Goal: Contribute content: Contribute content

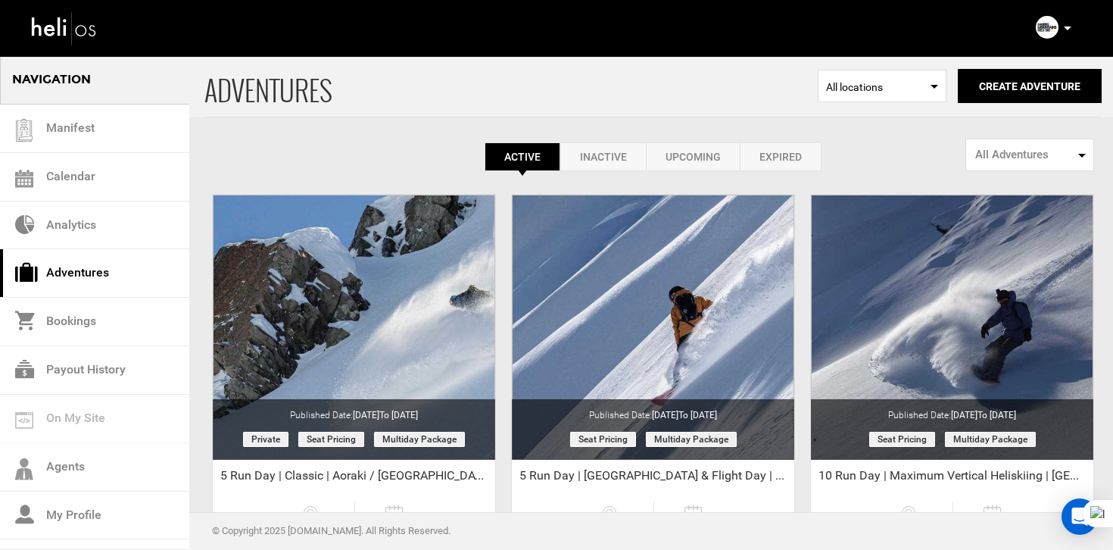
click at [771, 157] on link "Expired" at bounding box center [781, 156] width 82 height 29
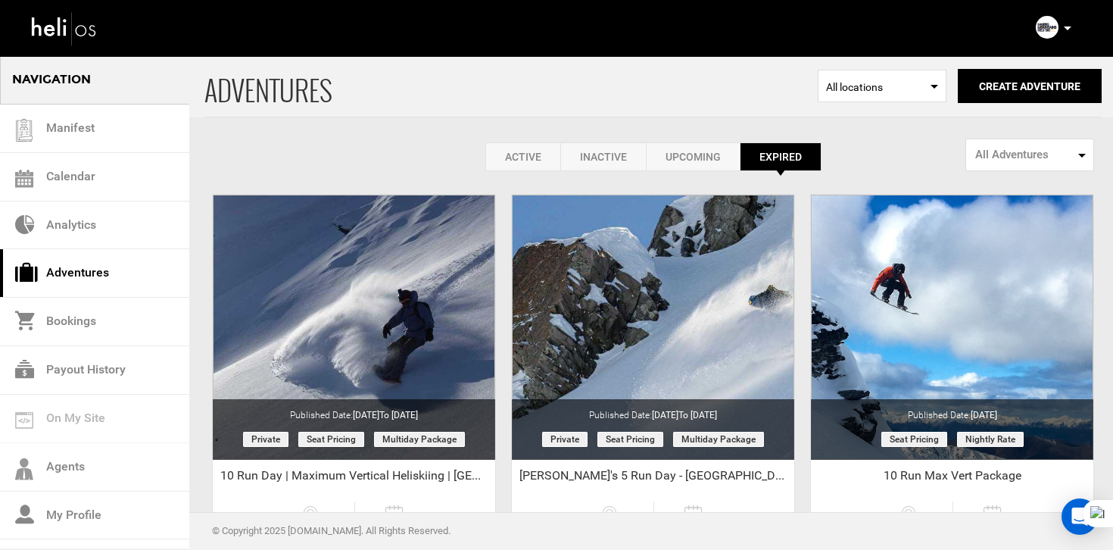
click at [520, 170] on link "Active" at bounding box center [522, 156] width 75 height 29
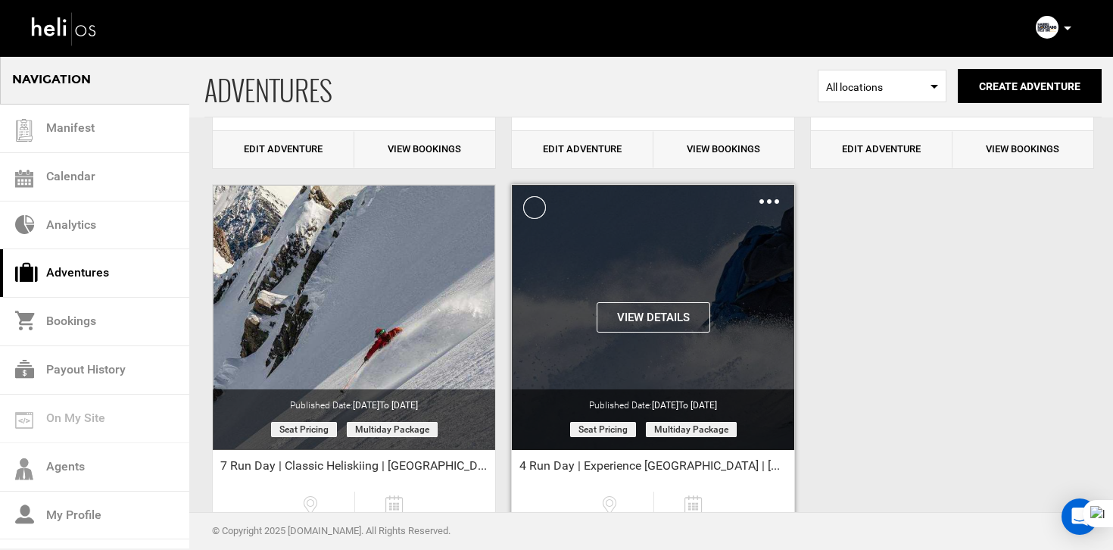
scroll to position [504, 0]
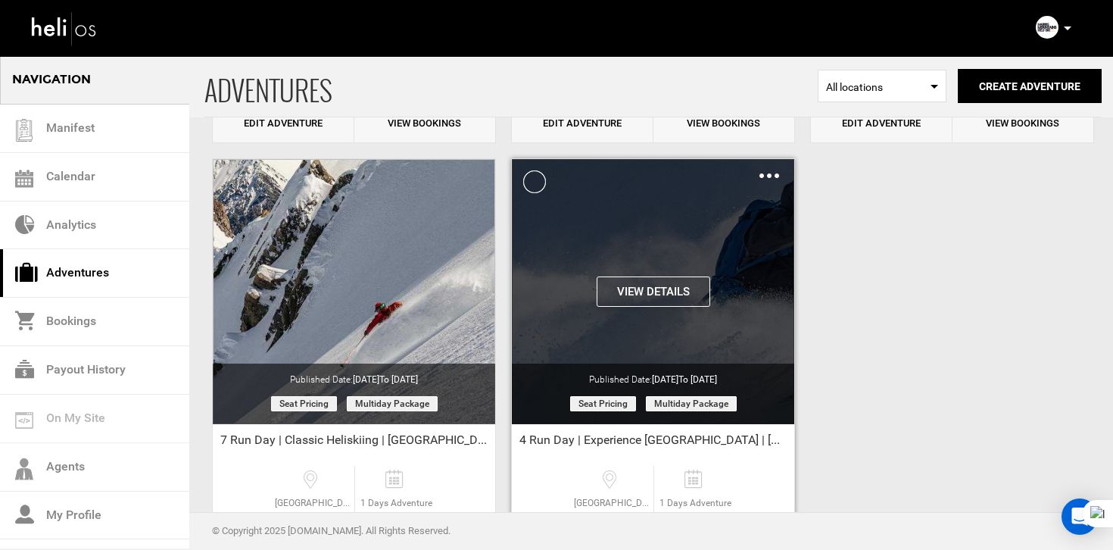
click at [775, 176] on img at bounding box center [770, 175] width 20 height 5
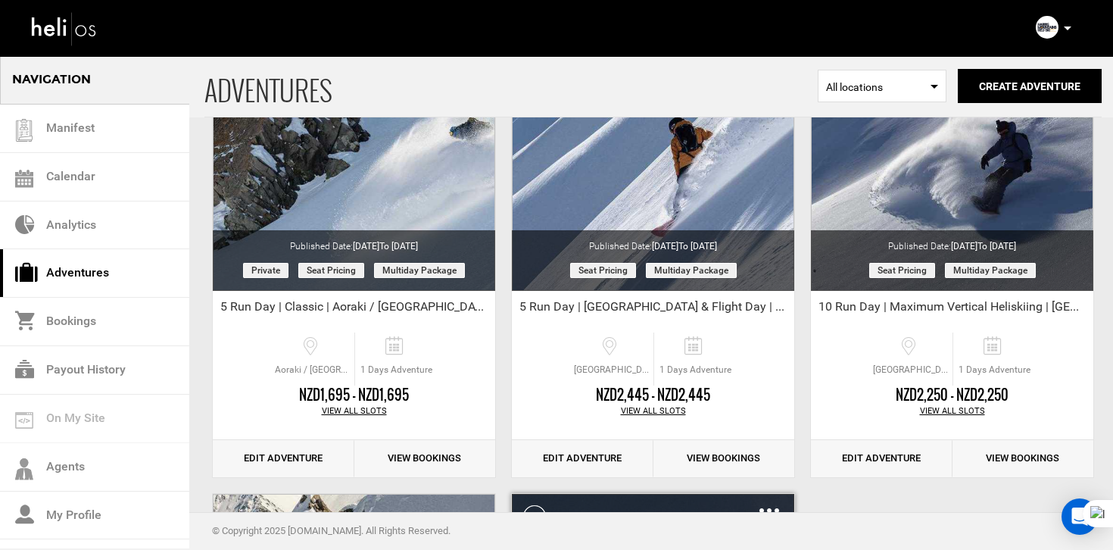
scroll to position [0, 0]
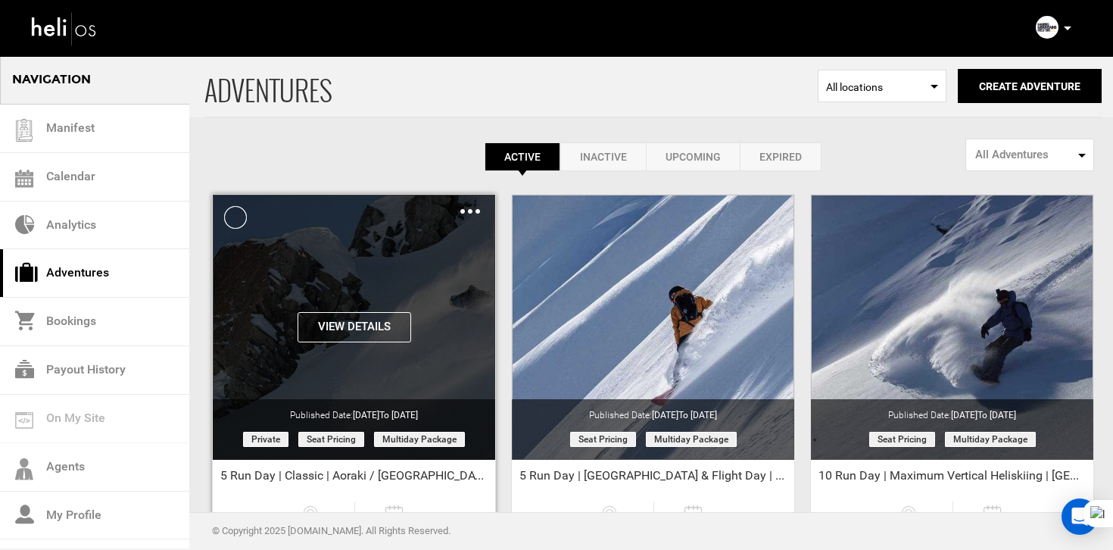
click at [488, 213] on div "View Details Clone De-Activate Share Delete" at bounding box center [354, 208] width 282 height 26
click at [475, 213] on img at bounding box center [470, 211] width 20 height 5
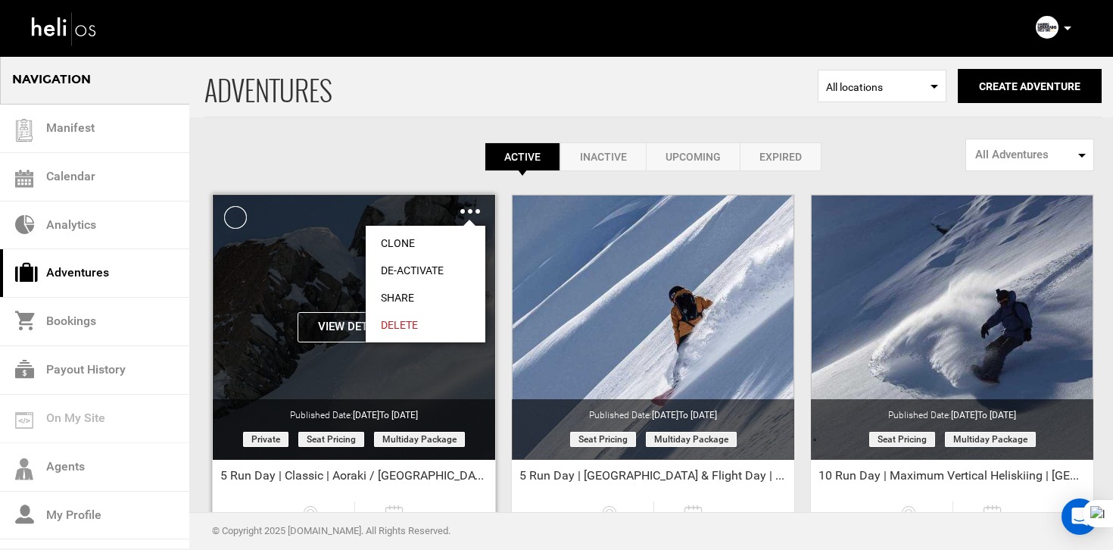
click at [427, 232] on link "Clone" at bounding box center [426, 242] width 120 height 27
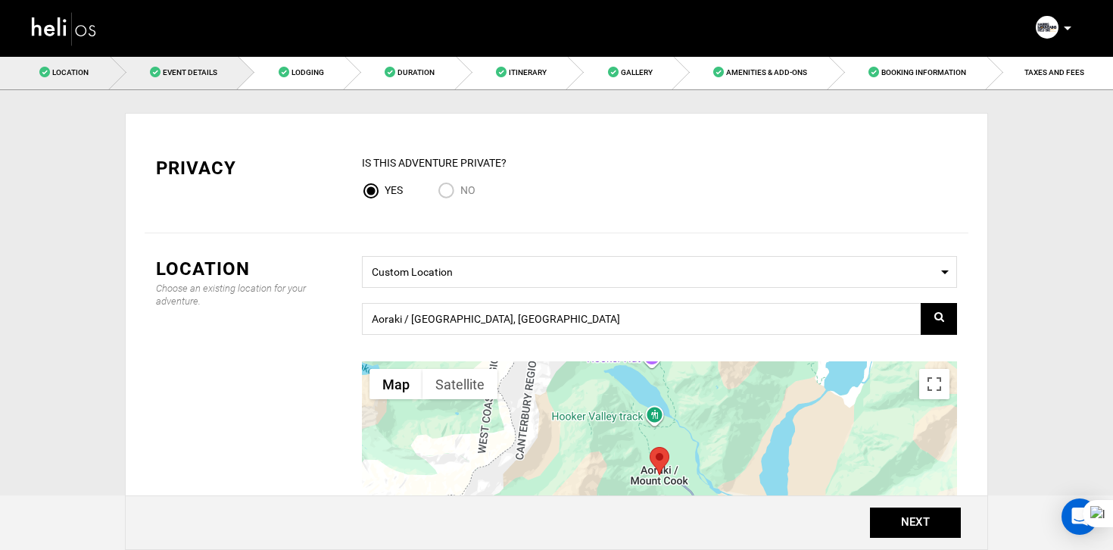
click at [207, 70] on span "Event Details" at bounding box center [190, 72] width 55 height 8
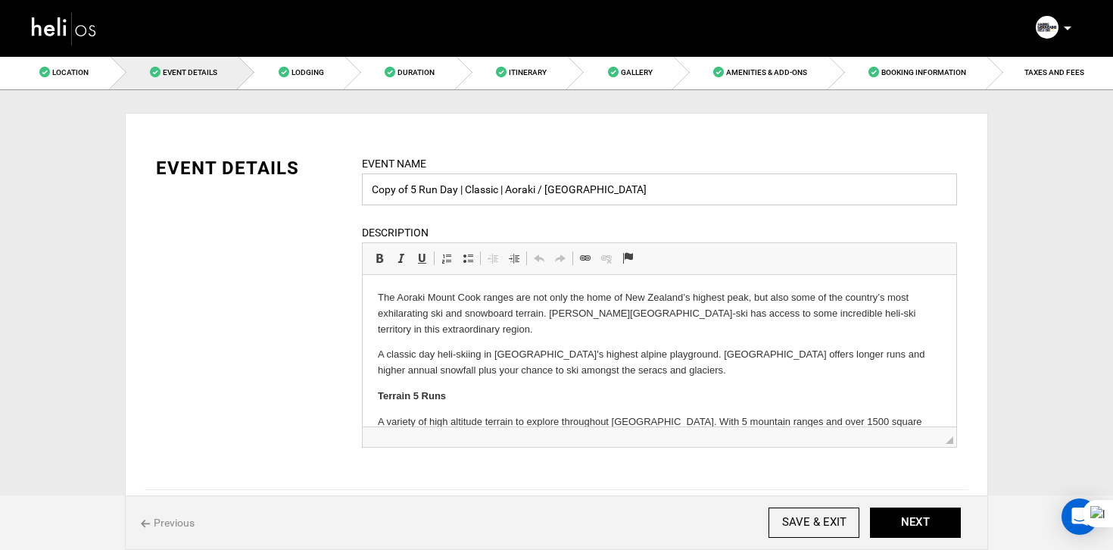
drag, startPoint x: 629, startPoint y: 192, endPoint x: 257, endPoint y: 166, distance: 372.8
click at [257, 166] on div "EVENT DETAILS Event Name Copy of 5 Run Day | Classic | Aoraki / Mount Cook Even…" at bounding box center [557, 310] width 824 height 311
paste input "Single Load"
type input "Private Charter | Single Load"
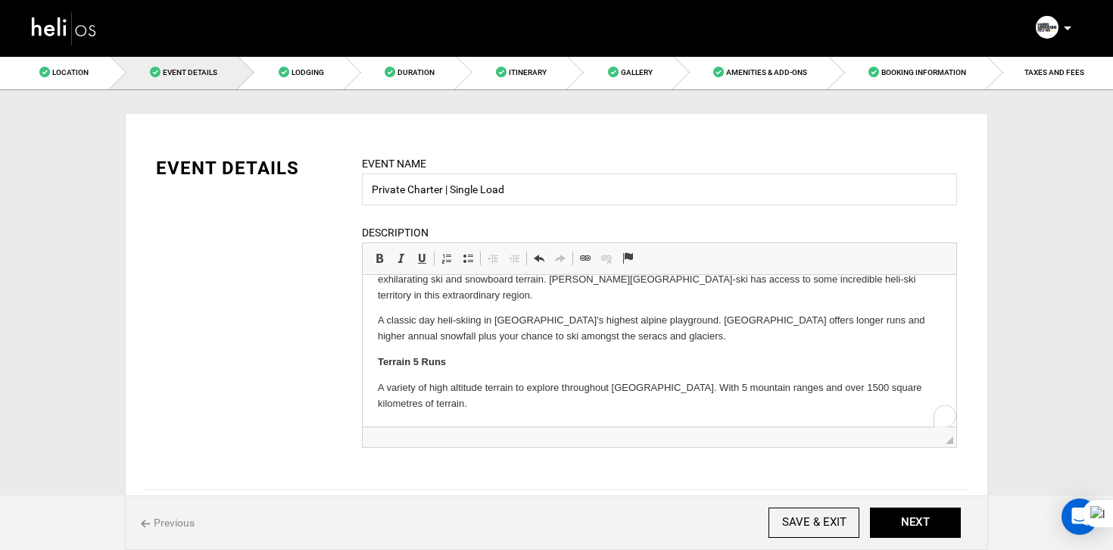
scroll to position [615, 0]
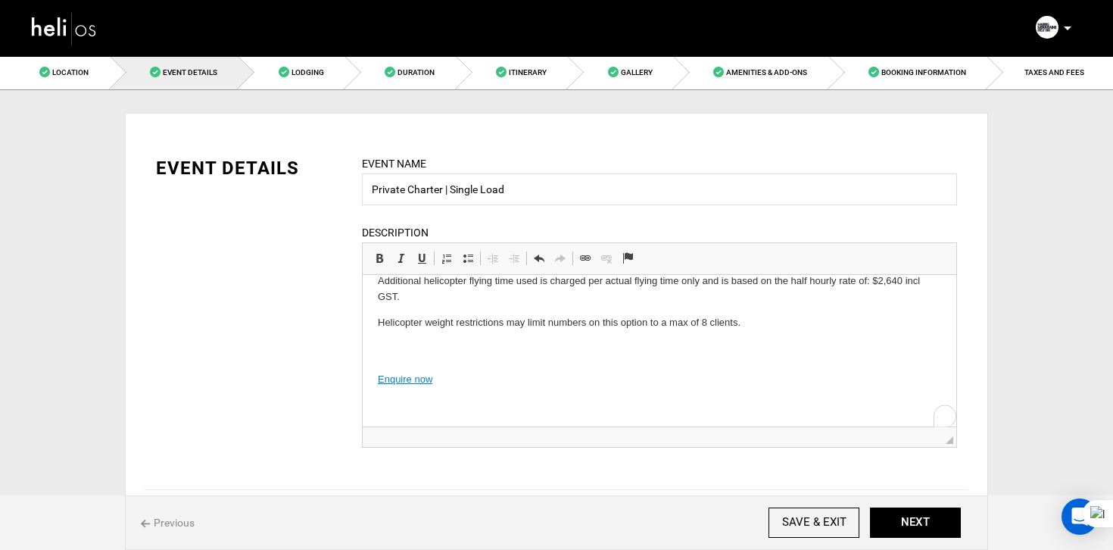
click at [473, 358] on p "Enquire now" at bounding box center [659, 364] width 563 height 47
drag, startPoint x: 722, startPoint y: 630, endPoint x: 463, endPoint y: 410, distance: 340.6
drag, startPoint x: 473, startPoint y: 394, endPoint x: 347, endPoint y: 349, distance: 133.4
click at [363, 349] on html "With a helicopter and expert guide exclusively for your group, you'll have thou…" at bounding box center [660, 44] width 594 height 769
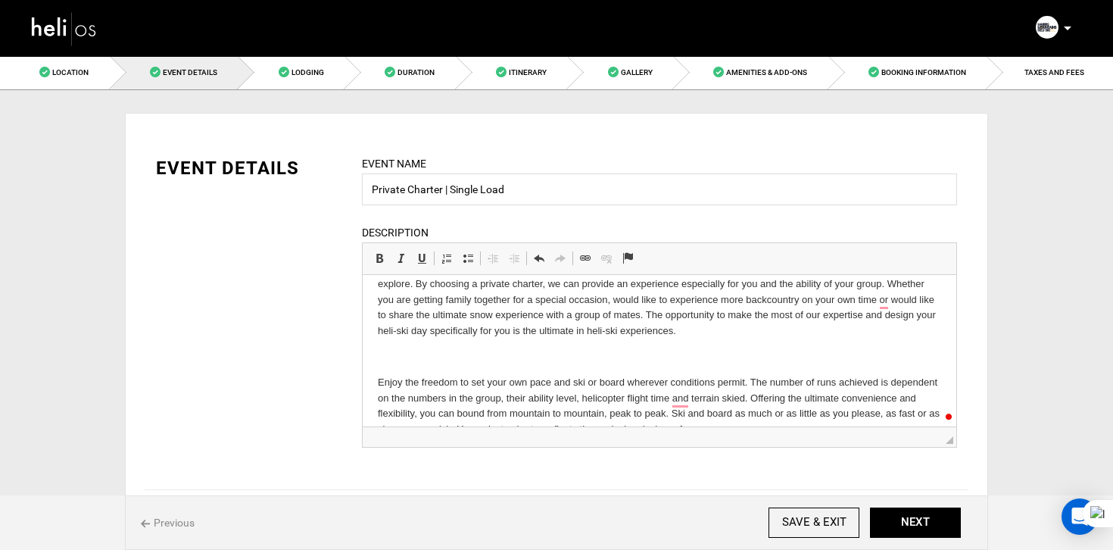
scroll to position [30, 0]
click at [394, 351] on p "To enrich screen reader interactions, please activate Accessibility in Grammarl…" at bounding box center [659, 356] width 563 height 16
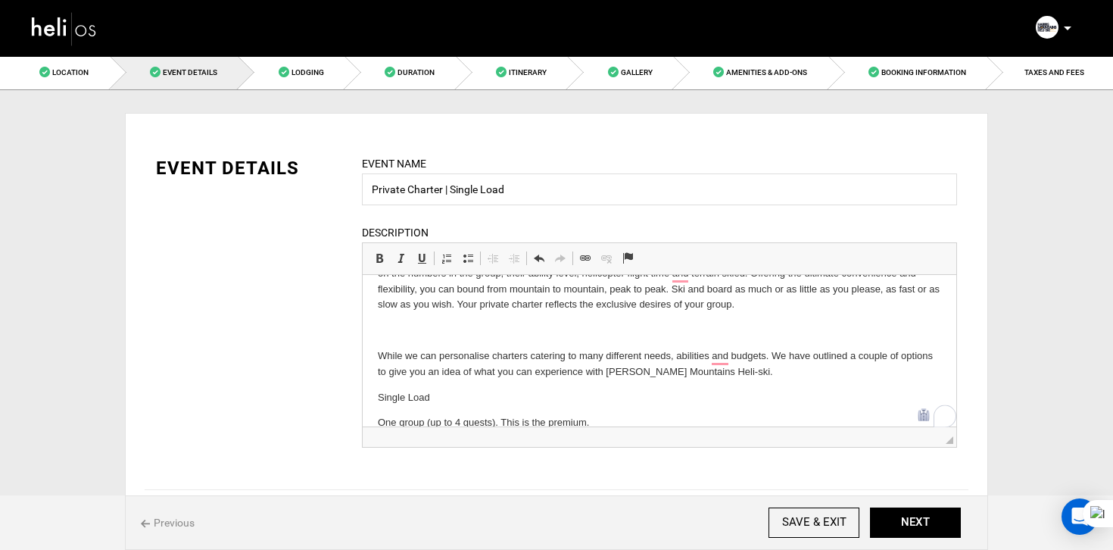
scroll to position [129, 0]
click at [379, 341] on body "With a helicopter and expert guide exclusively for your group, you'll have thou…" at bounding box center [659, 476] width 563 height 630
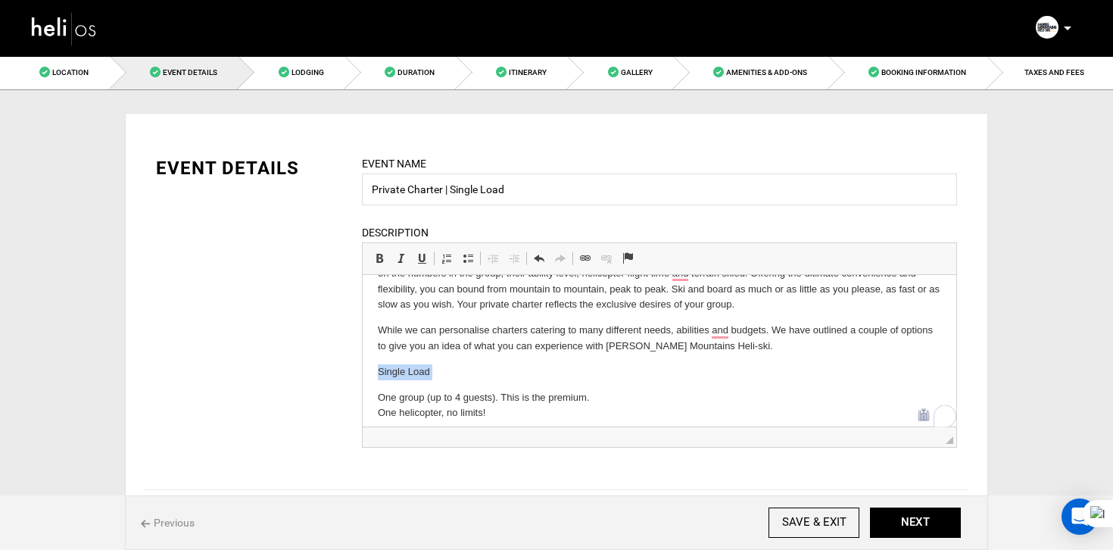
scroll to position [0, 0]
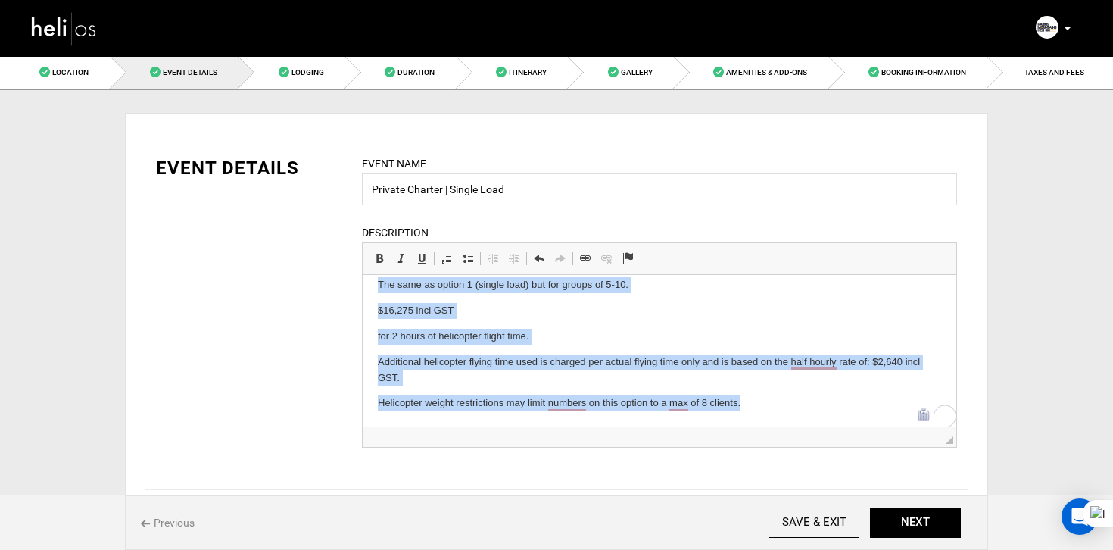
drag, startPoint x: 379, startPoint y: 365, endPoint x: 583, endPoint y: 525, distance: 259.5
click at [583, 426] on html "With a helicopter and expert guide exclusively for your group, you'll have thou…" at bounding box center [660, 109] width 594 height 635
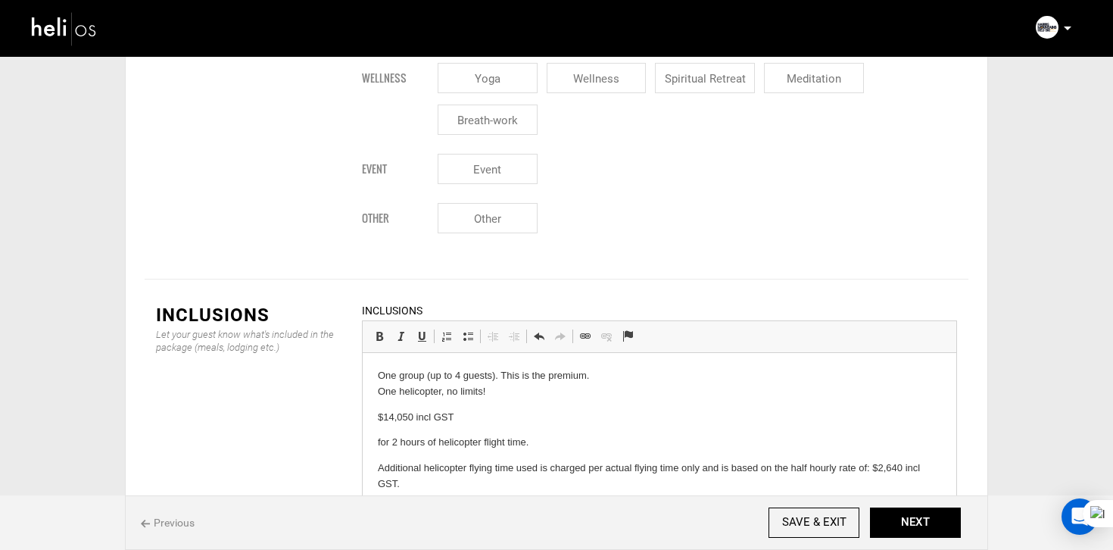
click at [376, 374] on html "One group (up to 4 guests). This is the premium. One helicopter, no limits! $14…" at bounding box center [660, 455] width 594 height 205
click at [470, 330] on span at bounding box center [468, 336] width 12 height 12
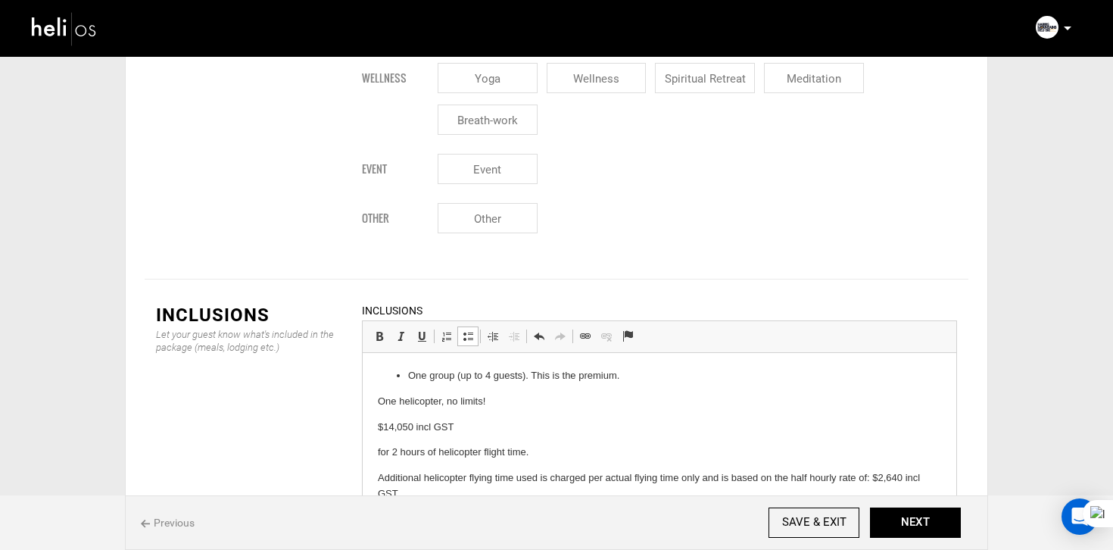
click at [375, 402] on html "One group (up to 4 guests). This is the premium. One helicopter, no limits! $14…" at bounding box center [660, 448] width 594 height 190
click at [474, 326] on link "Insert/Remove Bulleted List" at bounding box center [467, 336] width 21 height 20
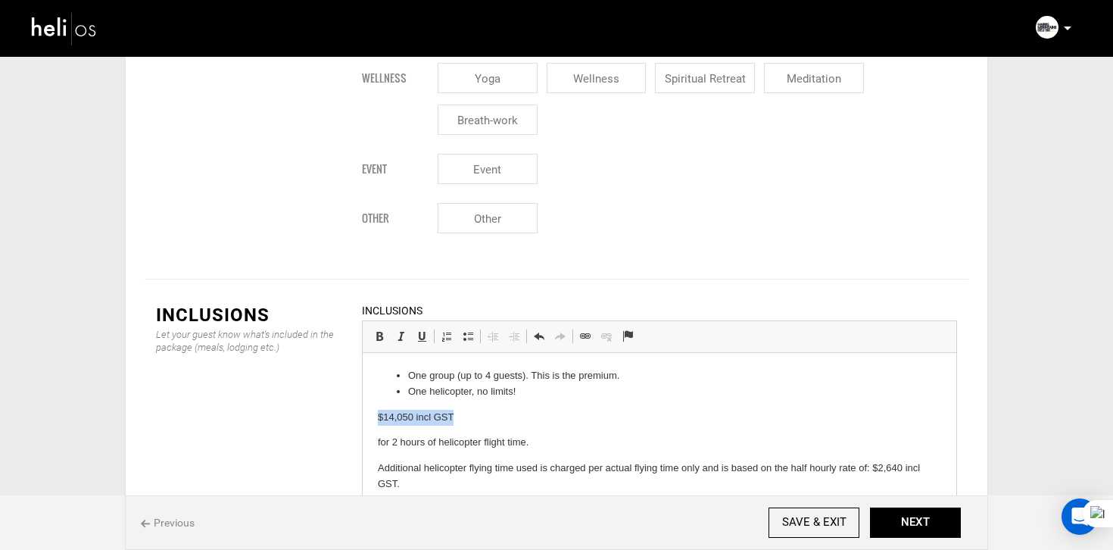
drag, startPoint x: 376, startPoint y: 416, endPoint x: 502, endPoint y: 417, distance: 125.7
click at [502, 417] on html "One group (up to 4 guests). This is the premium. One helicopter, no limits! $14…" at bounding box center [660, 443] width 594 height 180
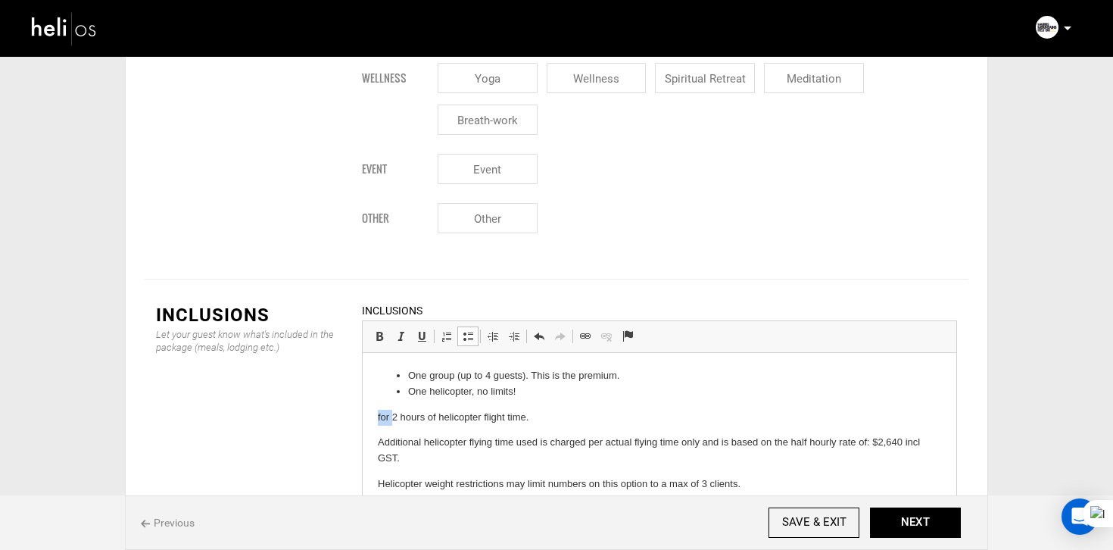
drag, startPoint x: 393, startPoint y: 414, endPoint x: 303, endPoint y: 413, distance: 90.1
click at [363, 413] on html "One group (up to 4 guests). This is the premium. One helicopter, no limits! for…" at bounding box center [660, 430] width 594 height 154
click at [464, 330] on span at bounding box center [468, 336] width 12 height 12
click at [367, 441] on html "One group (up to 4 guests). This is the premium. One helicopter, no limits! 2 h…" at bounding box center [660, 430] width 594 height 154
click at [470, 330] on span at bounding box center [468, 336] width 12 height 12
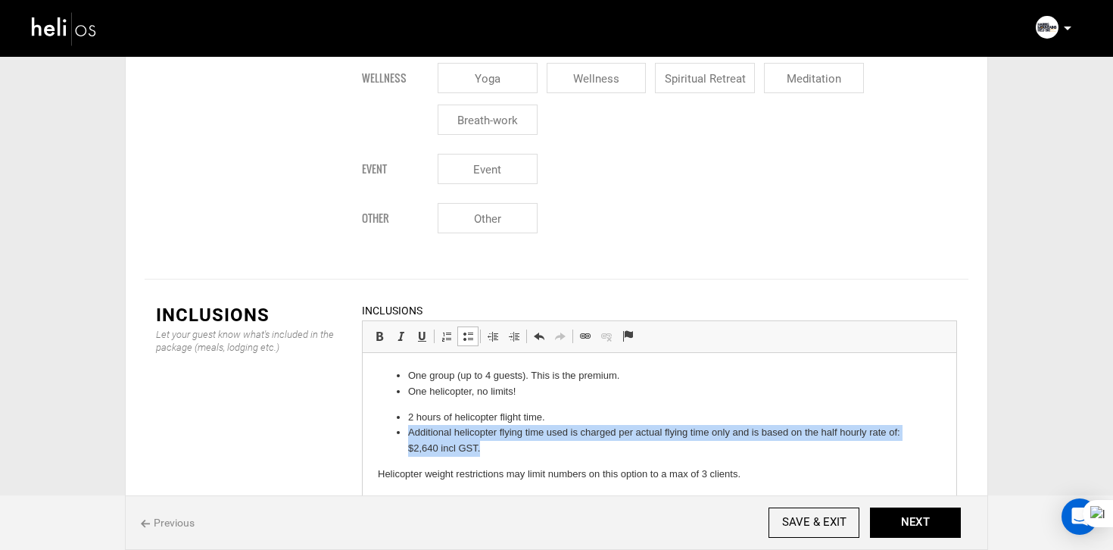
drag, startPoint x: 411, startPoint y: 432, endPoint x: 493, endPoint y: 454, distance: 84.7
click at [493, 454] on li "Additional helicopter flying time used is charged per actual flying time only a…" at bounding box center [659, 441] width 503 height 32
click at [380, 330] on span at bounding box center [379, 336] width 12 height 12
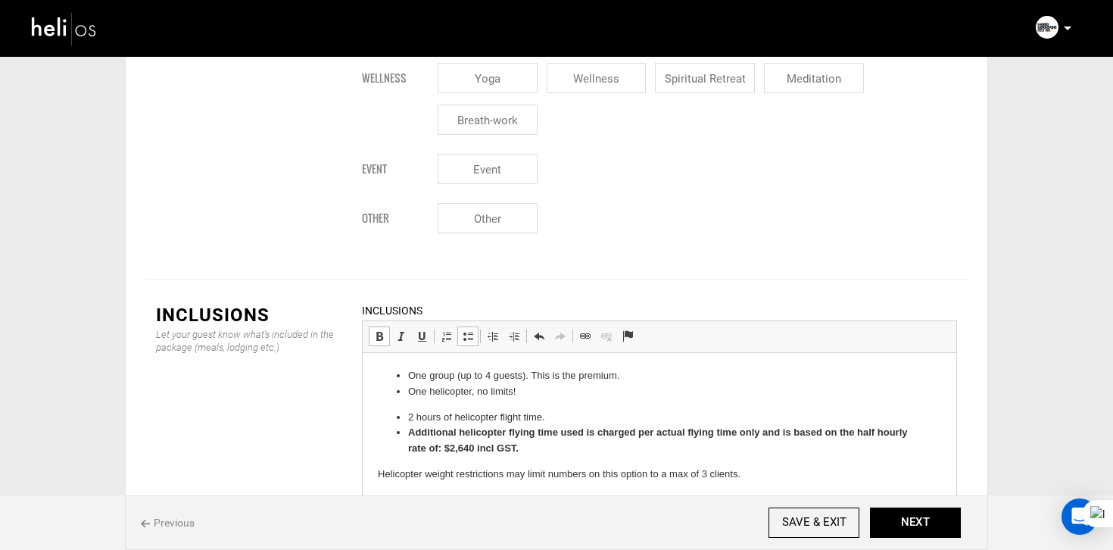
click at [558, 419] on li "2 hours of helicopter flight time." at bounding box center [659, 418] width 503 height 16
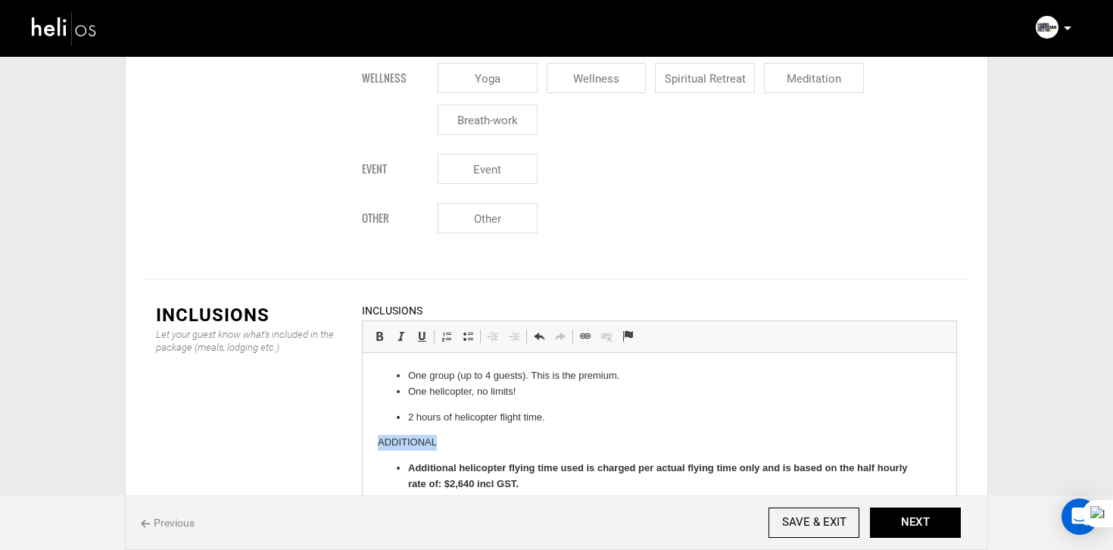
drag, startPoint x: 478, startPoint y: 442, endPoint x: 264, endPoint y: 436, distance: 213.6
click at [363, 436] on html "One group (up to 4 guests). This is the premium. One helicopter, no limits! 2 h…" at bounding box center [660, 443] width 594 height 180
click at [377, 330] on span at bounding box center [379, 336] width 12 height 12
click at [479, 412] on li "2 hours of helicopter flight time." at bounding box center [659, 418] width 503 height 16
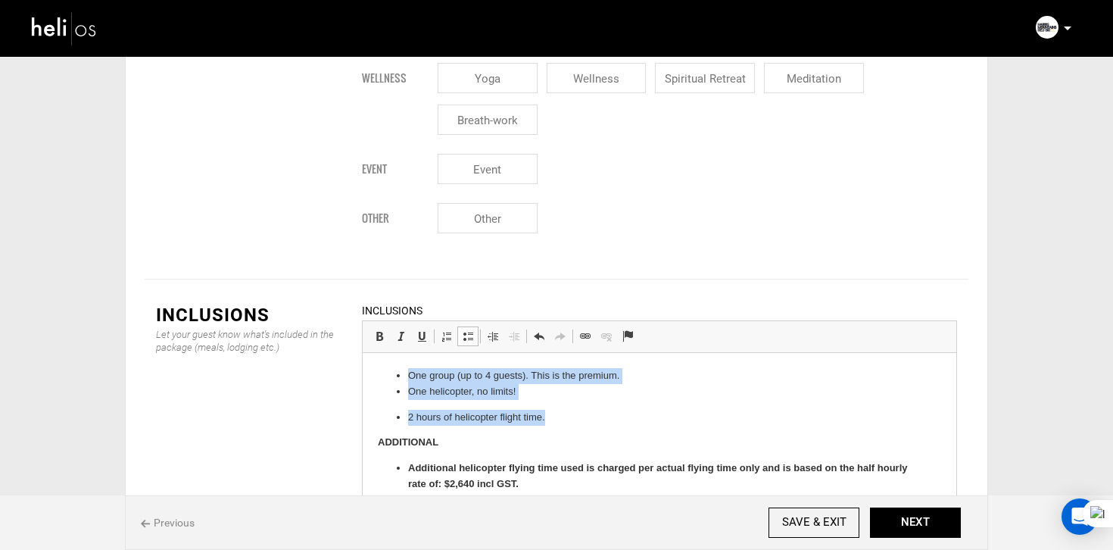
drag, startPoint x: 560, startPoint y: 416, endPoint x: 411, endPoint y: 341, distance: 166.6
click at [411, 353] on html "One group (up to 4 guests). This is the premium. One helicopter, no limits! 2 h…" at bounding box center [660, 443] width 594 height 180
click at [466, 330] on span at bounding box center [468, 336] width 12 height 12
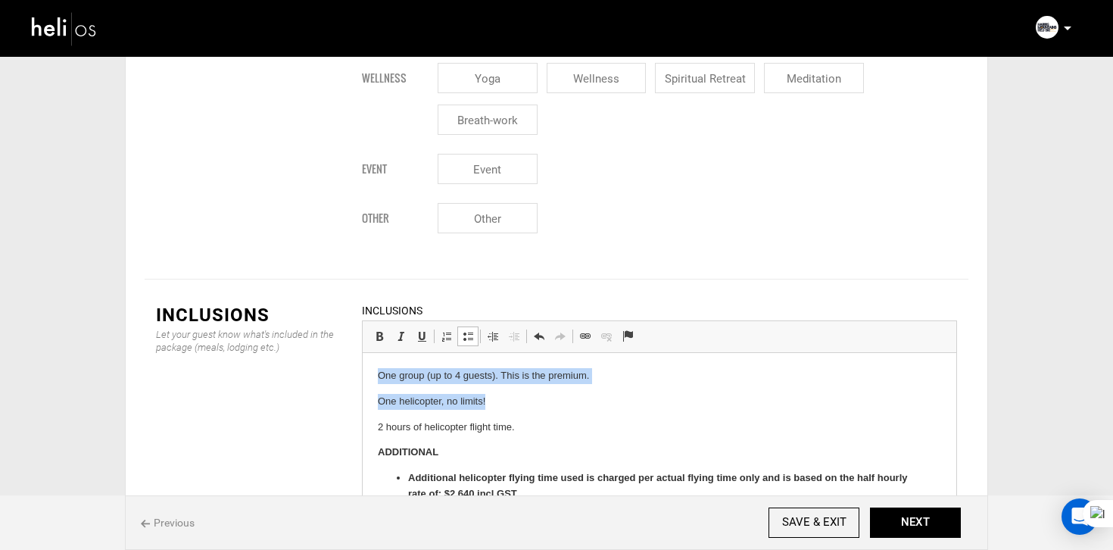
click at [466, 330] on span at bounding box center [468, 336] width 12 height 12
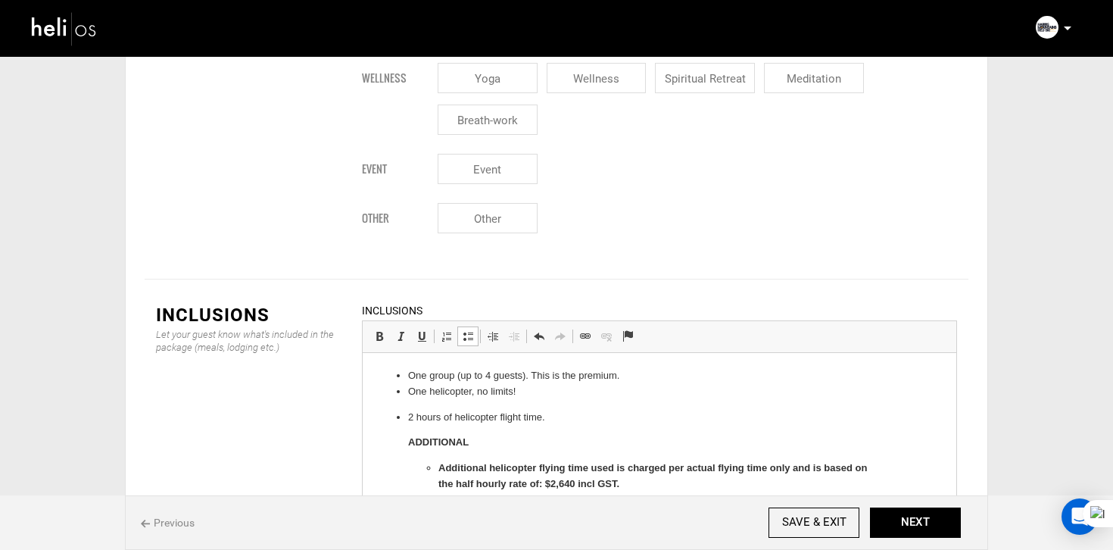
click at [466, 407] on ul "One group (up to 4 guests). This is the premium. One helicopter, no limits! 2 h…" at bounding box center [659, 443] width 563 height 150
click at [477, 413] on p "2 hours of helicopter flight time." at bounding box center [659, 418] width 503 height 16
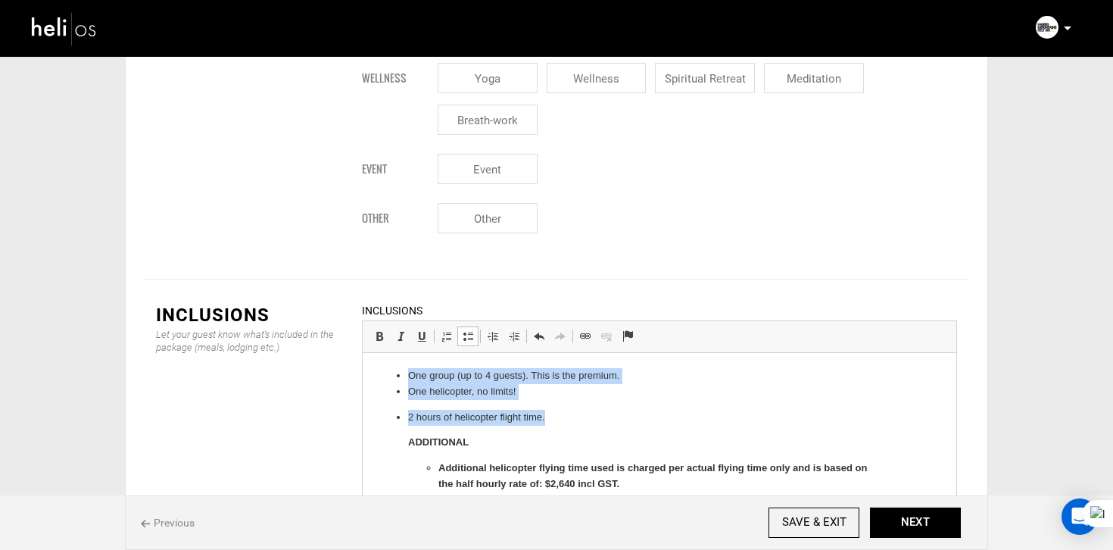
drag, startPoint x: 551, startPoint y: 410, endPoint x: 385, endPoint y: 351, distance: 176.0
click at [385, 353] on html "One group (up to 4 guests). This is the premium. One helicopter, no limits! 2 h…" at bounding box center [660, 443] width 594 height 180
click at [465, 330] on span at bounding box center [468, 336] width 12 height 12
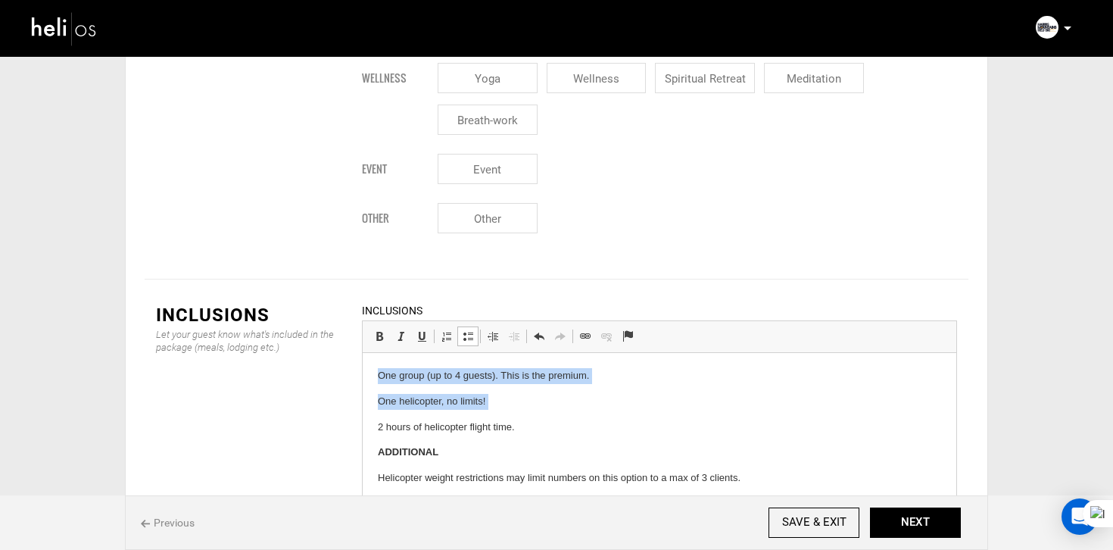
click at [465, 330] on span at bounding box center [468, 336] width 12 height 12
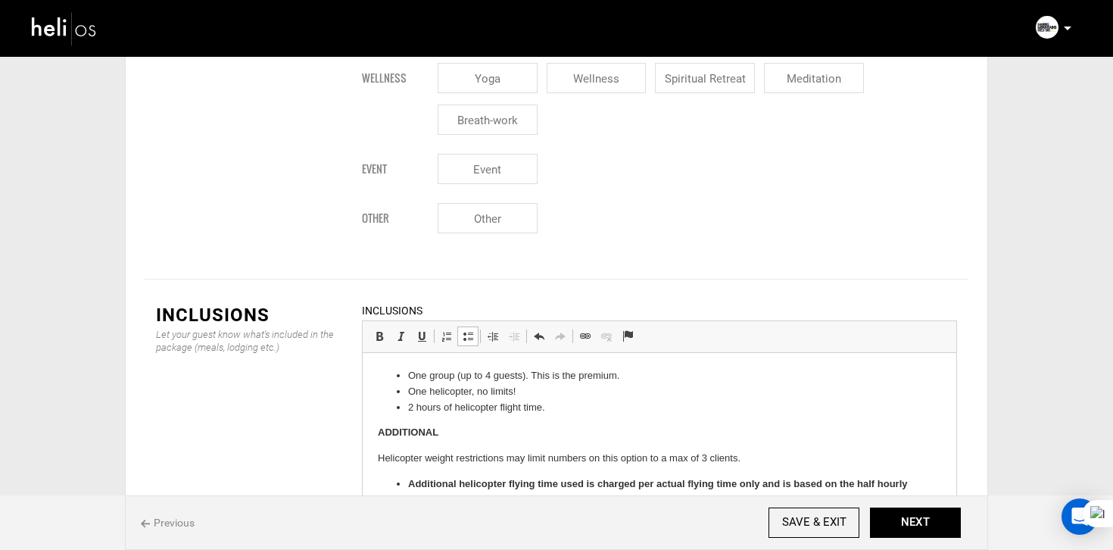
click at [409, 409] on li "2 hours of helicopter flight time." at bounding box center [659, 408] width 503 height 16
click at [404, 439] on p "ADDITIONAL" at bounding box center [659, 433] width 563 height 16
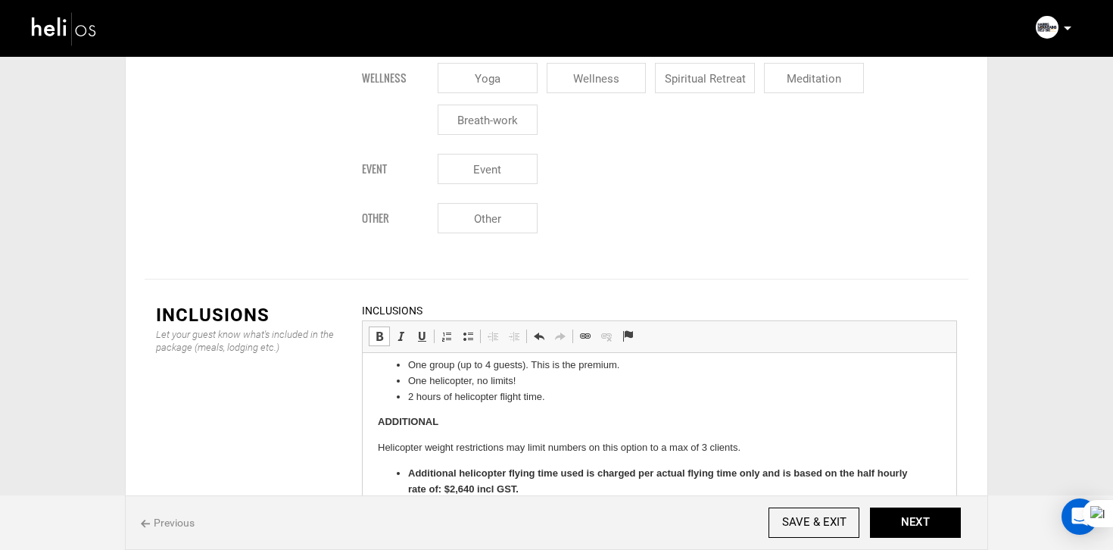
scroll to position [18, 0]
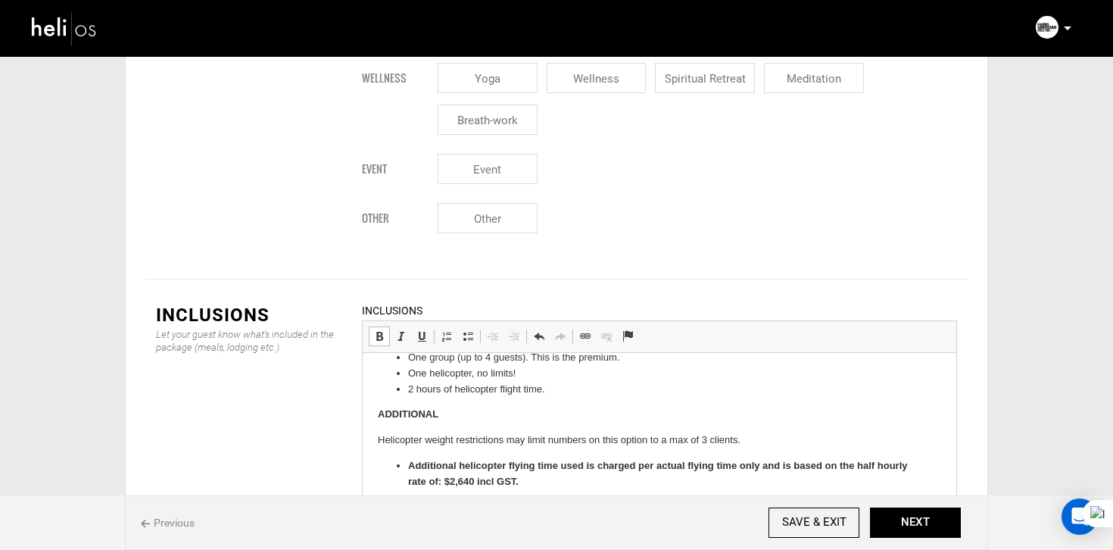
drag, startPoint x: 377, startPoint y: 449, endPoint x: 750, endPoint y: 449, distance: 373.3
click at [751, 449] on body "One group (up to 4 guests). This is the premium. One helicopter, no limits! 2 h…" at bounding box center [659, 420] width 563 height 140
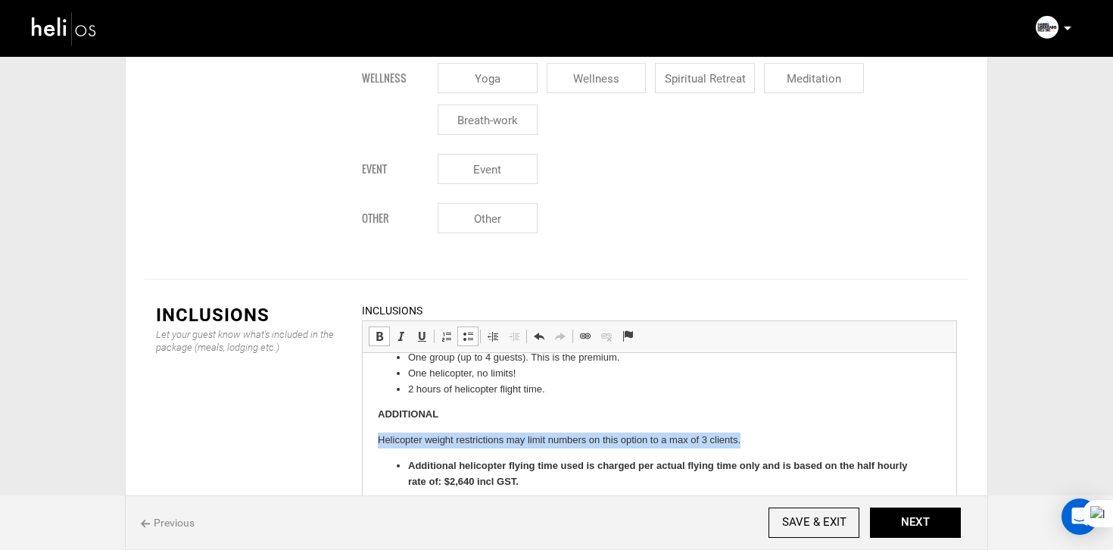
drag, startPoint x: 755, startPoint y: 435, endPoint x: 341, endPoint y: 439, distance: 414.3
click at [363, 439] on html "One group (up to 4 guests). This is the premium. One helicopter, no limits! 2 h…" at bounding box center [660, 420] width 594 height 170
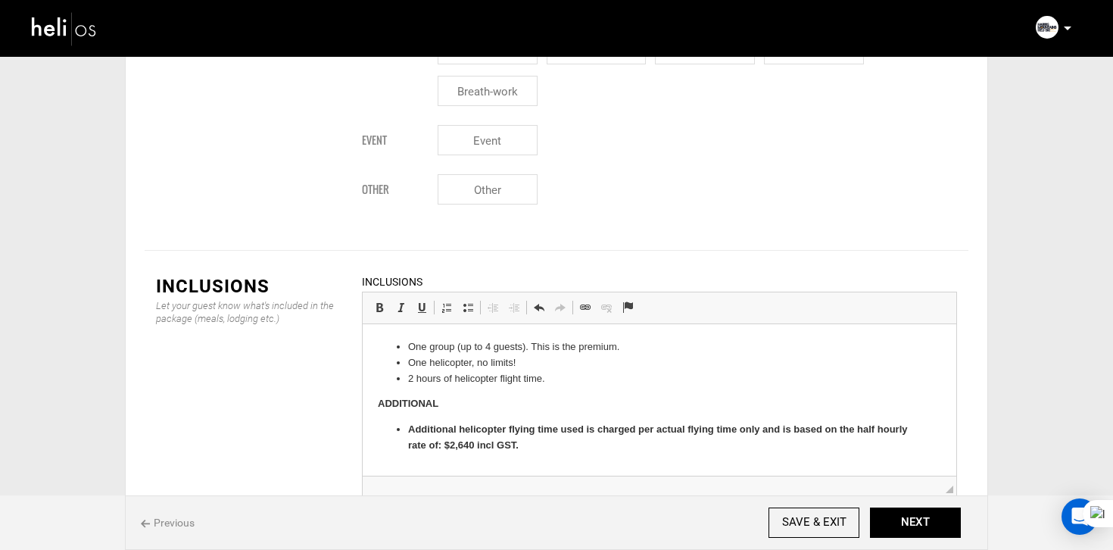
scroll to position [1768, 0]
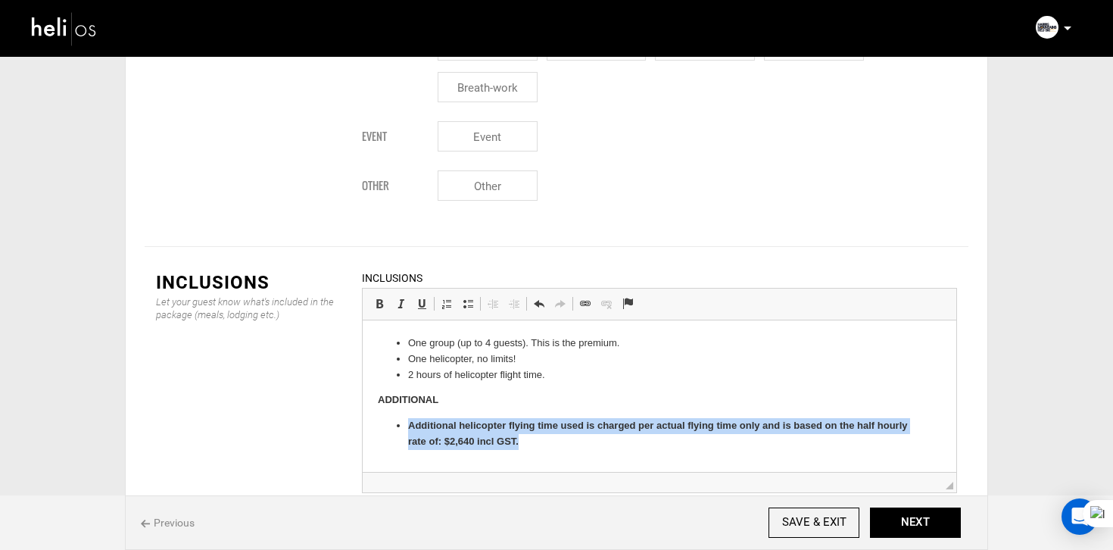
drag, startPoint x: 578, startPoint y: 437, endPoint x: 398, endPoint y: 416, distance: 181.4
click at [398, 416] on body "One group (up to 4 guests). This is the premium. One helicopter, no limits! 2 h…" at bounding box center [659, 392] width 563 height 114
click at [381, 298] on span at bounding box center [379, 304] width 12 height 12
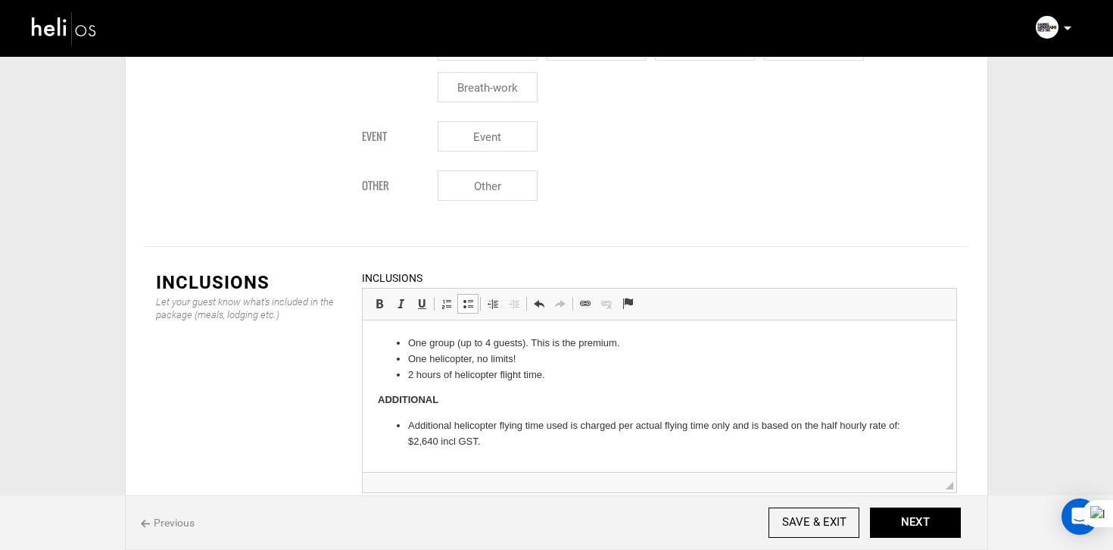
click at [491, 422] on li "Additional helicopter flying time used is charged per actual flying time only a…" at bounding box center [659, 434] width 503 height 32
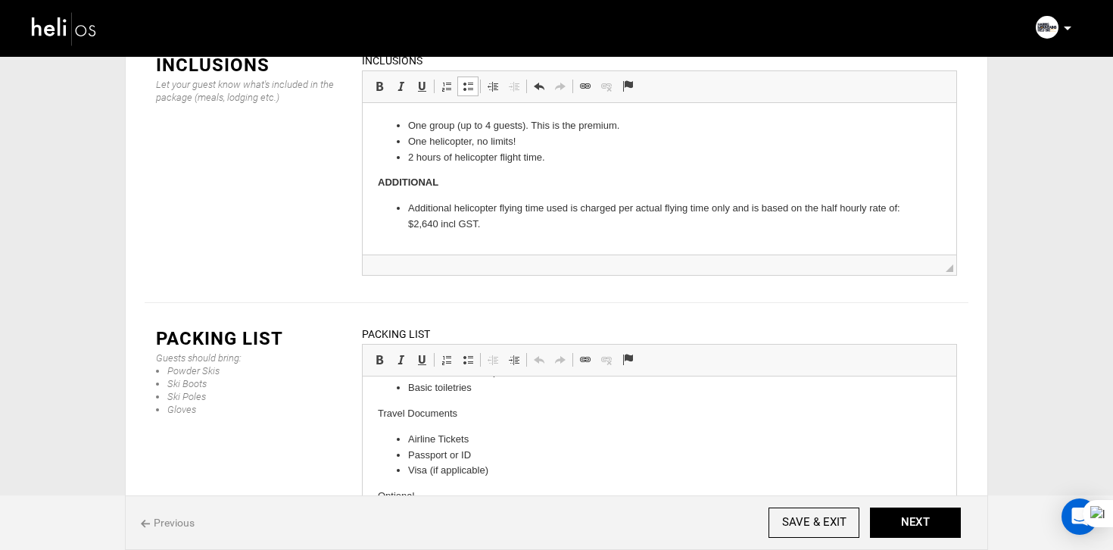
scroll to position [369, 0]
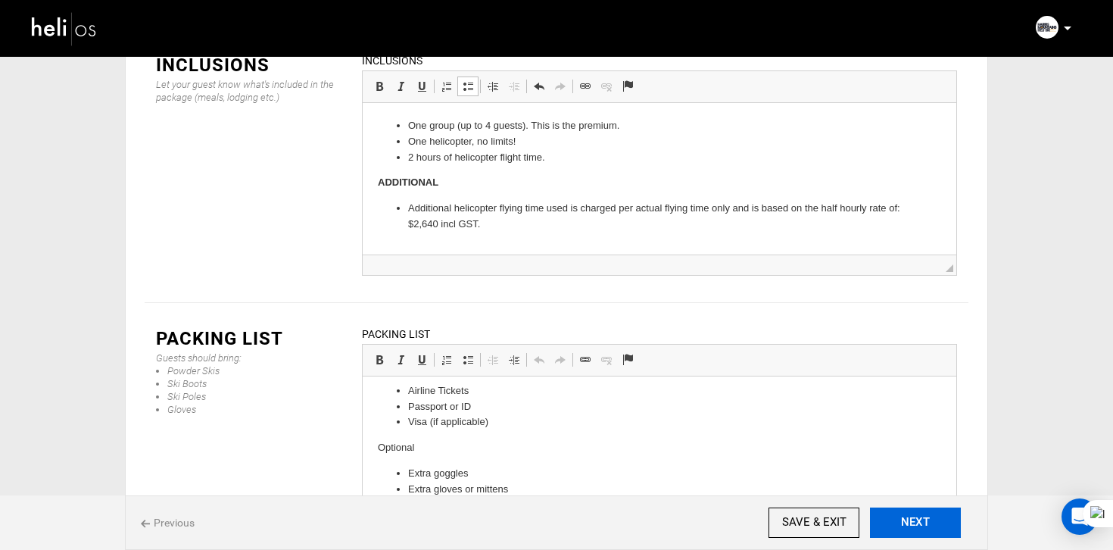
click at [923, 519] on button "NEXT" at bounding box center [915, 522] width 91 height 30
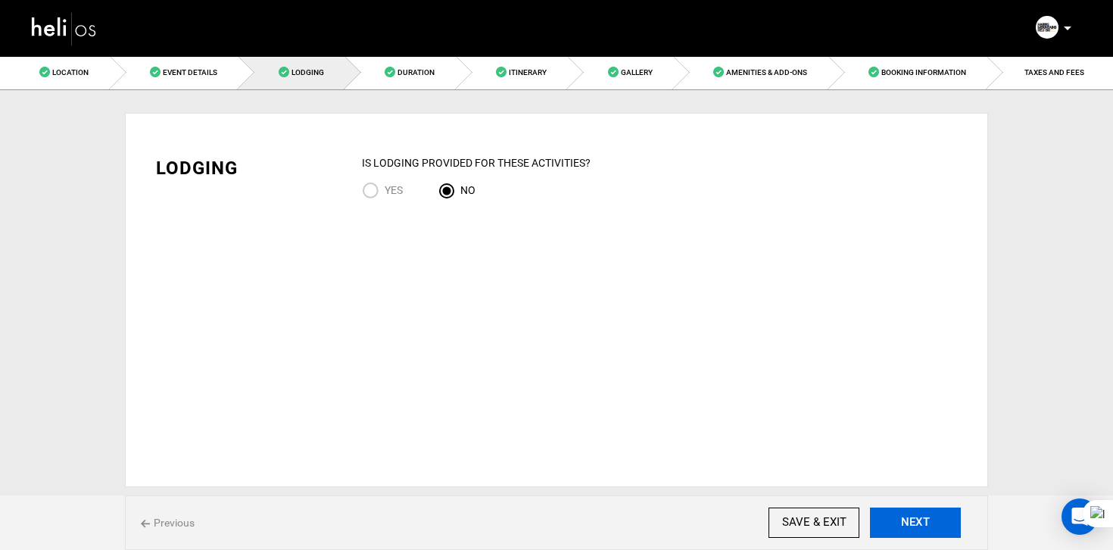
click at [923, 519] on button "NEXT" at bounding box center [915, 522] width 91 height 30
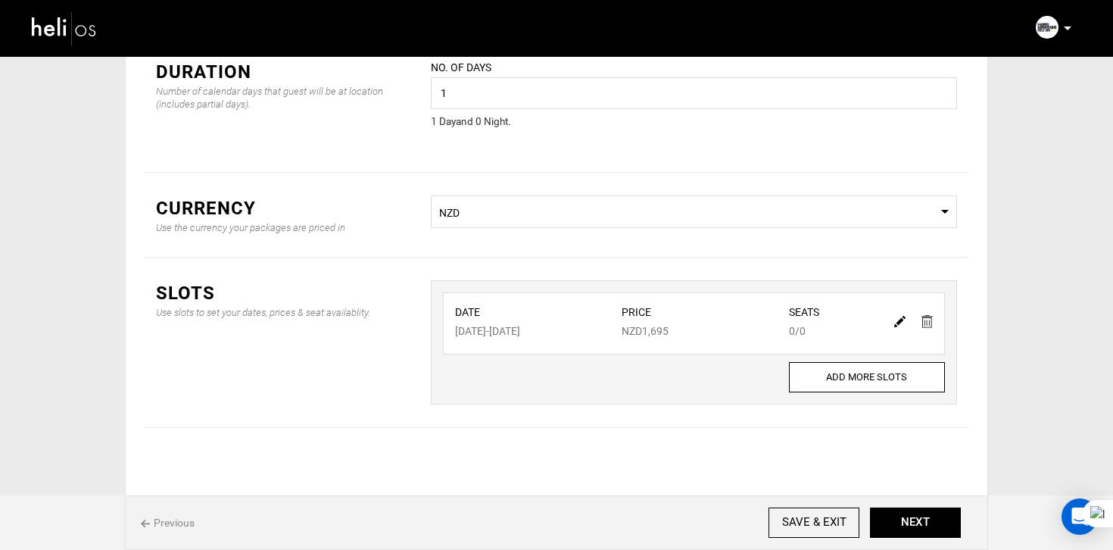
scroll to position [103, 0]
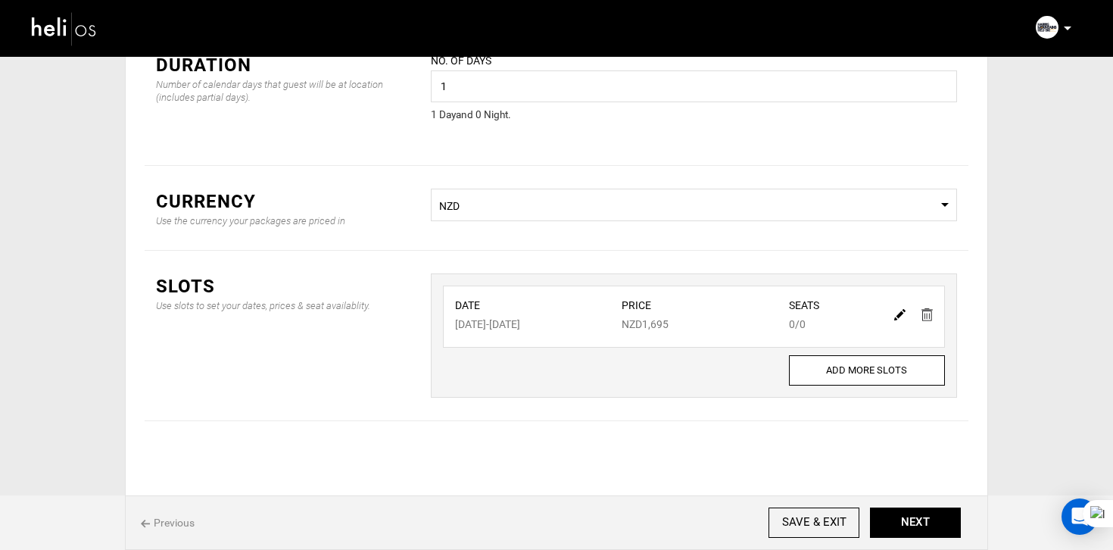
click at [896, 318] on img at bounding box center [899, 314] width 11 height 11
type input "11/01/2025"
type input "1695"
type input "0"
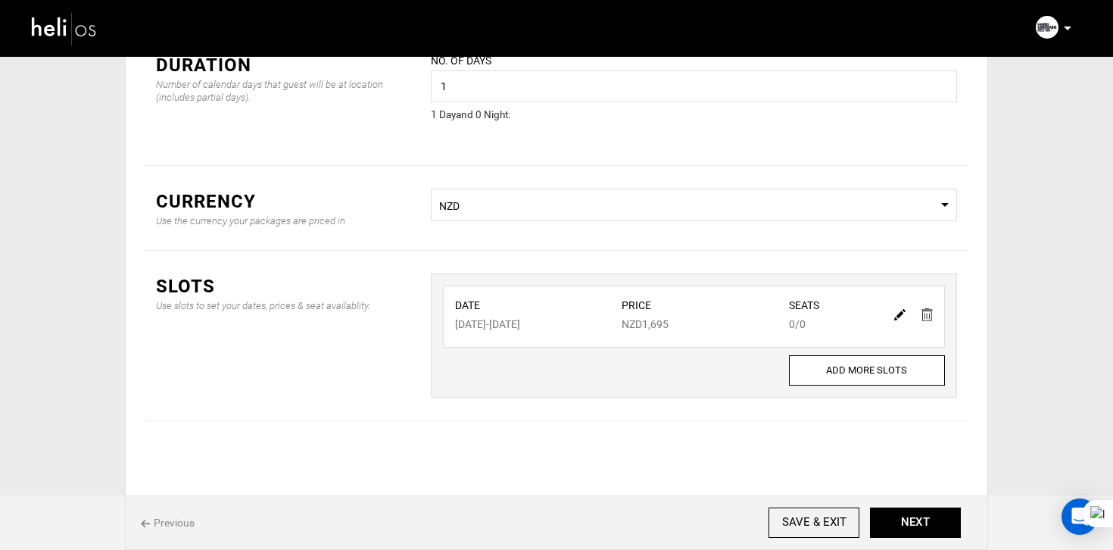
type input "0"
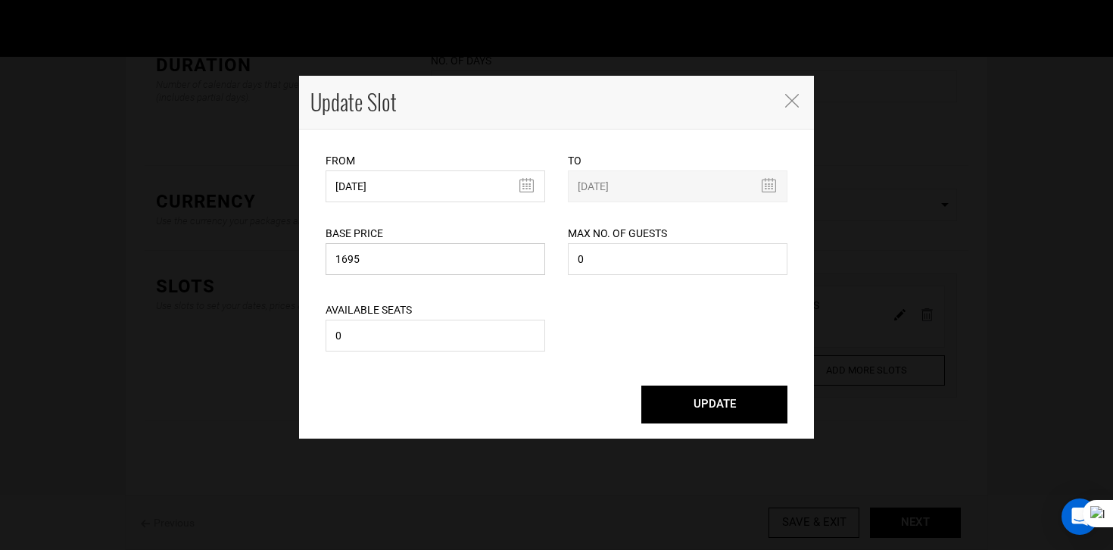
click at [374, 273] on input "1695" at bounding box center [436, 259] width 220 height 32
drag, startPoint x: 374, startPoint y: 273, endPoint x: 288, endPoint y: 257, distance: 87.8
click at [288, 257] on div "Update Slot From 11/01/2025 Please select start date. Start date already exists…" at bounding box center [556, 275] width 1113 height 550
type input "14050"
click at [700, 405] on button "UPDATE" at bounding box center [714, 404] width 146 height 38
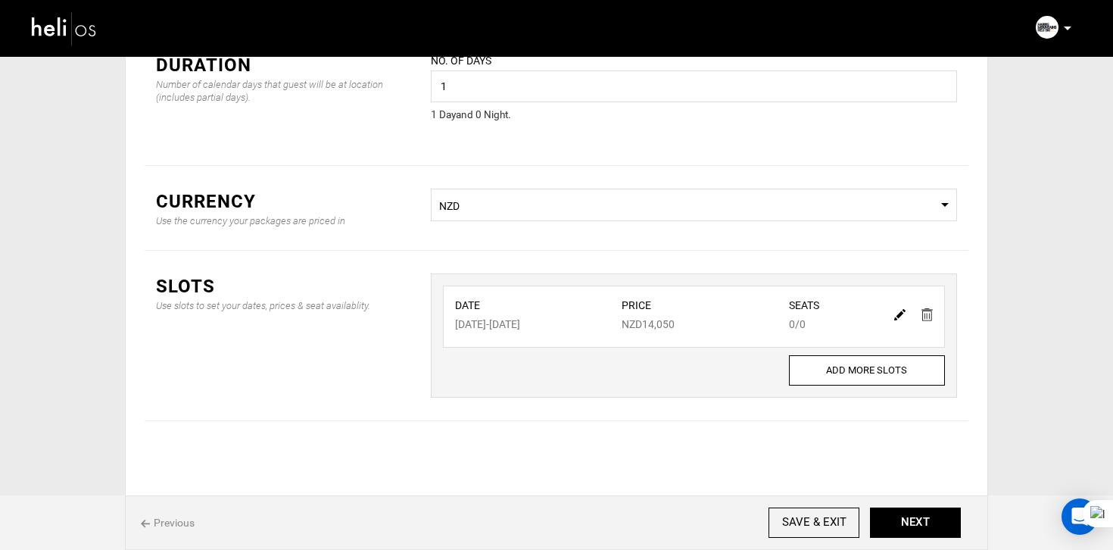
click at [899, 317] on img at bounding box center [899, 314] width 11 height 11
type input "11/01/2025"
type input "14050"
type input "0"
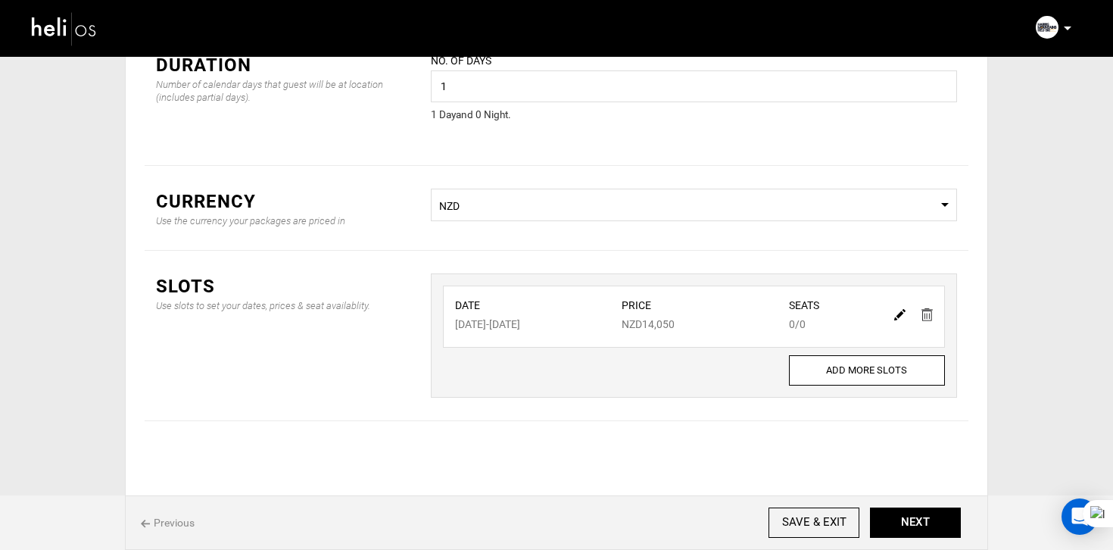
type input "0"
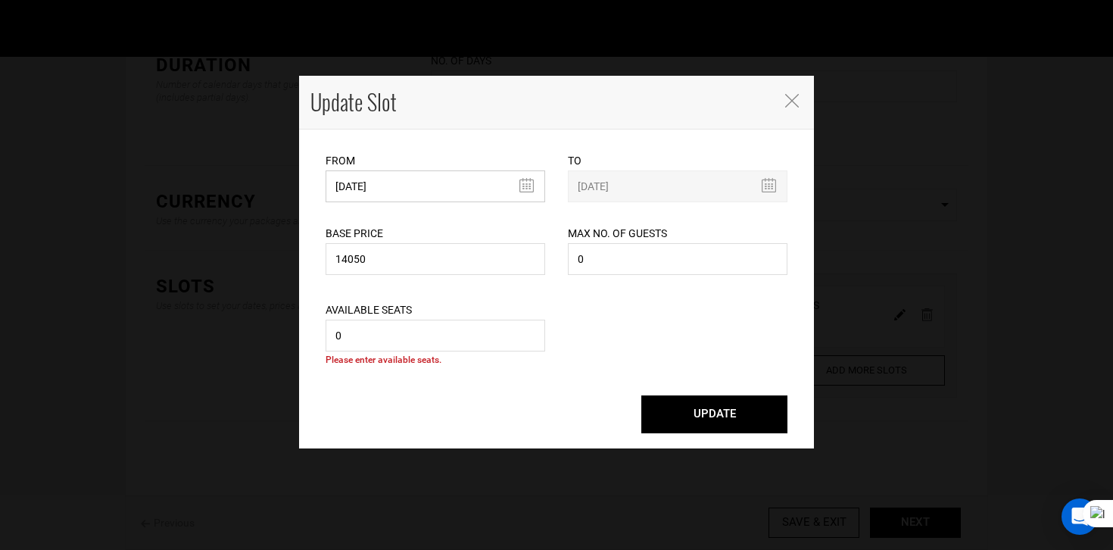
click at [347, 183] on input "11/01/2025" at bounding box center [436, 186] width 220 height 32
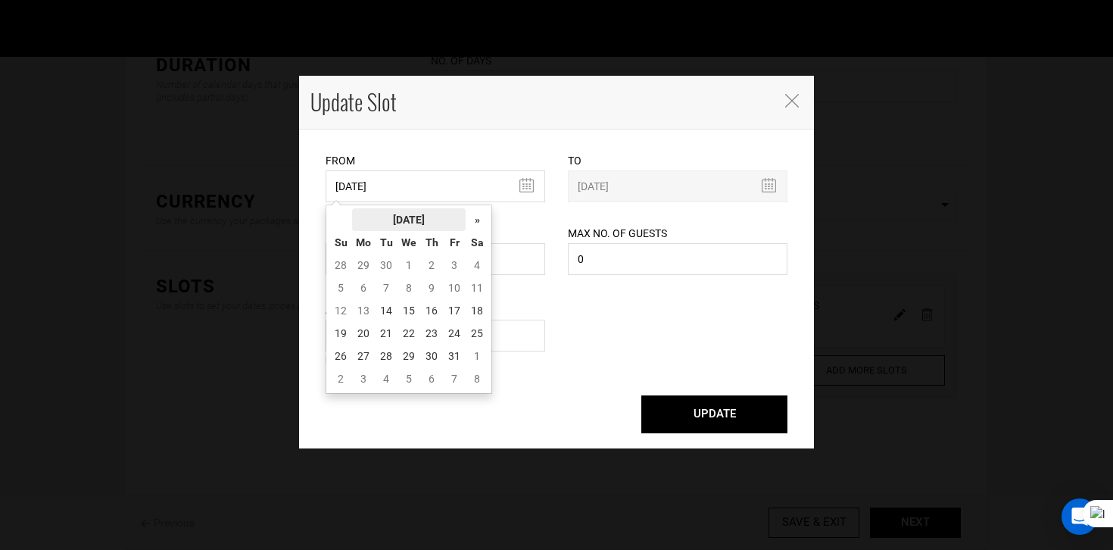
click at [392, 211] on th "[DATE]" at bounding box center [409, 219] width 114 height 23
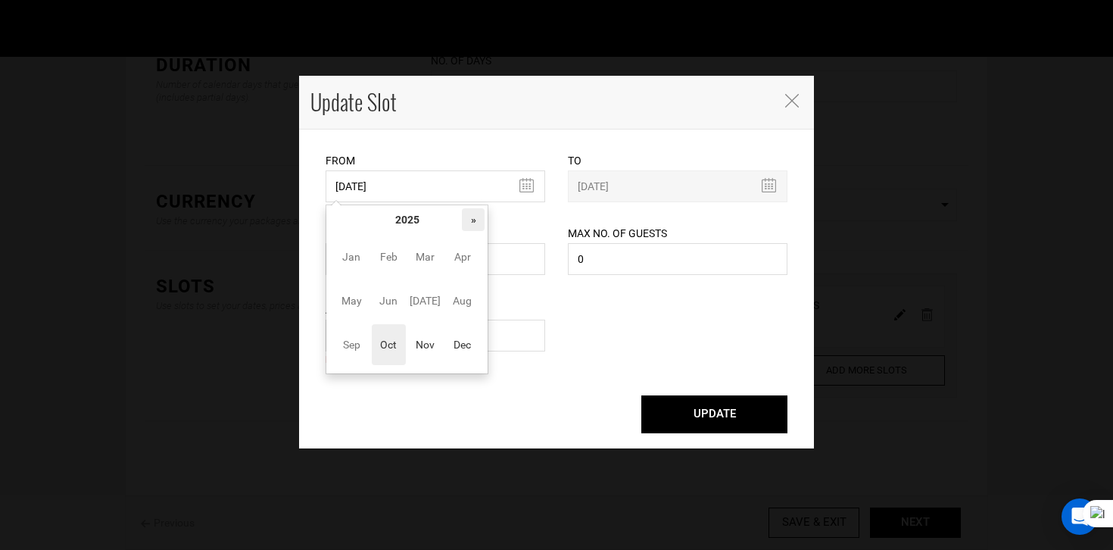
click at [469, 223] on th "»" at bounding box center [473, 219] width 23 height 23
click at [415, 348] on span "Nov" at bounding box center [425, 344] width 34 height 41
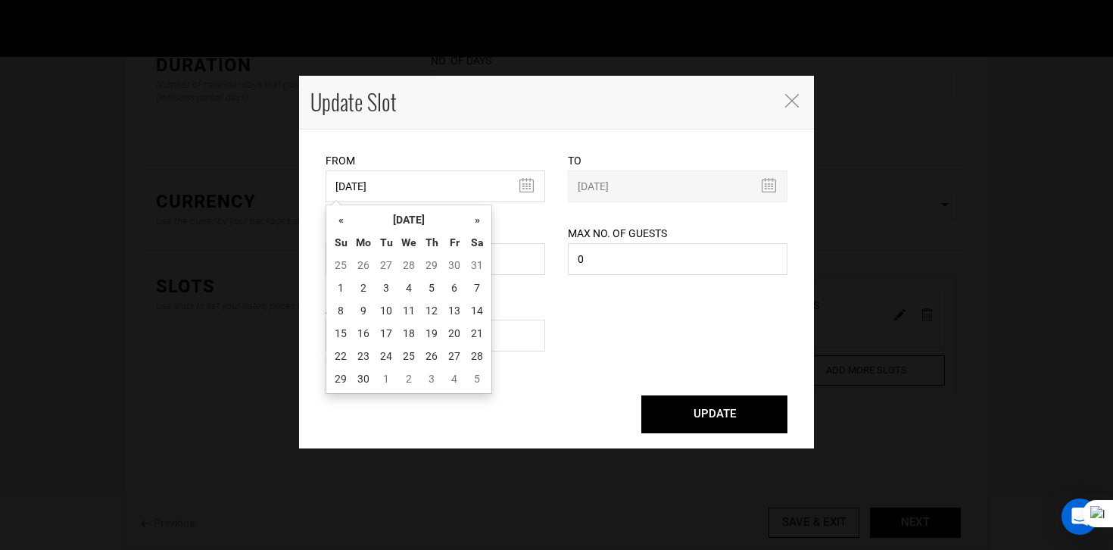
click at [350, 288] on td "1" at bounding box center [340, 287] width 23 height 23
type input "[DATE]"
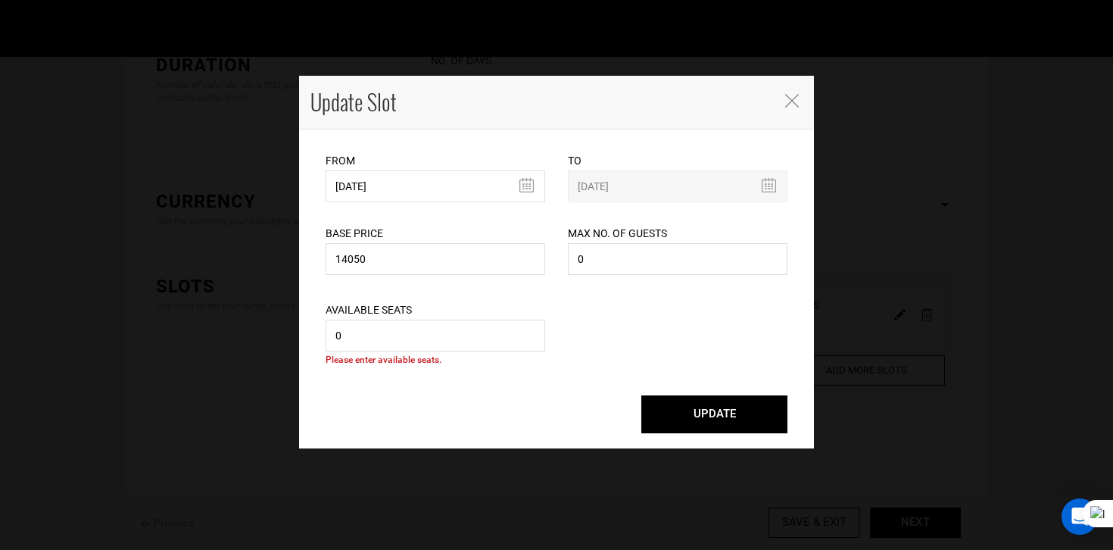
click at [732, 407] on button "UPDATE" at bounding box center [714, 414] width 146 height 38
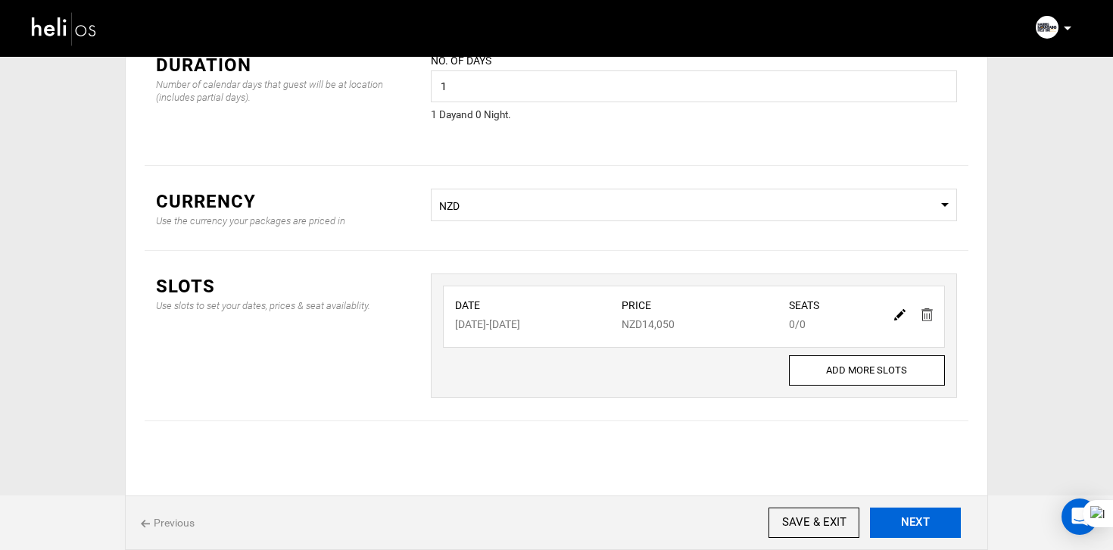
click at [928, 527] on button "NEXT" at bounding box center [915, 522] width 91 height 30
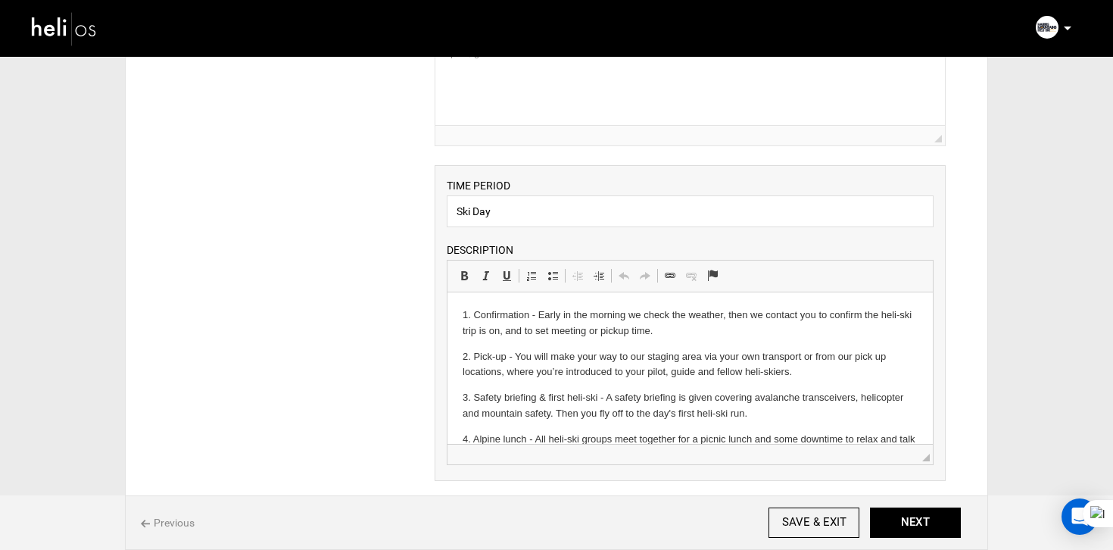
scroll to position [133, 0]
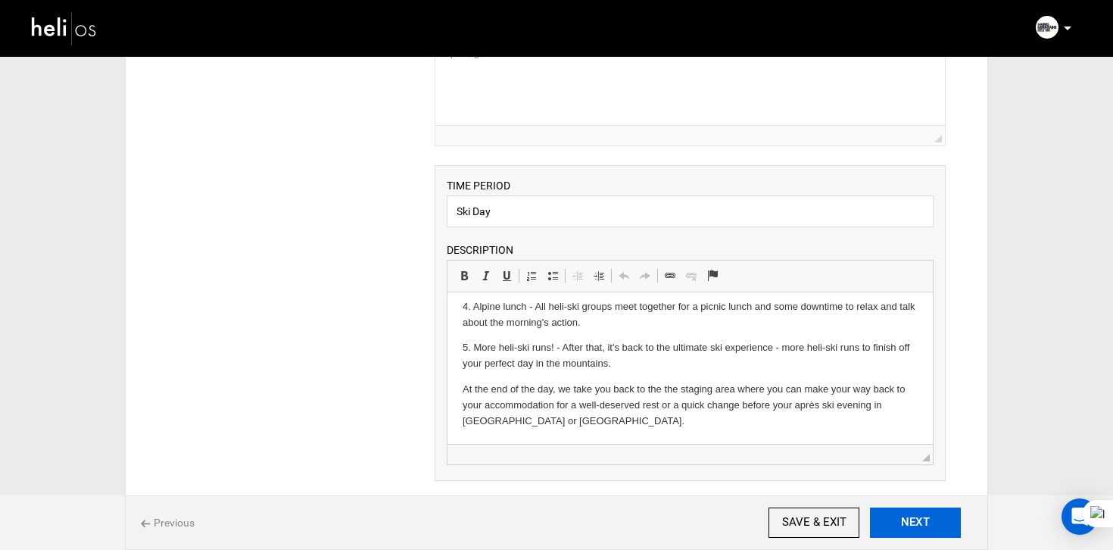
click at [919, 535] on button "NEXT" at bounding box center [915, 522] width 91 height 30
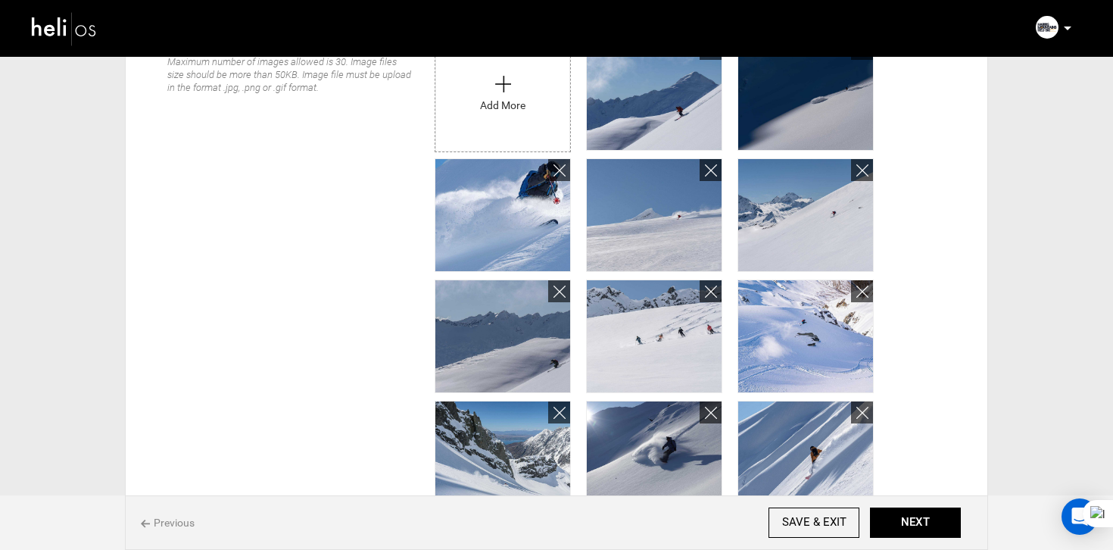
scroll to position [173, 0]
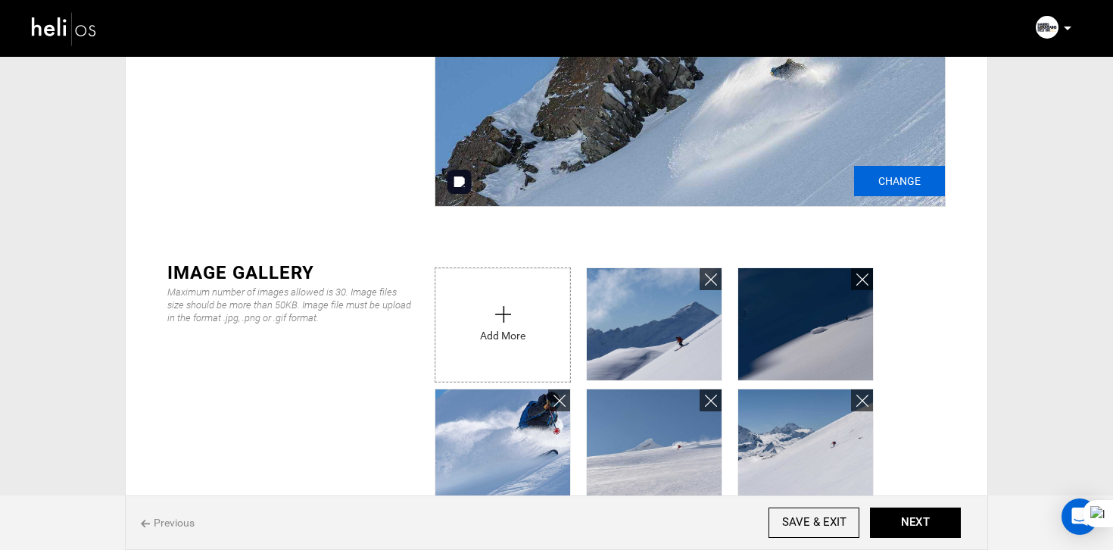
click at [898, 184] on input "Change" at bounding box center [899, 181] width 91 height 30
type input "C:\fakepath\bf439fbb-f914-4915-ae9e-e7b9c60d1d0f_9236_32aee2174802d7f0689cdc0de…"
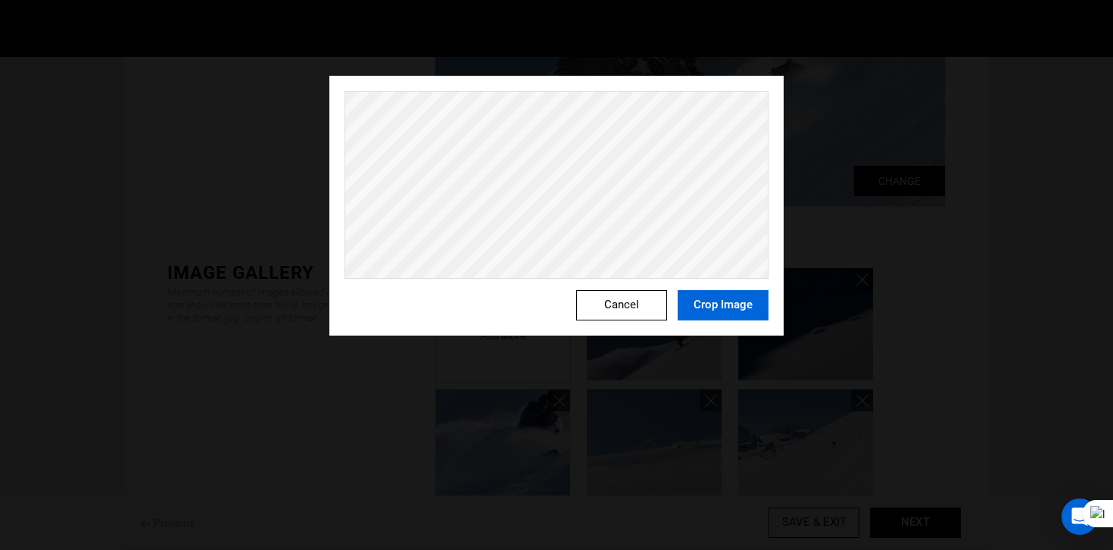
click at [711, 304] on button "Crop Image" at bounding box center [723, 305] width 91 height 30
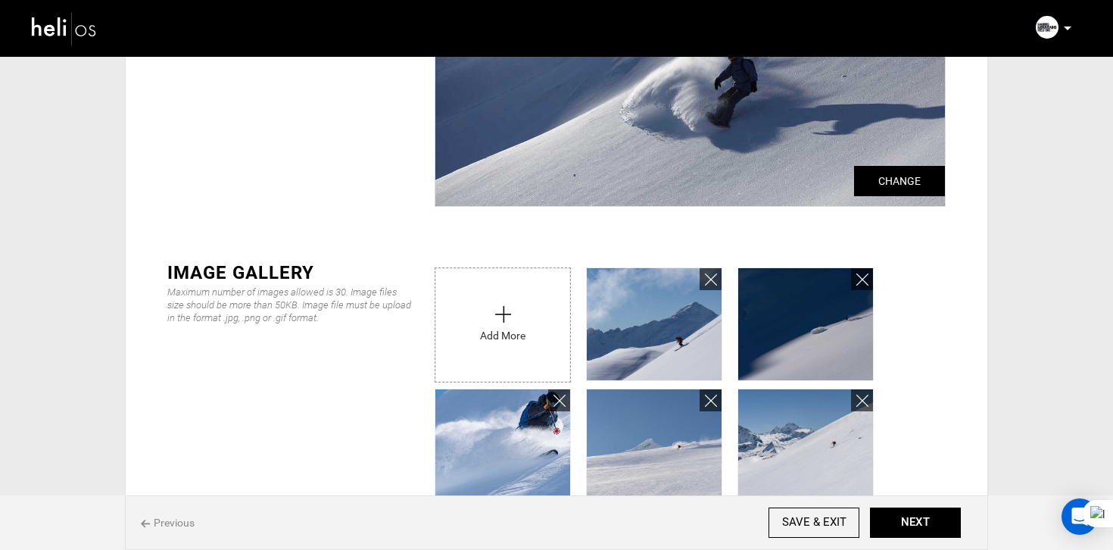
scroll to position [112, 0]
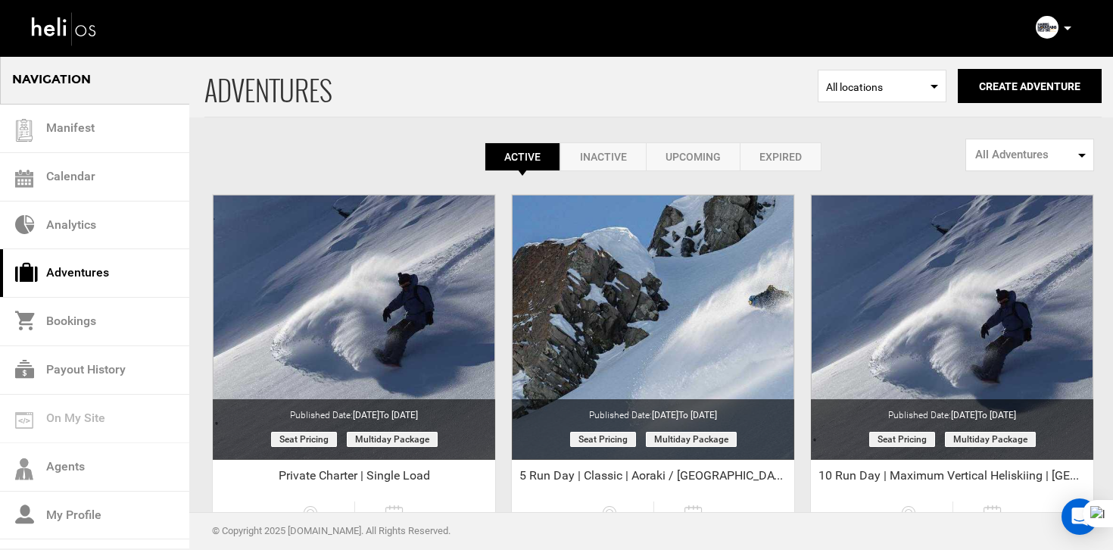
scroll to position [634, 0]
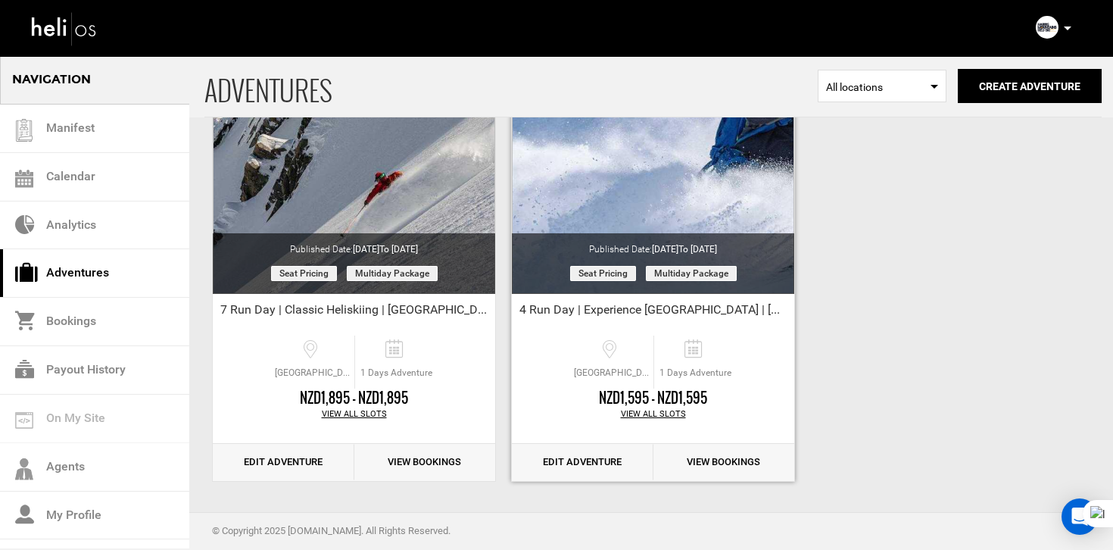
click at [591, 457] on link "Edit Adventure" at bounding box center [583, 462] width 142 height 37
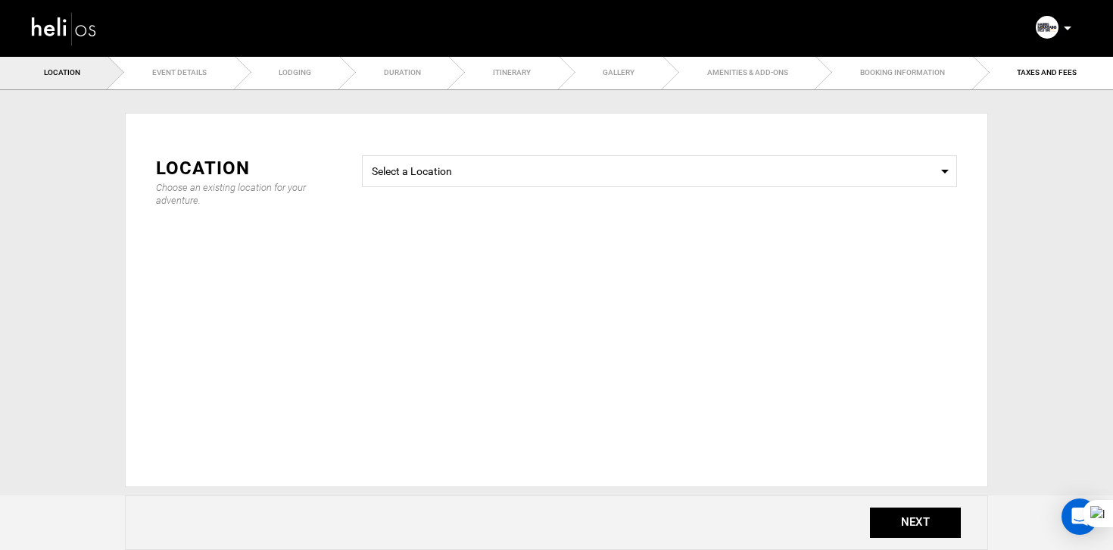
type input "07/23/2025"
type input "11/08/2026"
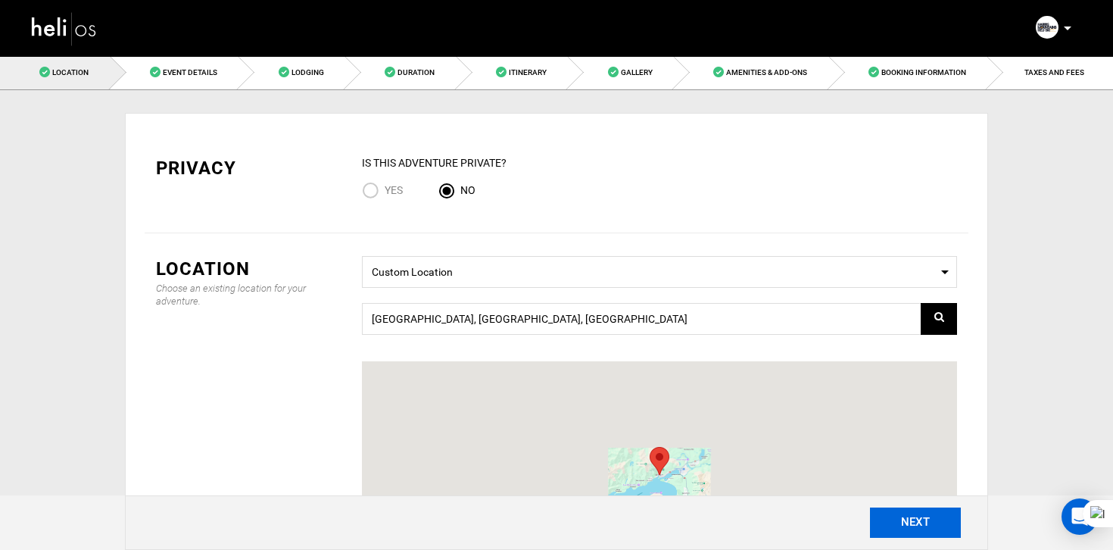
click at [934, 529] on button "NEXT" at bounding box center [915, 522] width 91 height 30
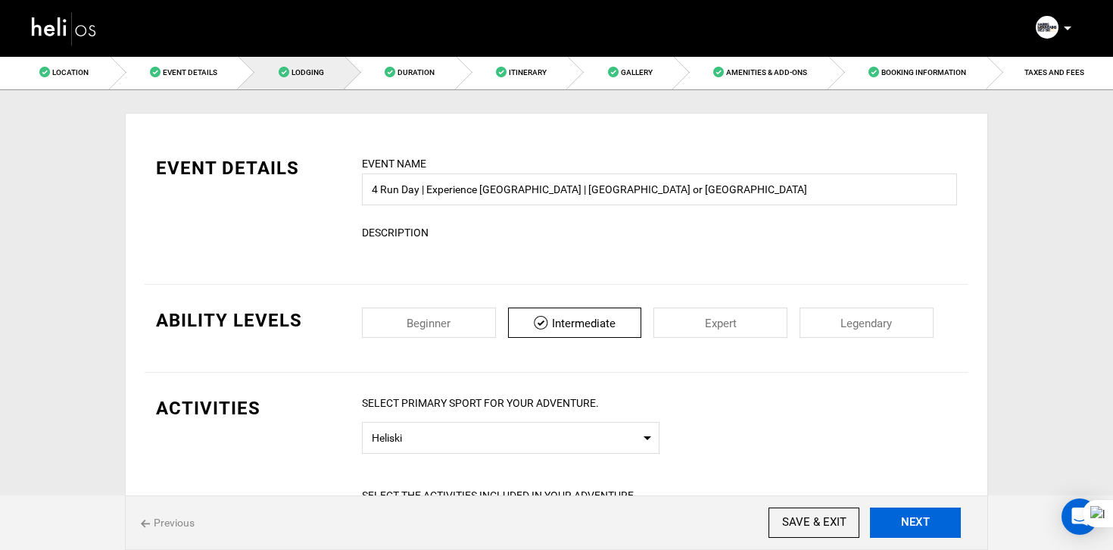
click at [934, 529] on button "NEXT" at bounding box center [915, 522] width 91 height 30
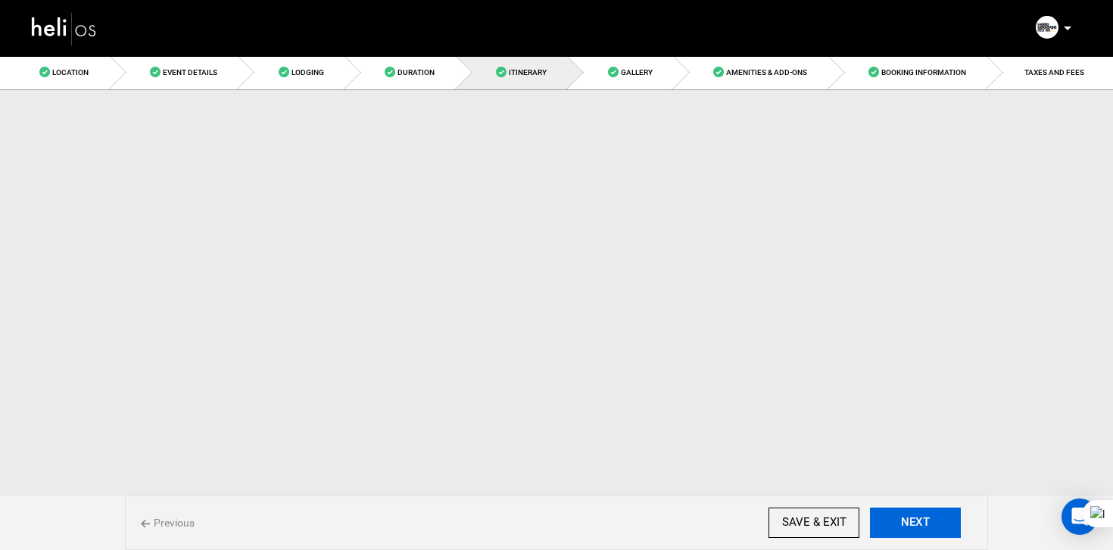
click at [934, 529] on button "NEXT" at bounding box center [915, 522] width 91 height 30
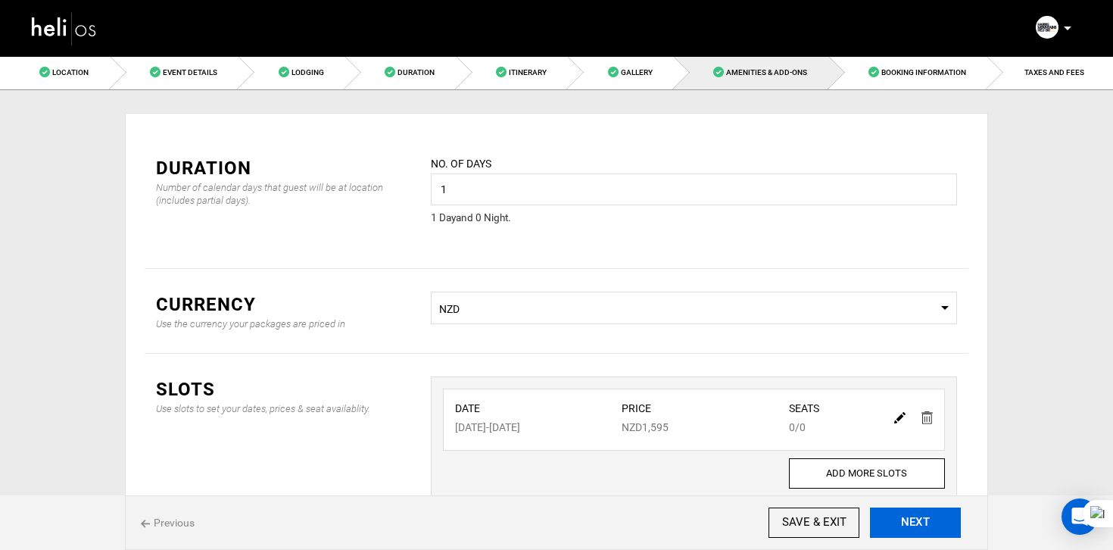
click at [934, 529] on button "NEXT" at bounding box center [915, 522] width 91 height 30
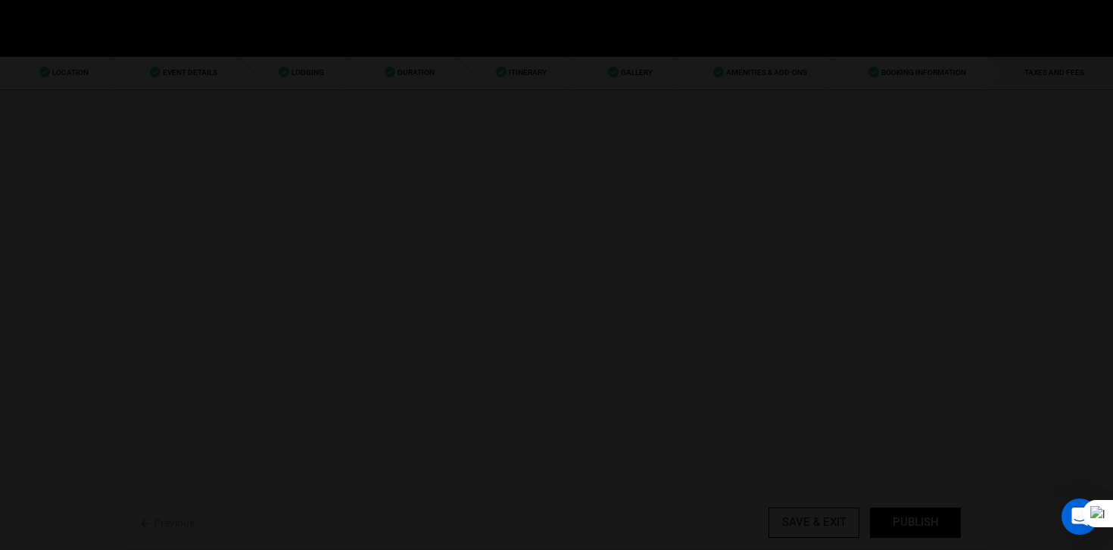
click at [934, 529] on div at bounding box center [556, 275] width 1113 height 550
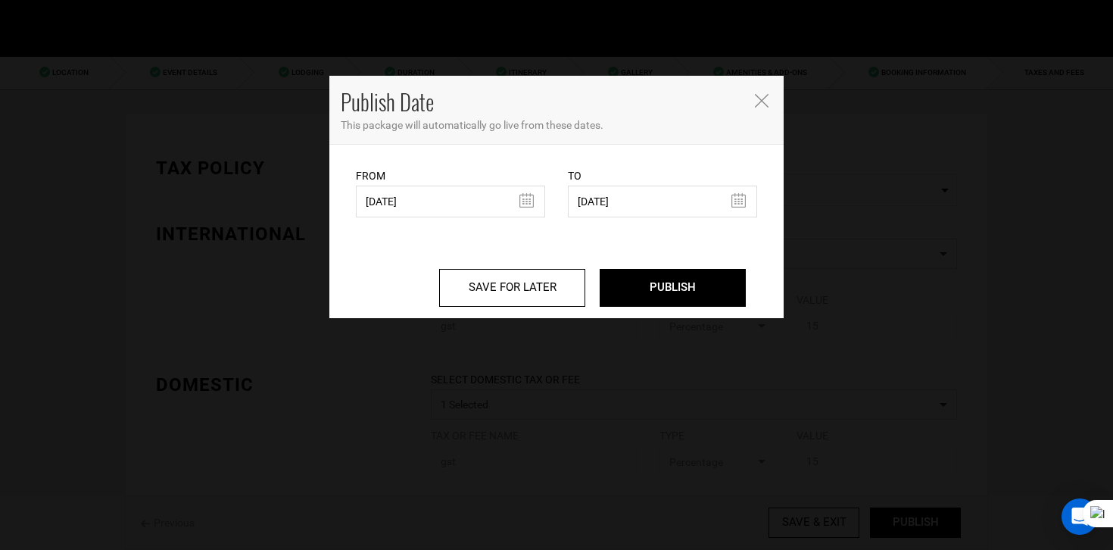
click at [934, 529] on body "Manifest Calendar Analytics Adventures Bookings Payout History Agents My Profil…" at bounding box center [556, 275] width 1113 height 550
drag, startPoint x: 413, startPoint y: 188, endPoint x: 417, endPoint y: 211, distance: 23.2
click at [413, 188] on input "07/23/2025" at bounding box center [450, 202] width 189 height 32
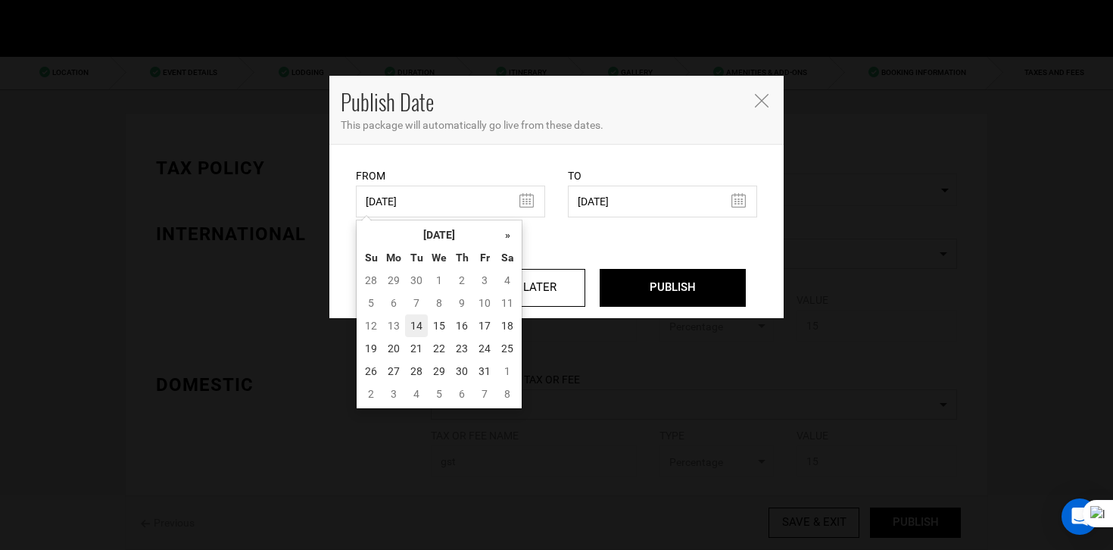
click at [411, 323] on td "14" at bounding box center [416, 325] width 23 height 23
type input "[DATE]"
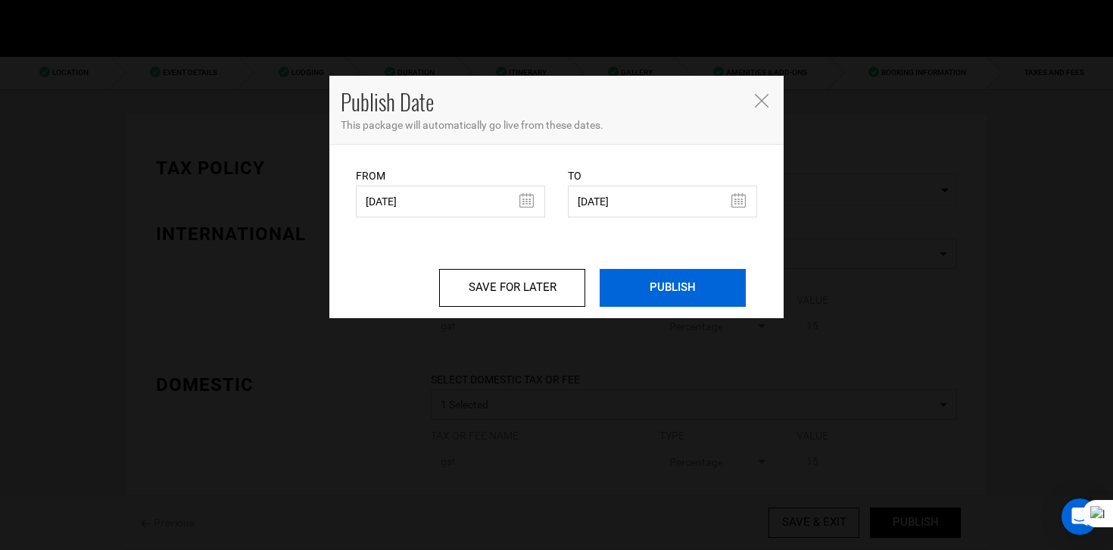
click at [668, 283] on input "PUBLISH" at bounding box center [673, 288] width 146 height 38
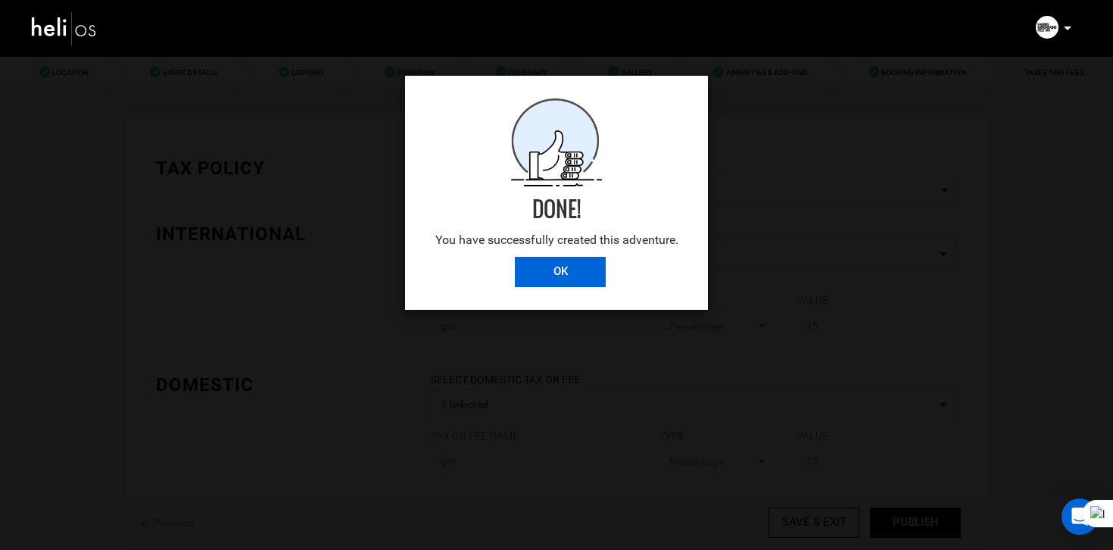
click at [581, 270] on input "OK" at bounding box center [560, 272] width 91 height 30
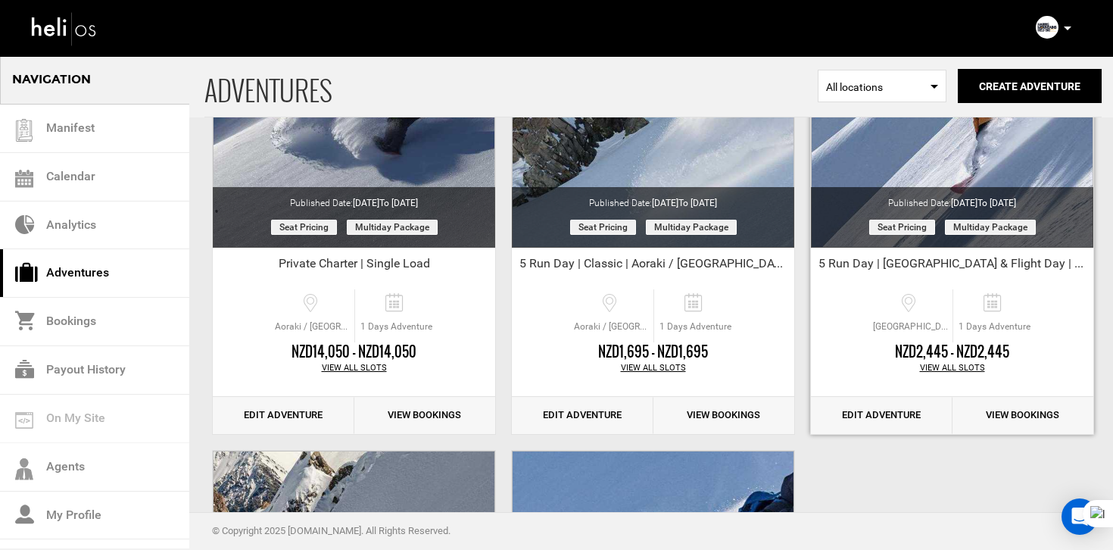
scroll to position [216, 0]
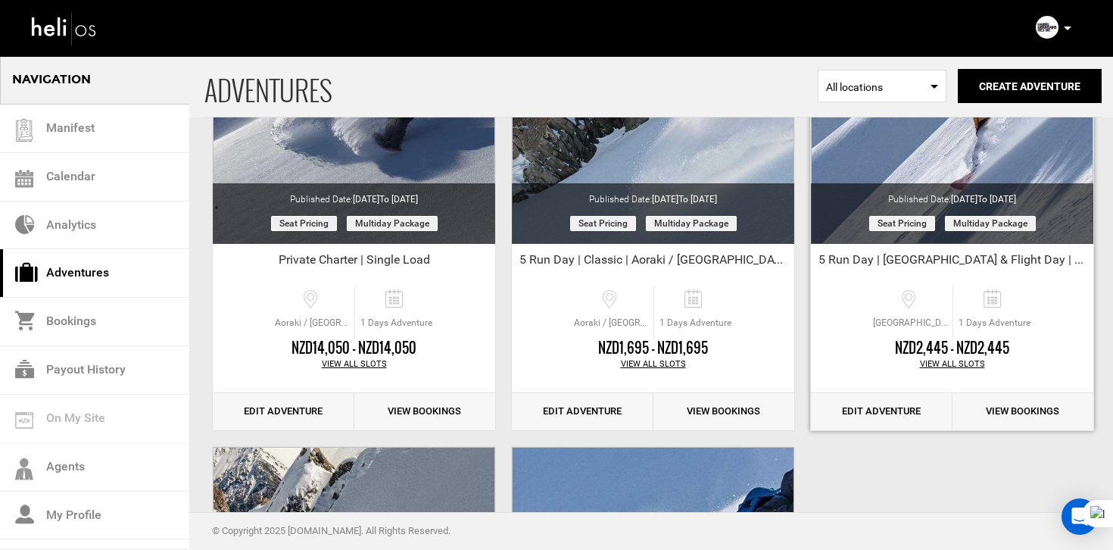
click at [866, 420] on link "Edit Adventure" at bounding box center [882, 411] width 142 height 37
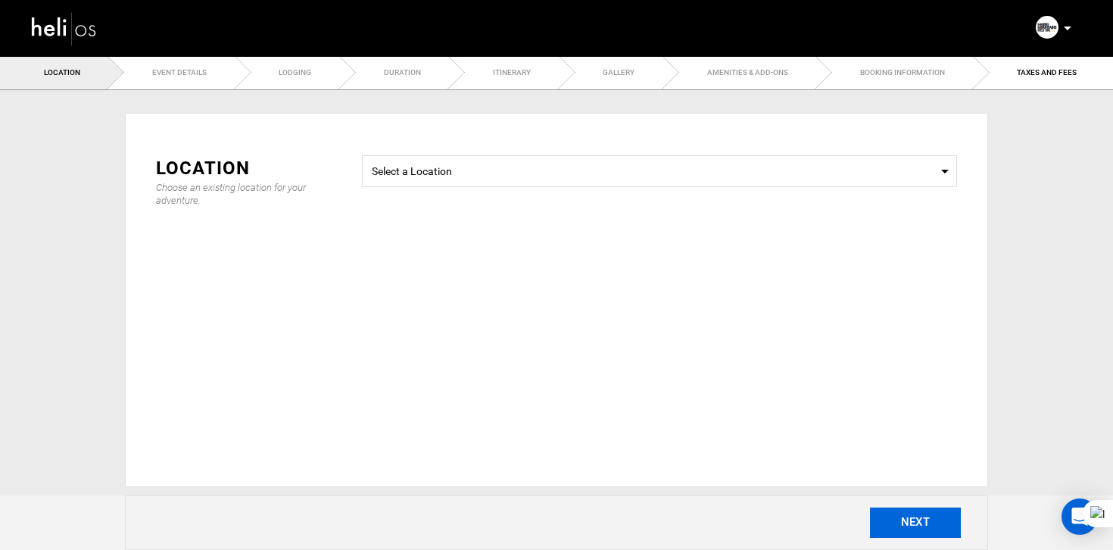
type input "1"
click at [915, 515] on button "NEXT" at bounding box center [915, 522] width 91 height 30
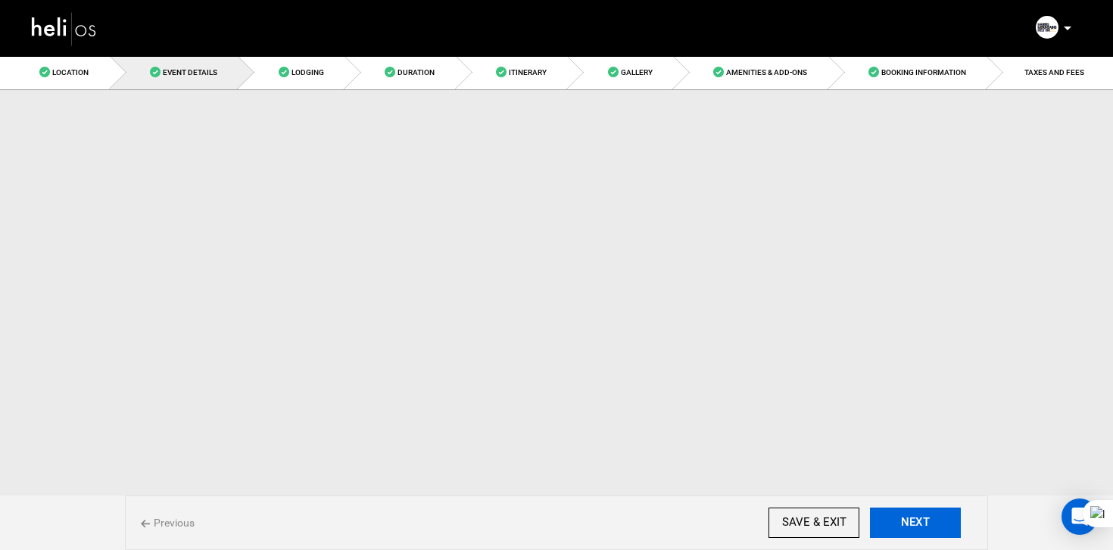
click at [915, 515] on button "NEXT" at bounding box center [915, 522] width 91 height 30
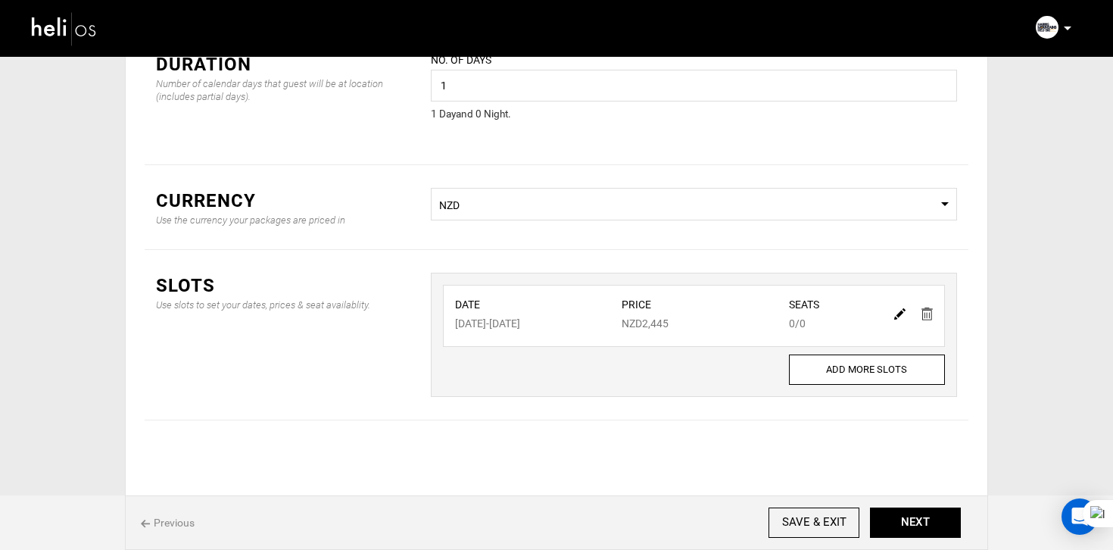
click at [899, 312] on img at bounding box center [899, 313] width 11 height 11
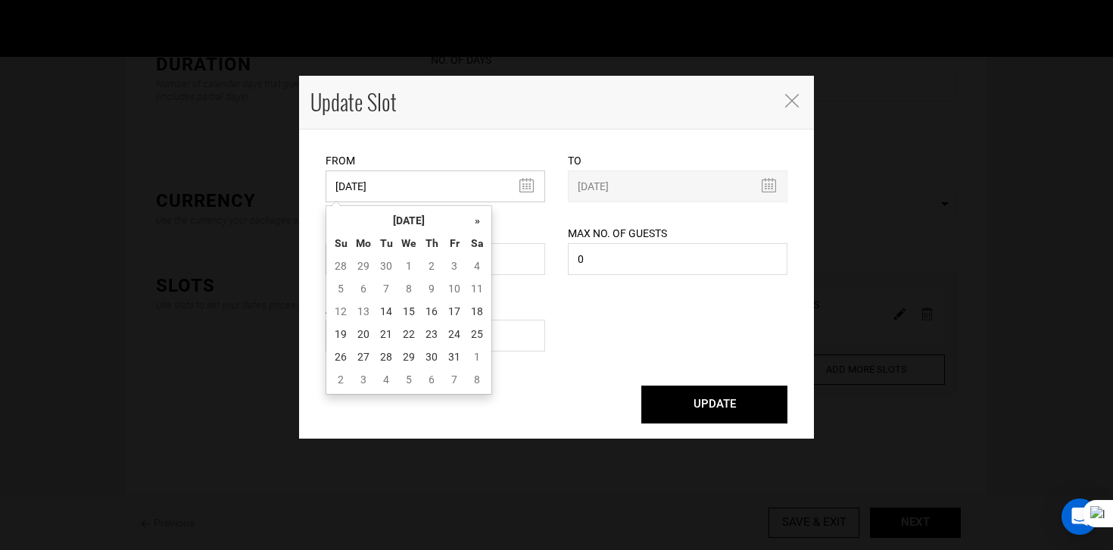
click at [398, 194] on input "11/01/2025" at bounding box center [436, 186] width 220 height 32
click at [413, 214] on th "[DATE]" at bounding box center [409, 220] width 114 height 23
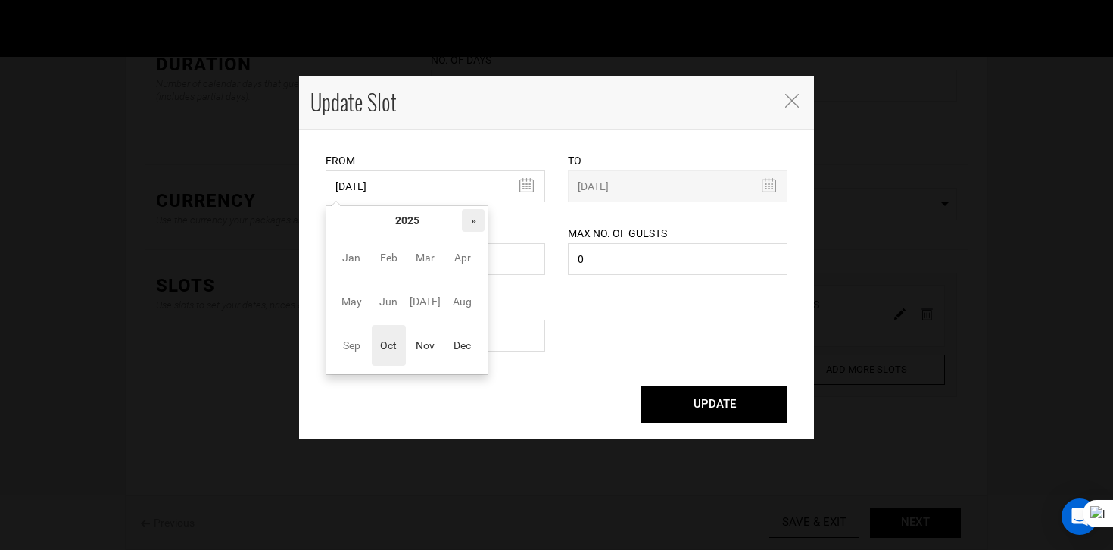
click at [476, 218] on th "»" at bounding box center [473, 220] width 23 height 23
click at [426, 348] on span "Nov" at bounding box center [425, 345] width 34 height 41
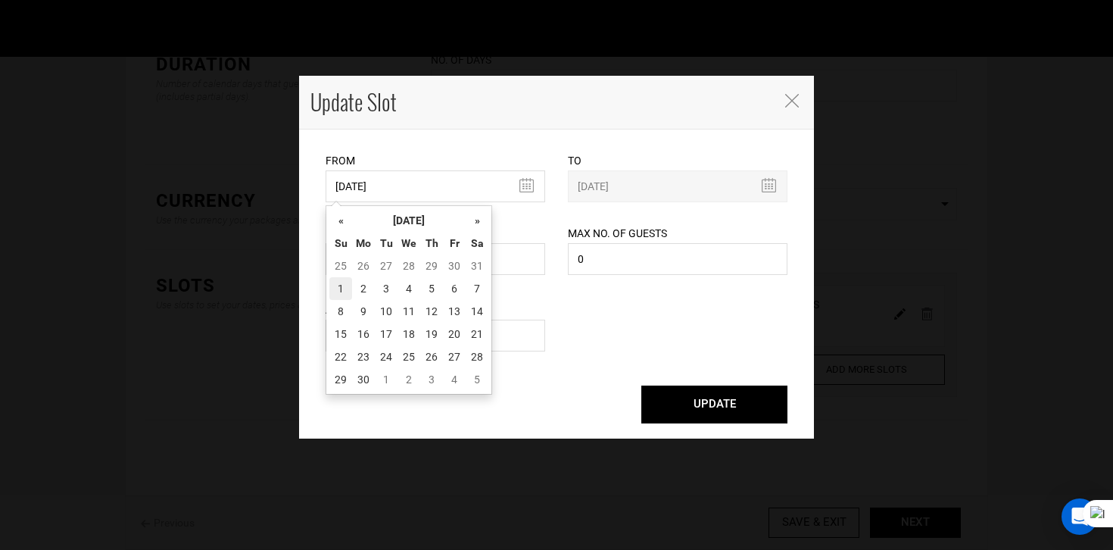
click at [339, 291] on td "1" at bounding box center [340, 288] width 23 height 23
type input "[DATE]"
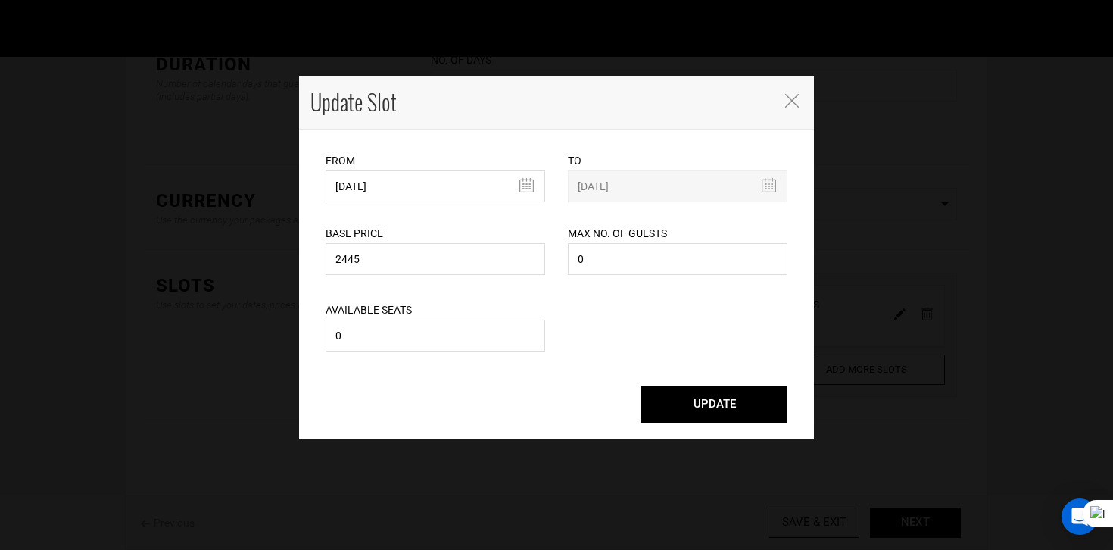
click at [719, 412] on button "UPDATE" at bounding box center [714, 404] width 146 height 38
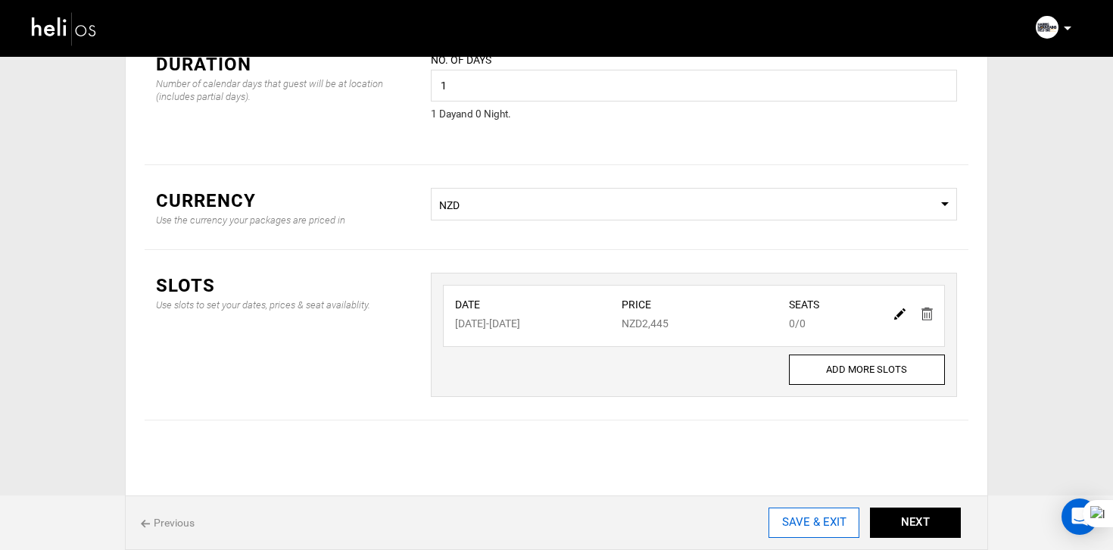
click at [802, 524] on input "SAVE & EXIT" at bounding box center [814, 522] width 91 height 30
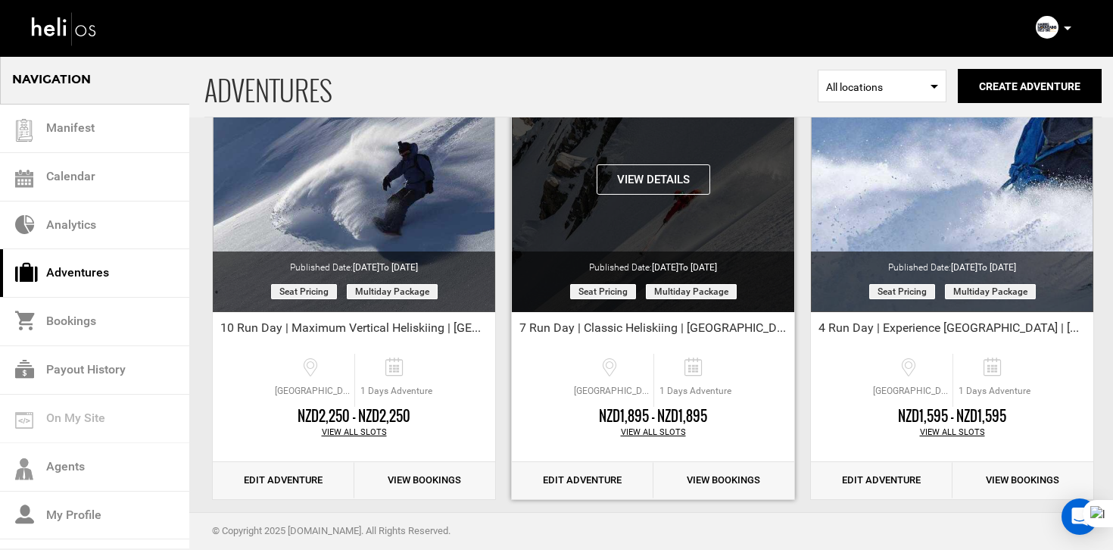
scroll to position [615, 0]
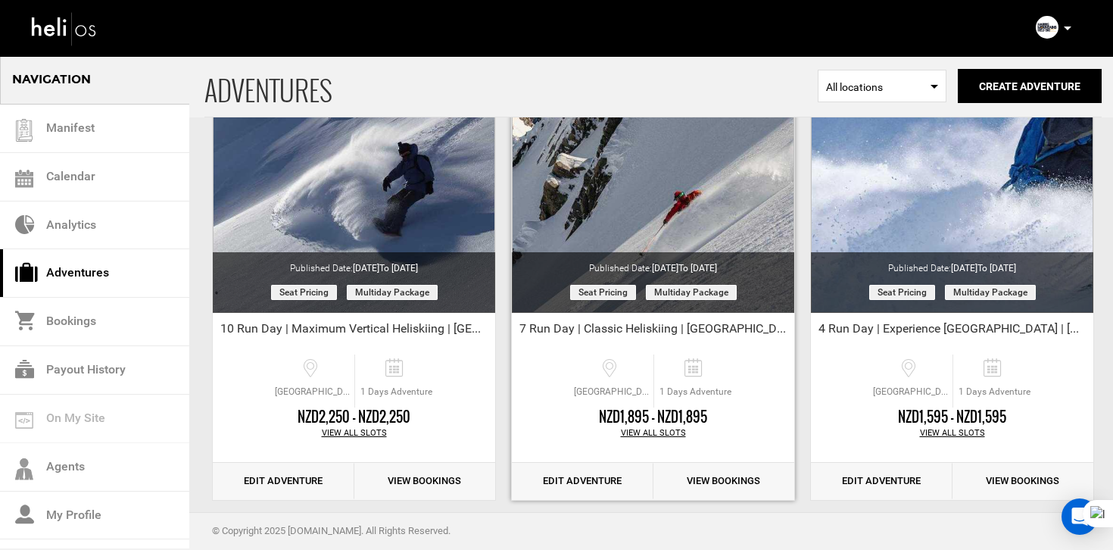
click at [588, 488] on link "Edit Adventure" at bounding box center [583, 481] width 142 height 37
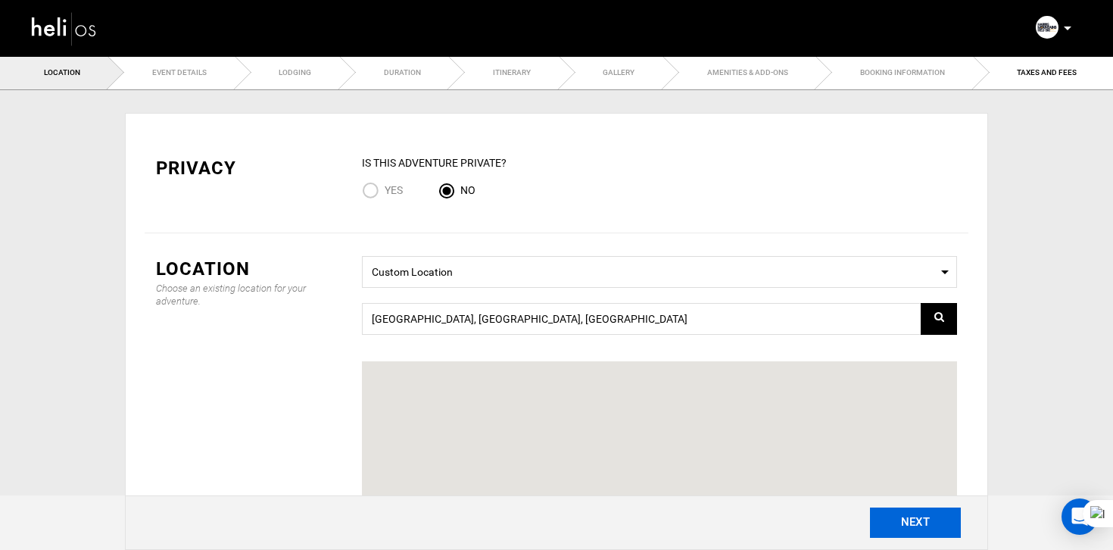
click at [928, 520] on button "NEXT" at bounding box center [915, 522] width 91 height 30
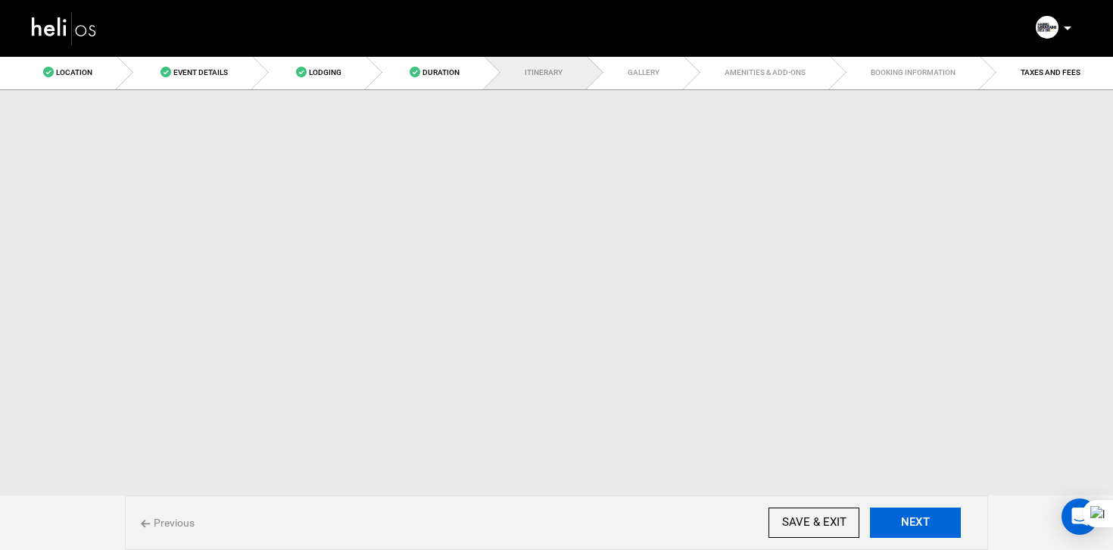
click at [928, 520] on button "NEXT" at bounding box center [915, 522] width 91 height 30
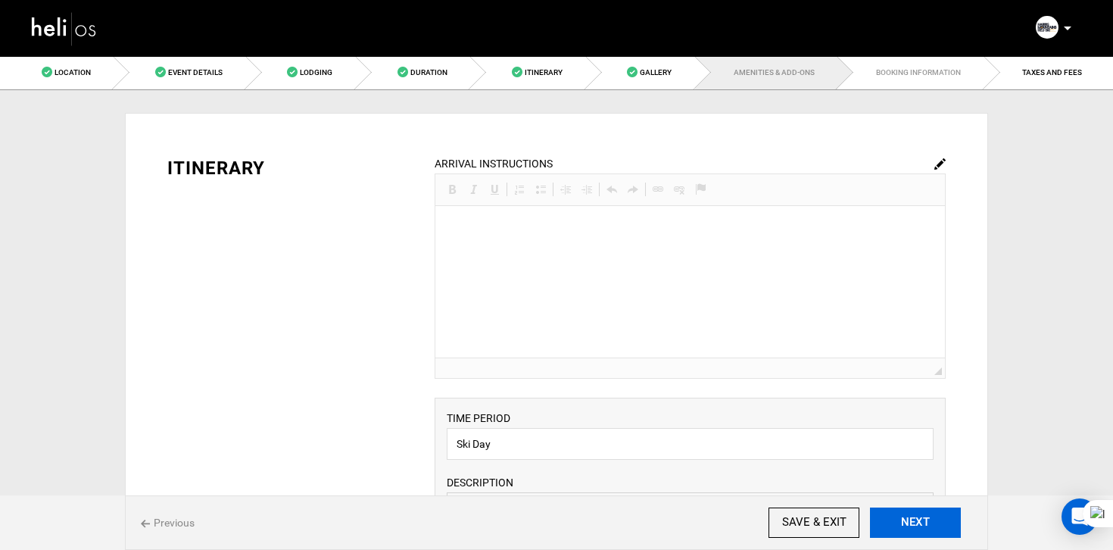
click at [928, 520] on button "NEXT" at bounding box center [915, 522] width 91 height 30
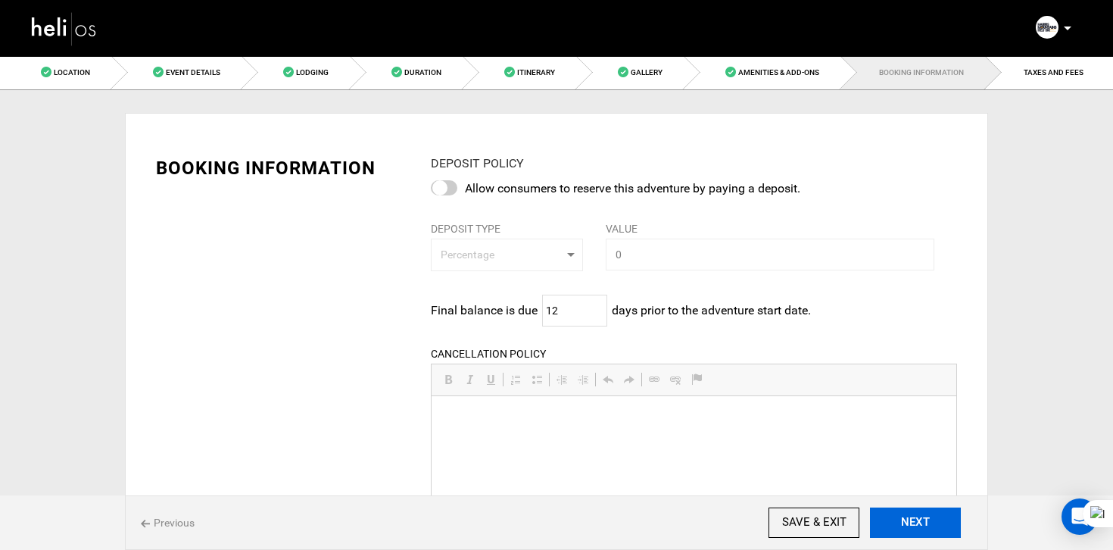
scroll to position [113, 0]
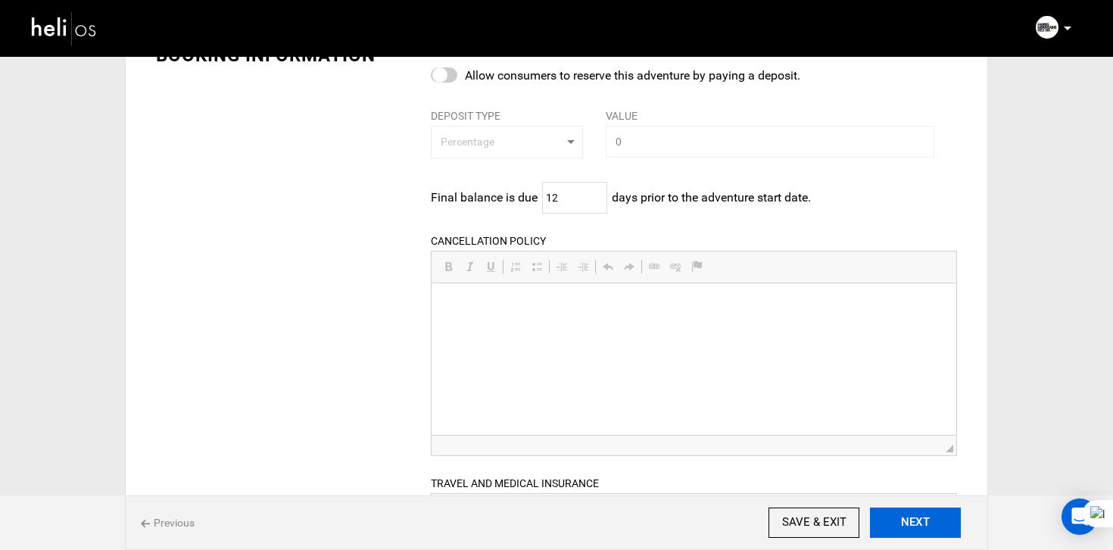
click at [928, 520] on button "NEXT" at bounding box center [915, 522] width 91 height 30
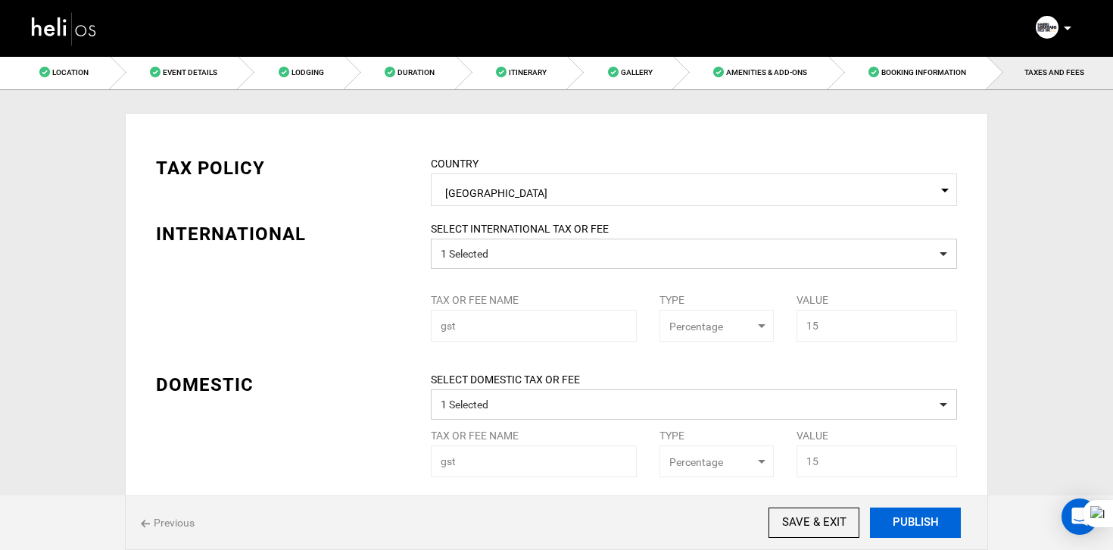
click at [928, 520] on button "PUBLISH" at bounding box center [915, 522] width 91 height 30
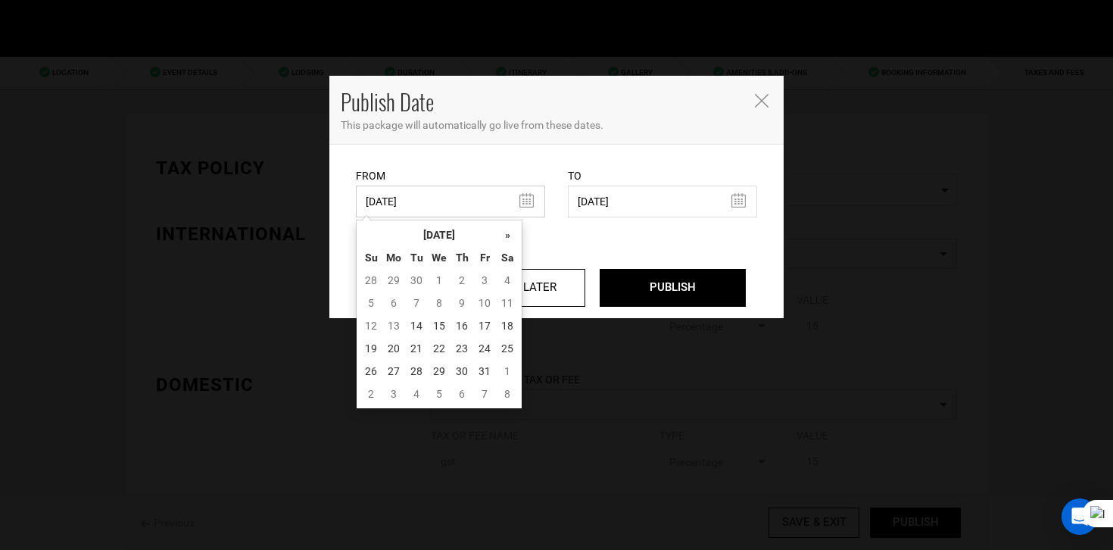
click at [456, 202] on input "07/23/2025" at bounding box center [450, 202] width 189 height 32
click at [420, 322] on td "14" at bounding box center [416, 325] width 23 height 23
type input "[DATE]"
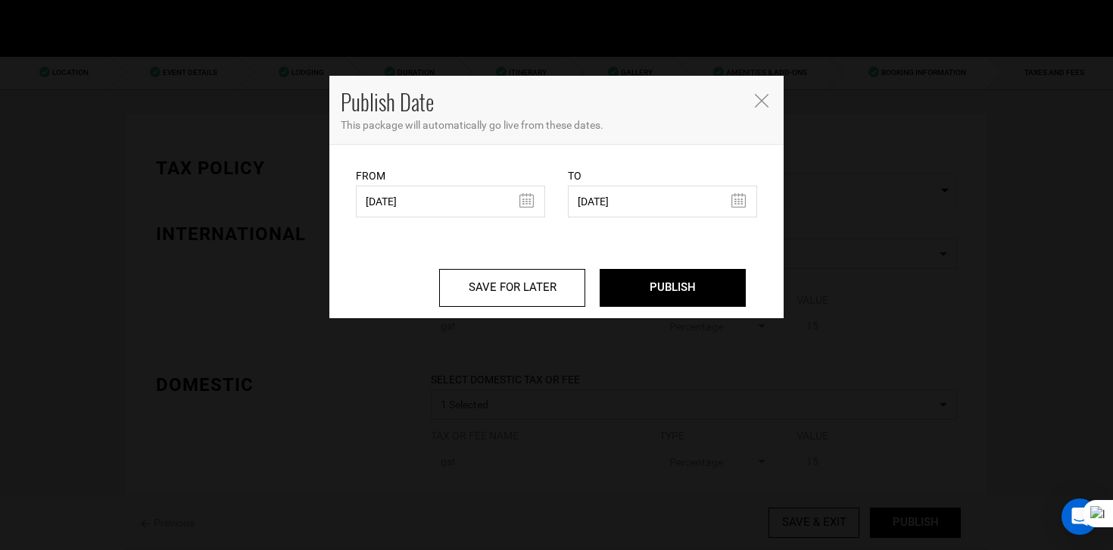
click at [780, 90] on div "Publish Date This package will automatically go live from these dates." at bounding box center [556, 110] width 454 height 69
click at [768, 98] on icon "Close" at bounding box center [762, 101] width 14 height 14
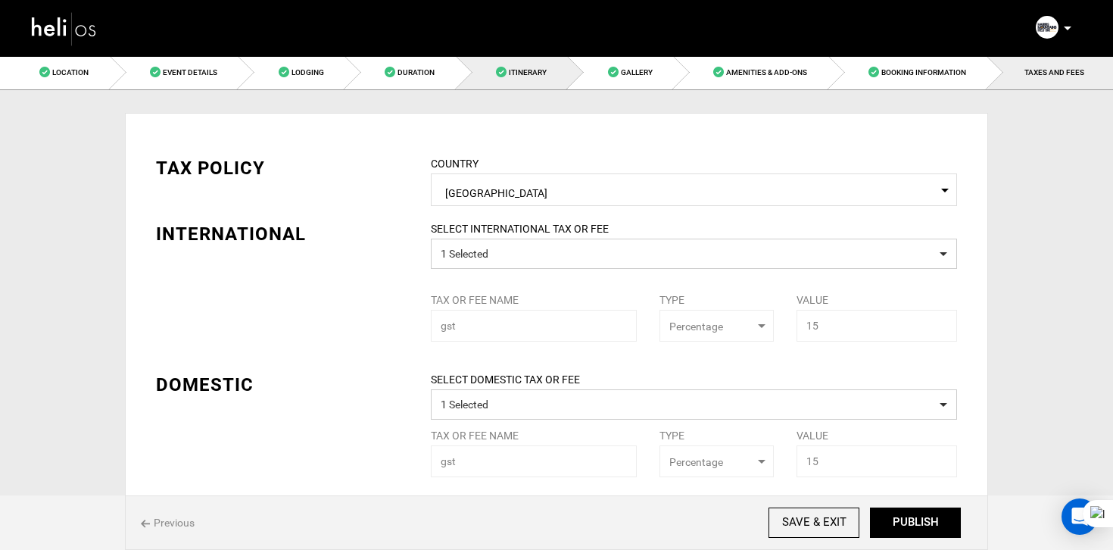
click at [546, 71] on span "Itinerary" at bounding box center [528, 72] width 38 height 8
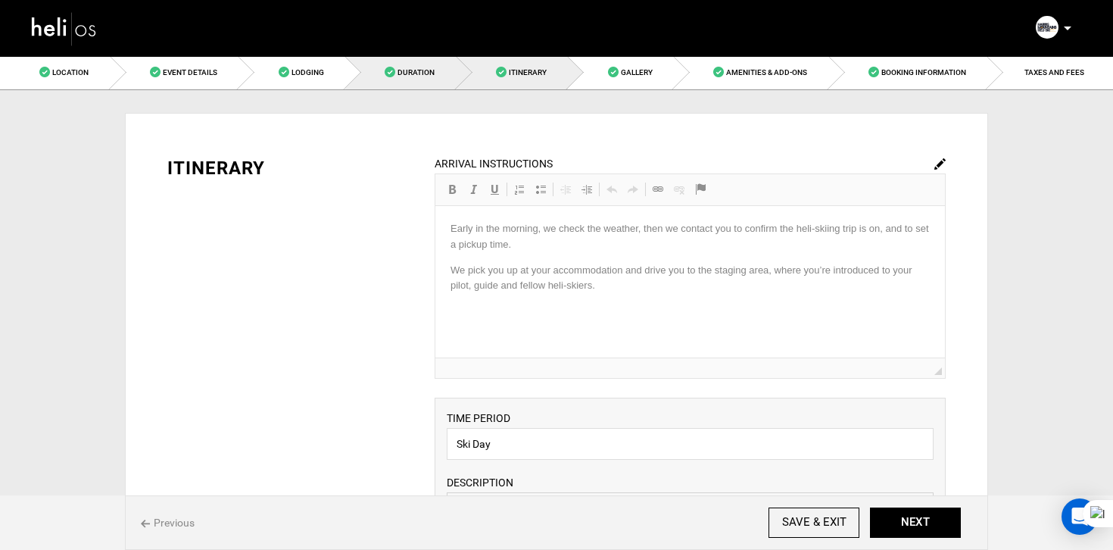
click at [435, 71] on link "Duration" at bounding box center [400, 72] width 111 height 34
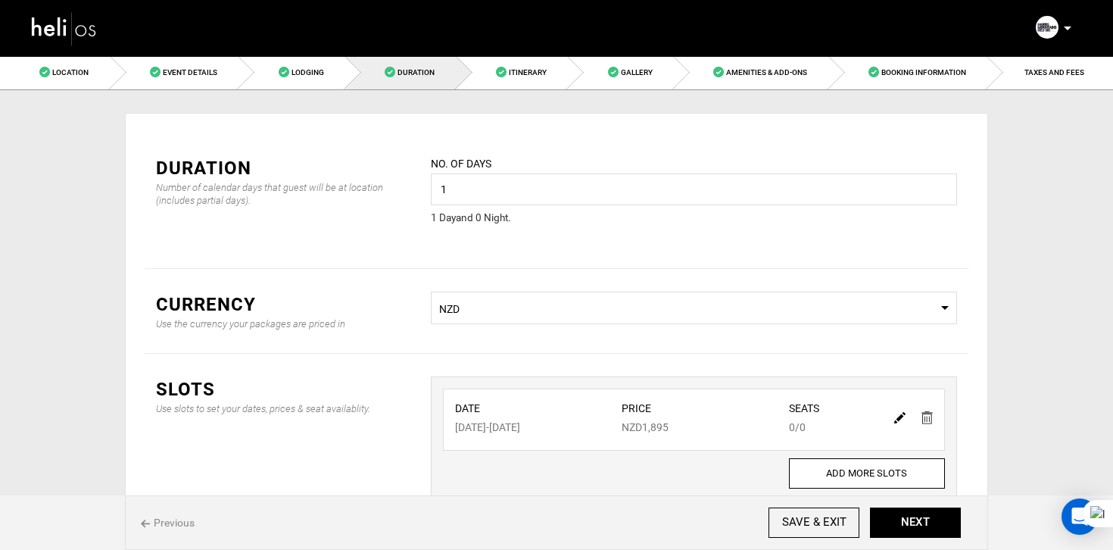
click at [897, 418] on img at bounding box center [899, 417] width 11 height 11
type input "11/15/2026"
type input "1895"
type input "0"
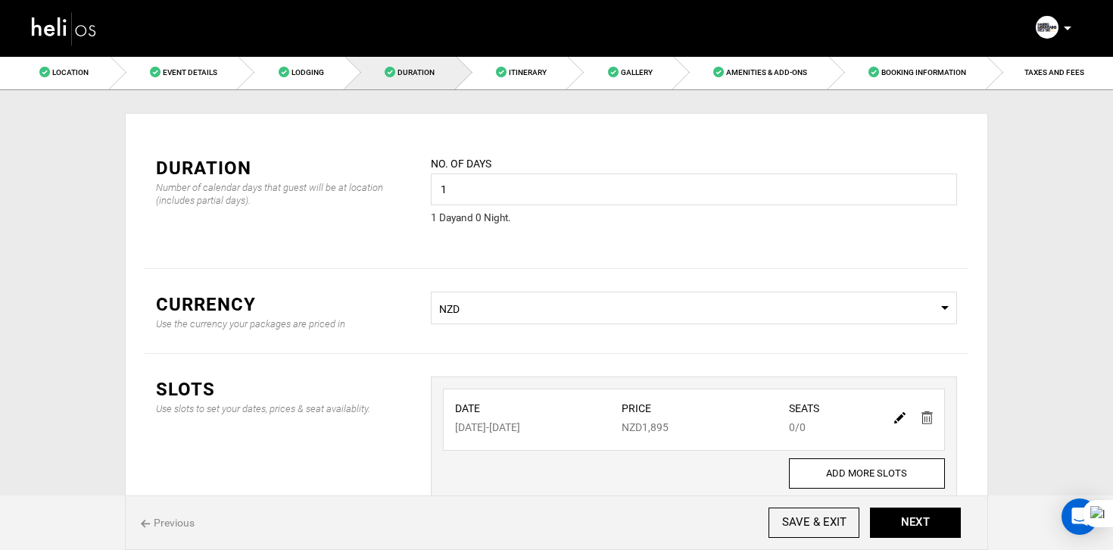
type input "0"
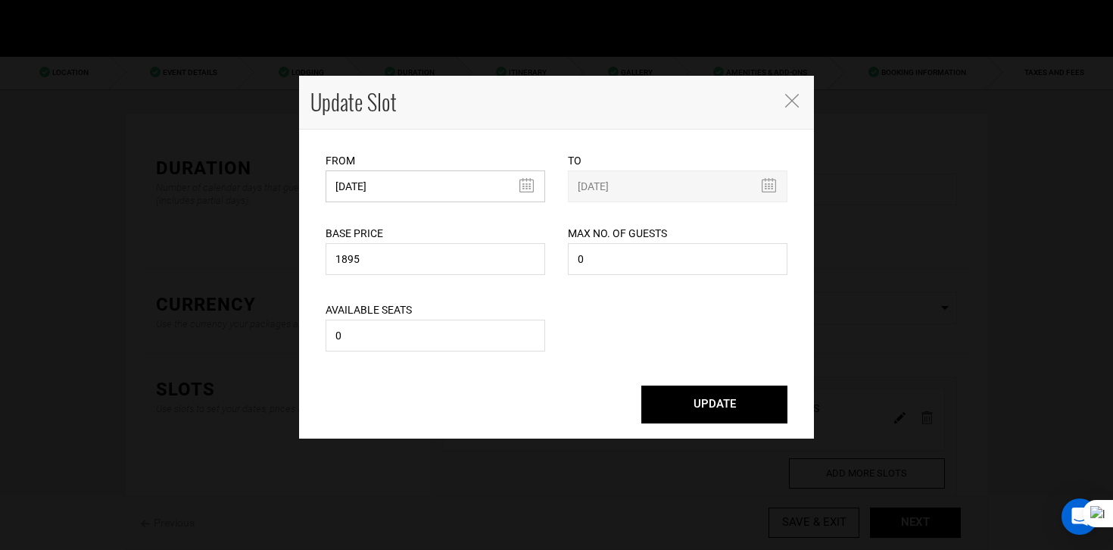
click at [383, 198] on input "11/15/2026" at bounding box center [436, 186] width 220 height 32
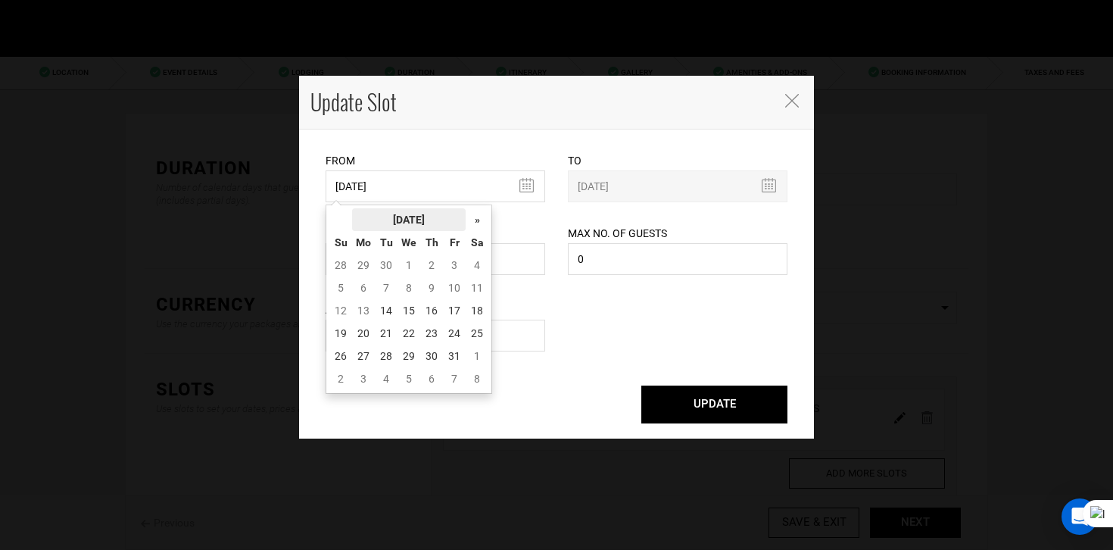
click at [401, 216] on th "[DATE]" at bounding box center [409, 219] width 114 height 23
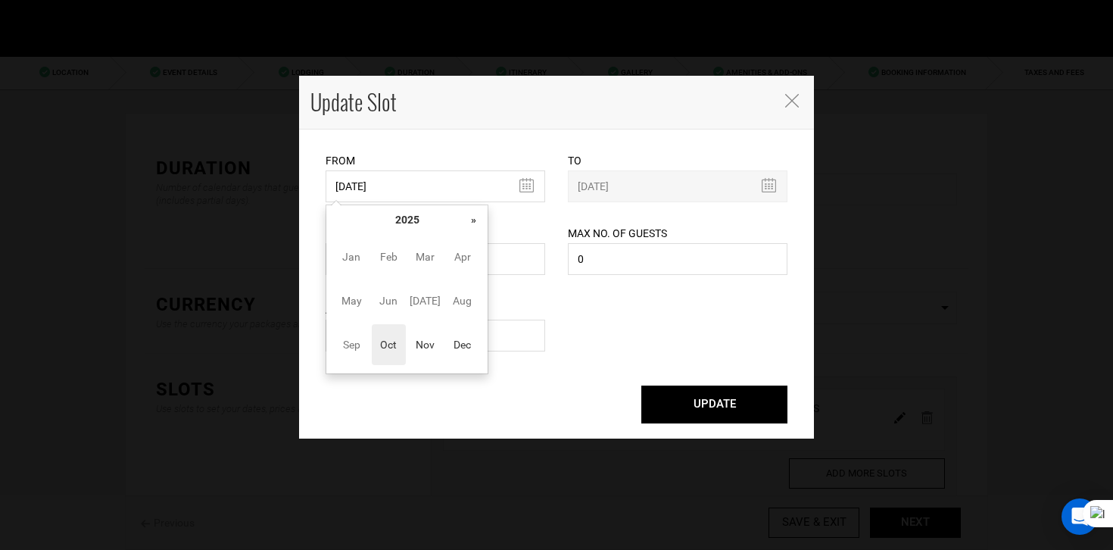
click at [488, 221] on div "« October 2025 » Su Mo Tu We Th Fr Sa 28 29 30 1 2 3 4 5 6 7 8 9 10 11 12 13 14…" at bounding box center [407, 289] width 163 height 170
click at [471, 220] on th "»" at bounding box center [473, 219] width 23 height 23
click at [416, 341] on span "Nov" at bounding box center [425, 344] width 34 height 41
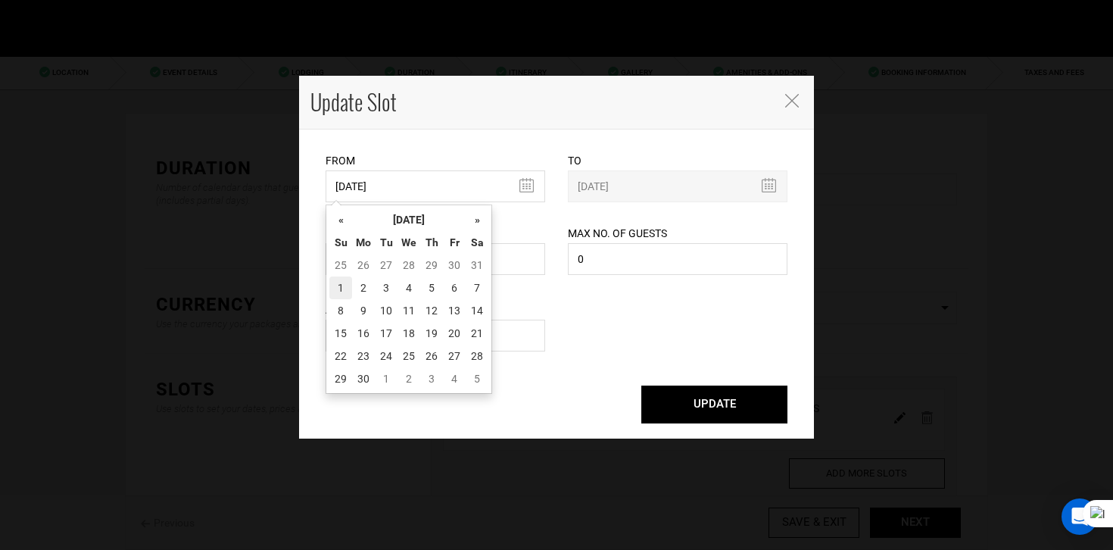
click at [343, 278] on td "1" at bounding box center [340, 287] width 23 height 23
type input "[DATE]"
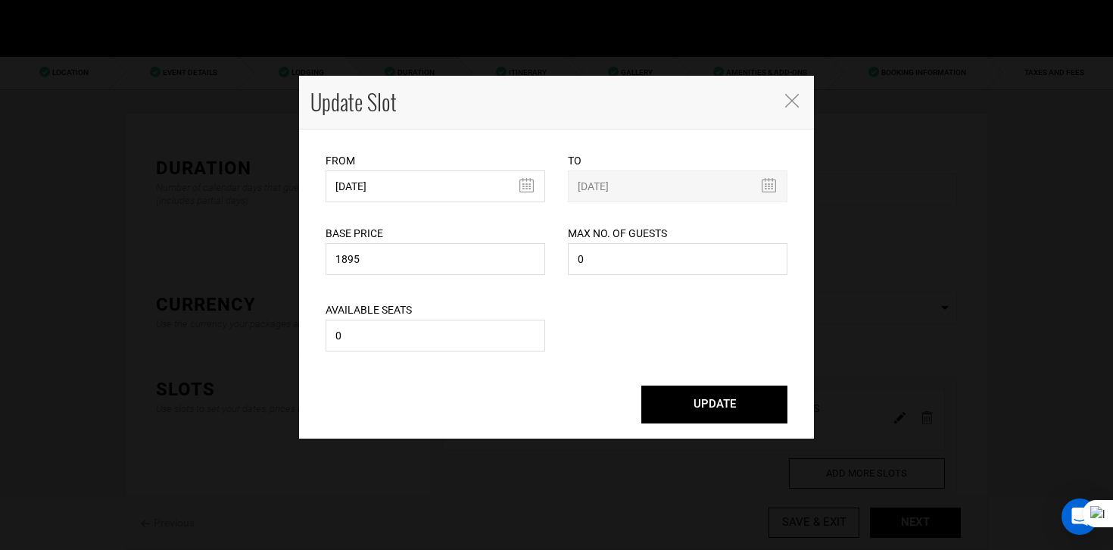
click at [706, 390] on button "UPDATE" at bounding box center [714, 404] width 146 height 38
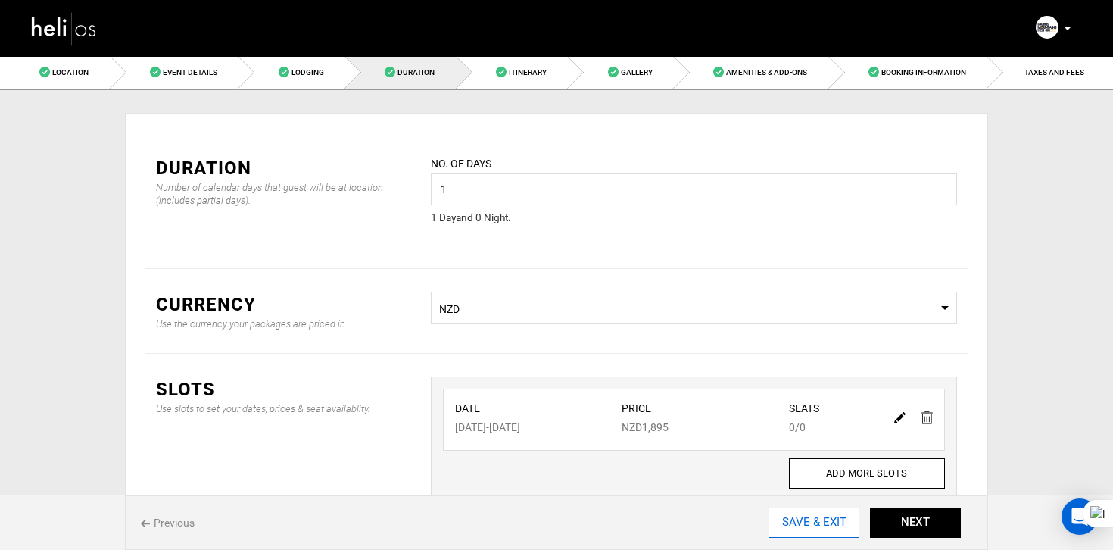
click at [804, 522] on input "SAVE & EXIT" at bounding box center [814, 522] width 91 height 30
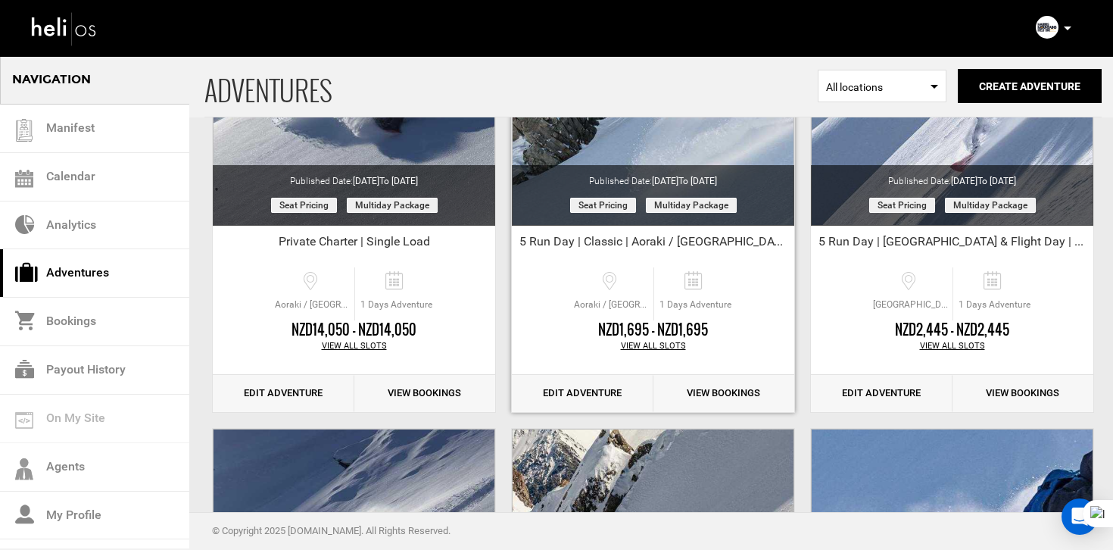
scroll to position [240, 0]
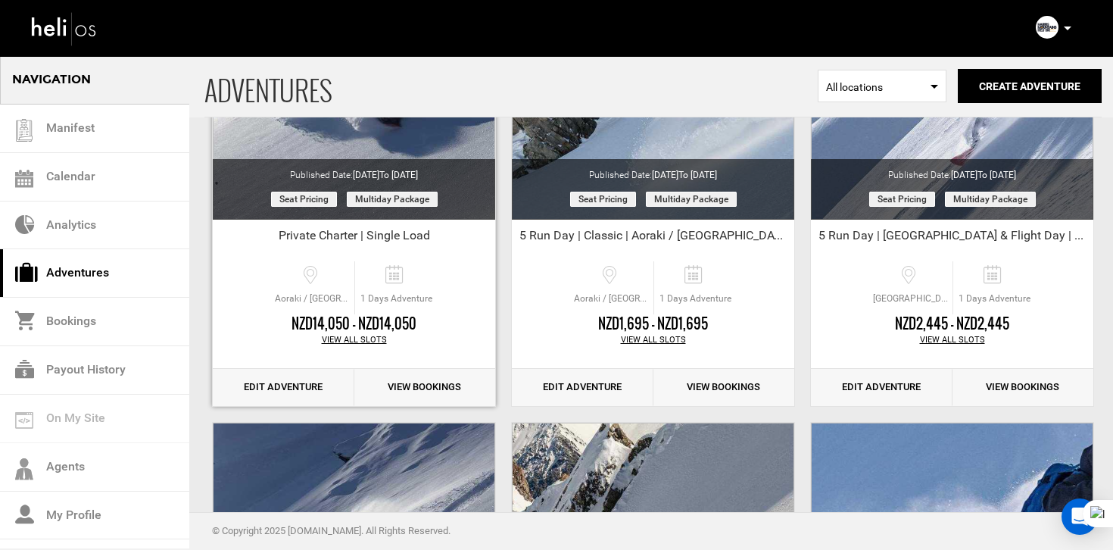
click at [325, 395] on link "Edit Adventure" at bounding box center [284, 387] width 142 height 37
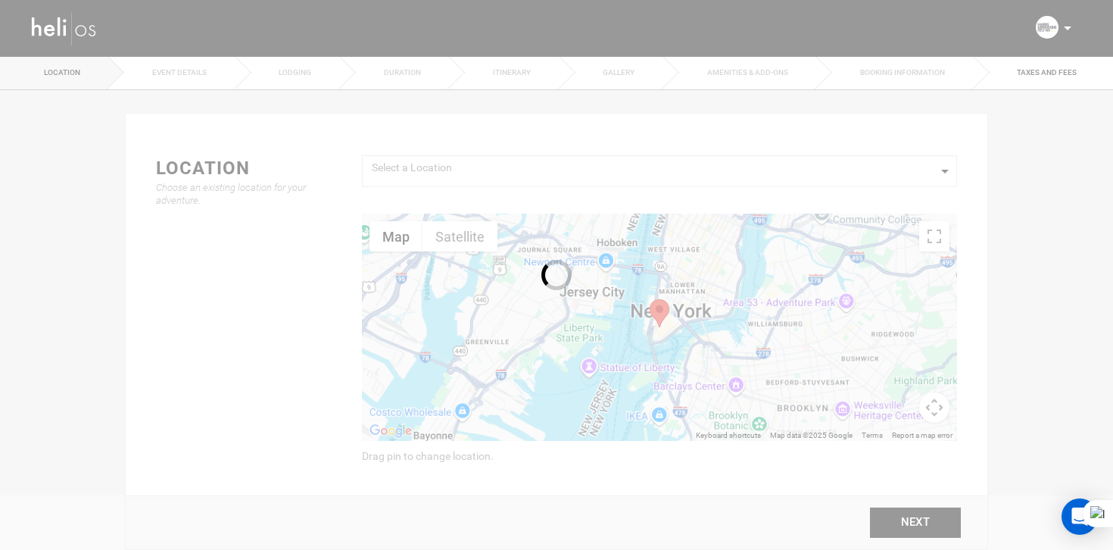
click at [86, 30] on div at bounding box center [556, 275] width 1113 height 550
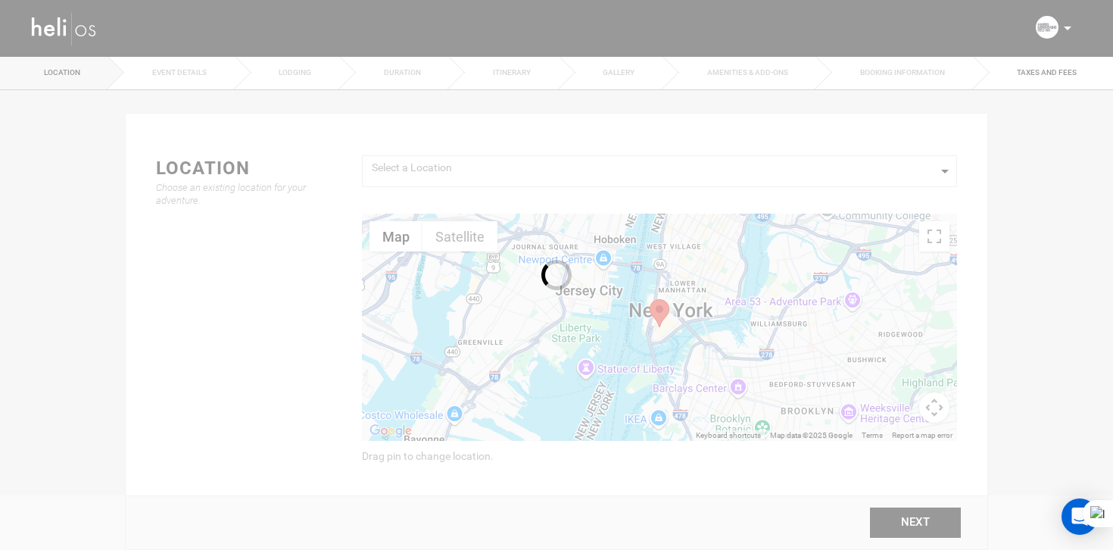
click at [86, 30] on div at bounding box center [556, 275] width 1113 height 550
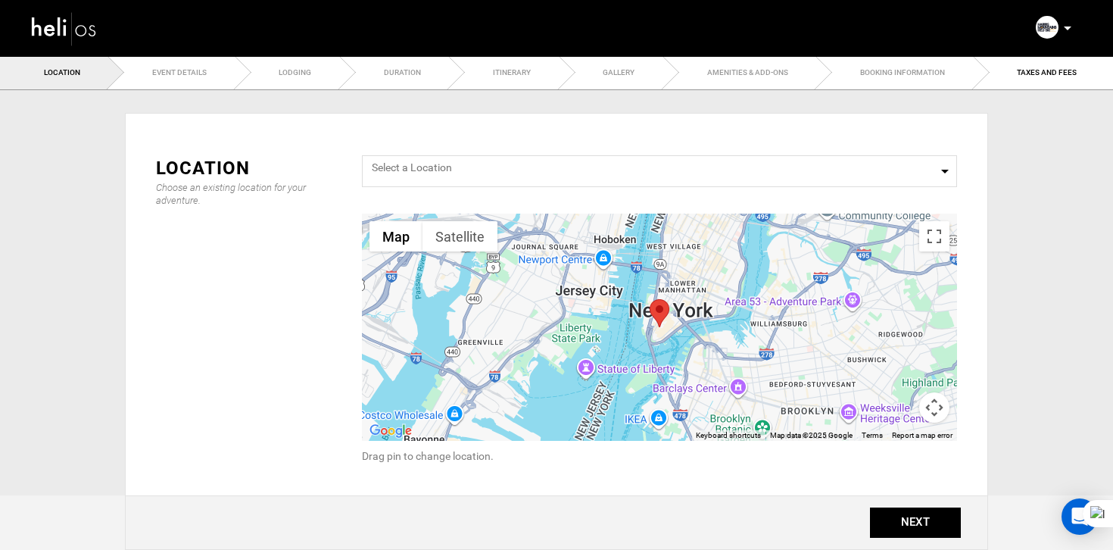
click at [86, 30] on img at bounding box center [64, 28] width 68 height 40
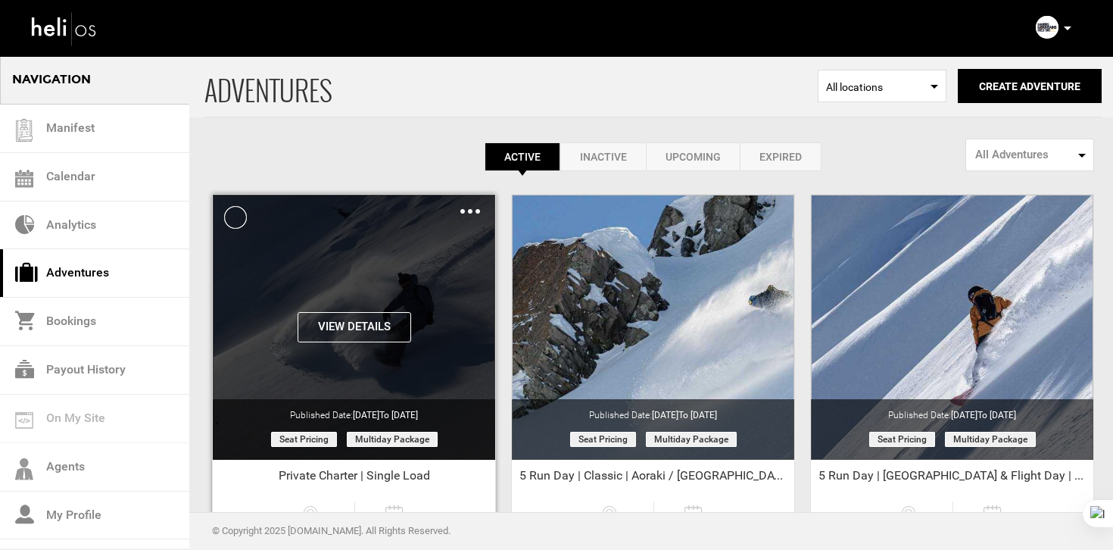
click at [473, 211] on img at bounding box center [470, 211] width 20 height 5
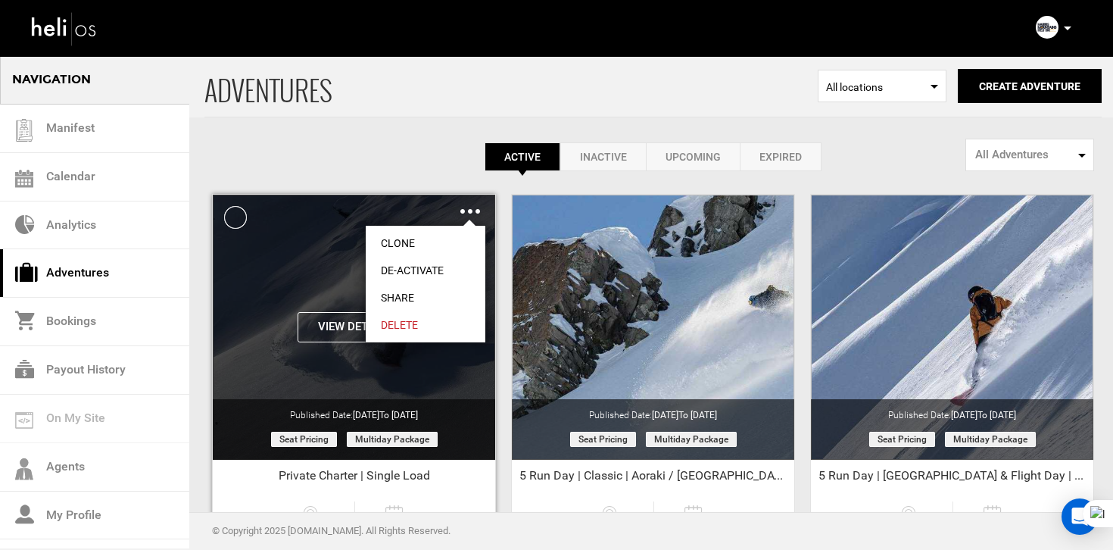
click at [436, 240] on link "Clone" at bounding box center [426, 242] width 120 height 27
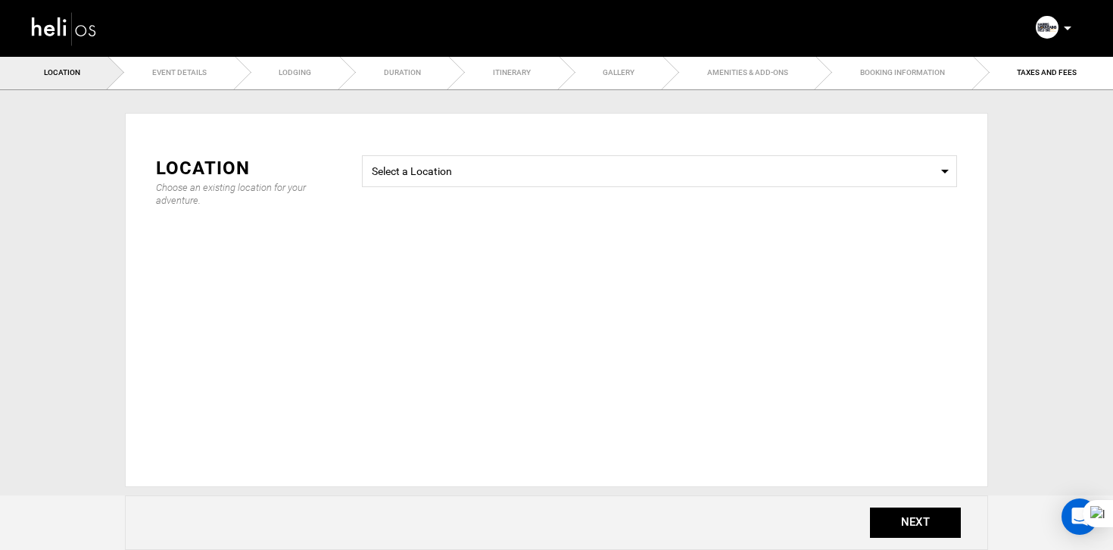
type input "Copy of Private Charter | Single Load"
checkbox input "true"
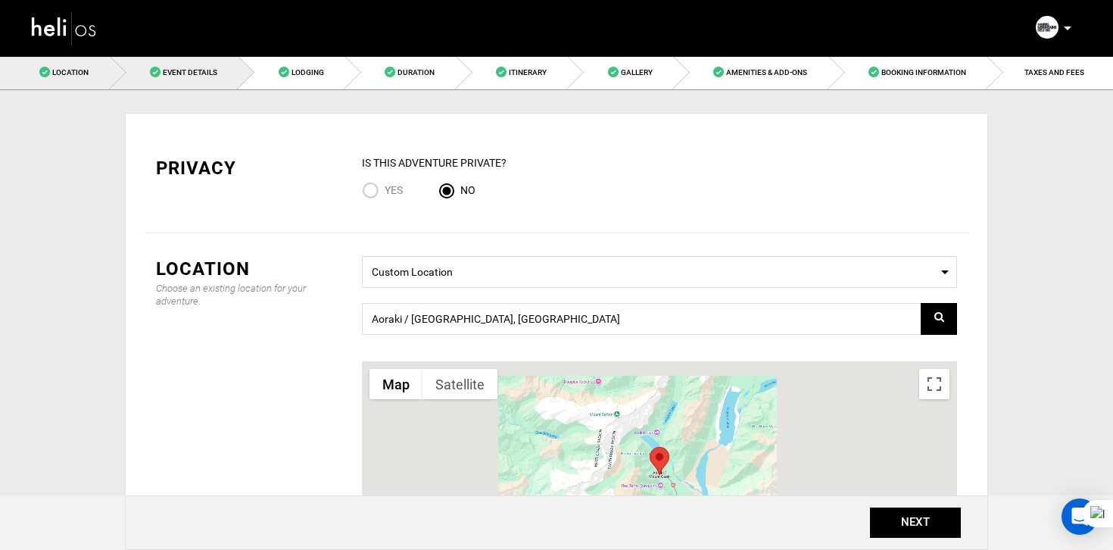
click at [174, 71] on span "Event Details" at bounding box center [190, 72] width 55 height 8
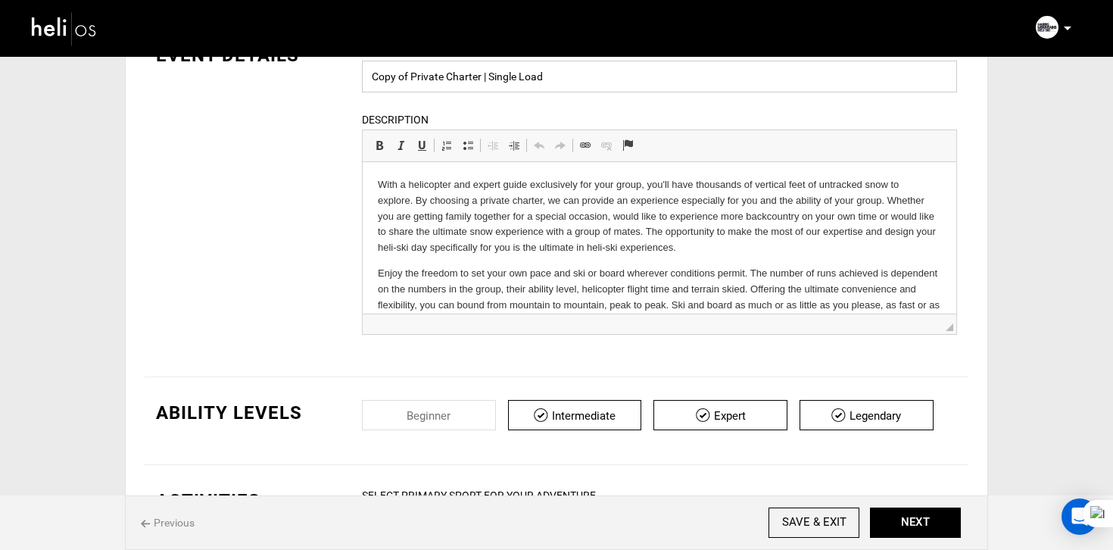
drag, startPoint x: 410, startPoint y: 78, endPoint x: 281, endPoint y: 78, distance: 128.7
click at [281, 78] on div "EVENT DETAILS Event Name Copy of Private Charter | Single Load Event name can n…" at bounding box center [557, 197] width 824 height 311
drag, startPoint x: 449, startPoint y: 80, endPoint x: 480, endPoint y: 80, distance: 31.0
click at [480, 80] on input "Private Charter | Single Load" at bounding box center [659, 77] width 595 height 32
click at [468, 78] on input "Private Charter | DOuble Load" at bounding box center [659, 77] width 595 height 32
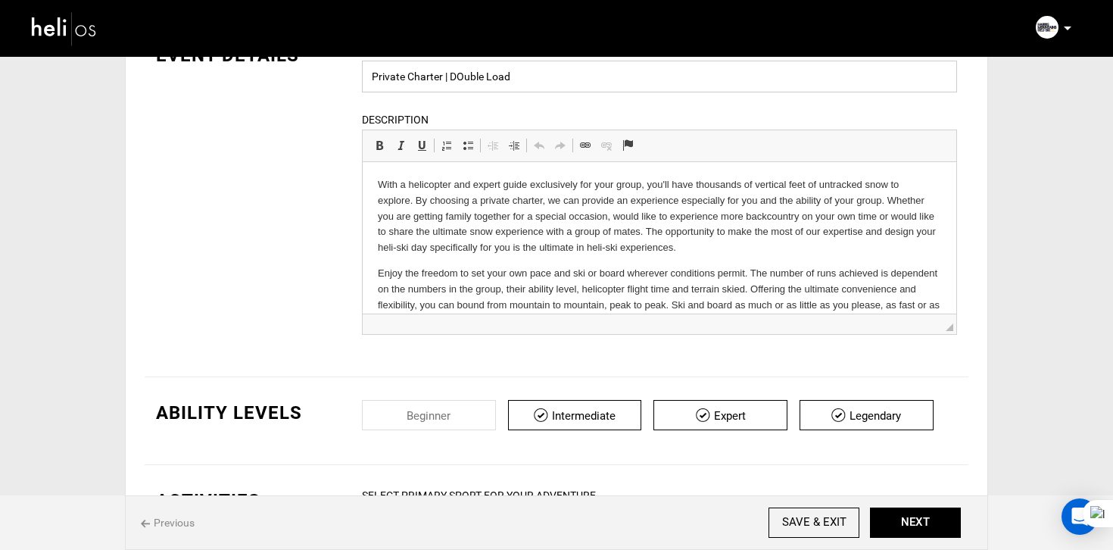
click at [461, 80] on input "Private Charter | DOuble Load" at bounding box center [659, 77] width 595 height 32
type input "Private Charter | Double Load"
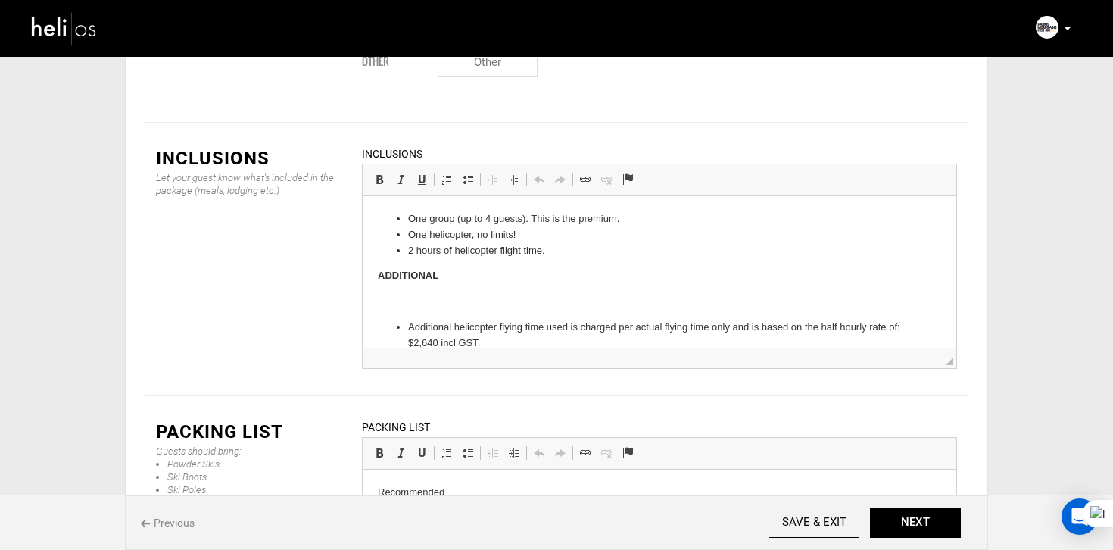
scroll to position [1856, 0]
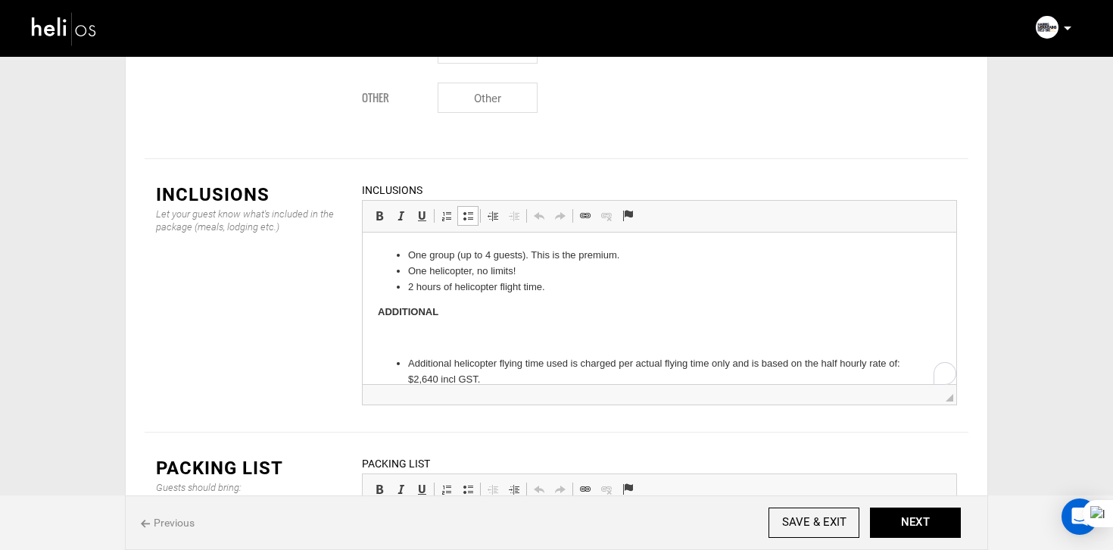
click at [420, 328] on body "One group (up to 4 guests). This is the premium. One helicopter, no limits! 2 h…" at bounding box center [659, 318] width 563 height 140
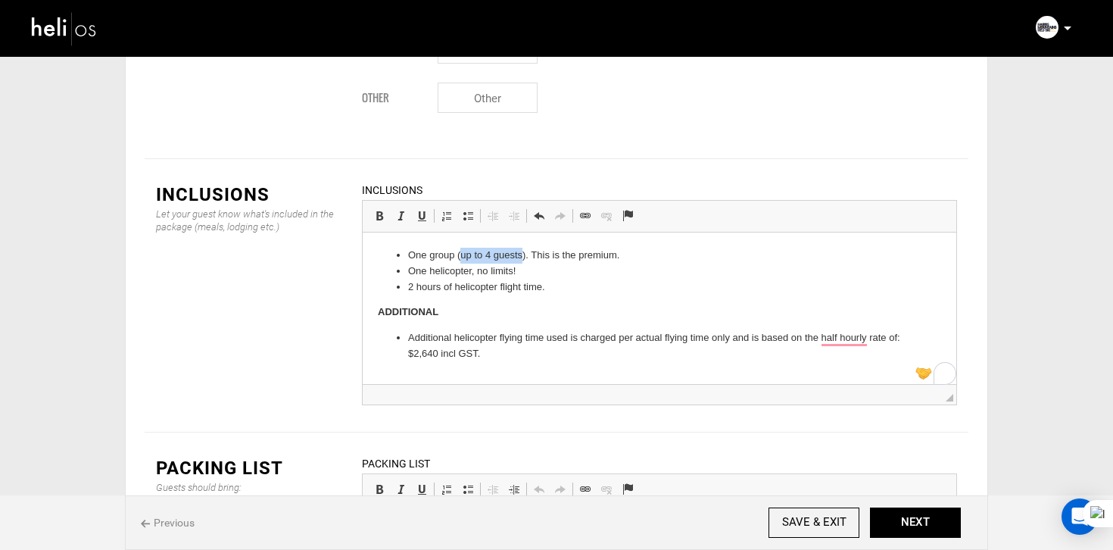
drag, startPoint x: 461, startPoint y: 259, endPoint x: 523, endPoint y: 261, distance: 61.4
click at [523, 261] on li "One group (up to 4 guests). This is the premium." at bounding box center [659, 256] width 503 height 16
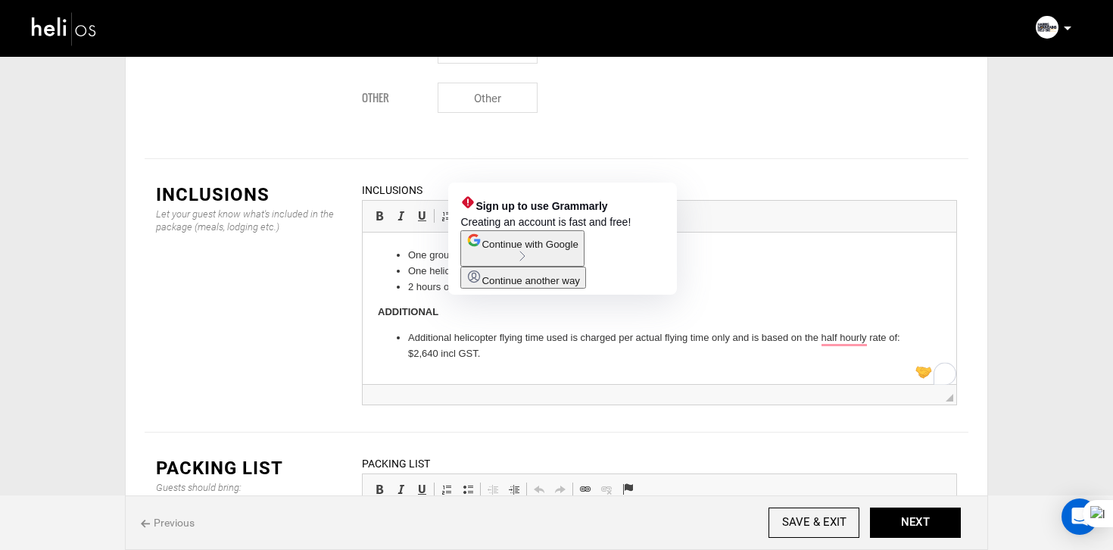
drag, startPoint x: 501, startPoint y: 257, endPoint x: 461, endPoint y: 257, distance: 40.1
click at [461, 257] on li "One group ( roups of 5-10. ). This is the premium." at bounding box center [659, 256] width 503 height 16
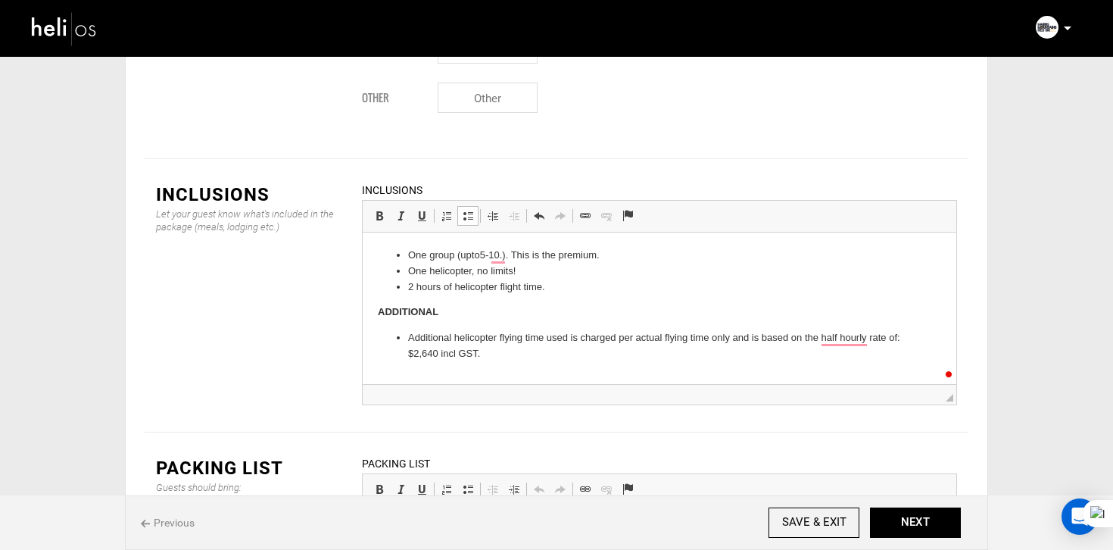
click at [505, 257] on li "One group (upto 5-10. ). This is the premium." at bounding box center [659, 256] width 503 height 16
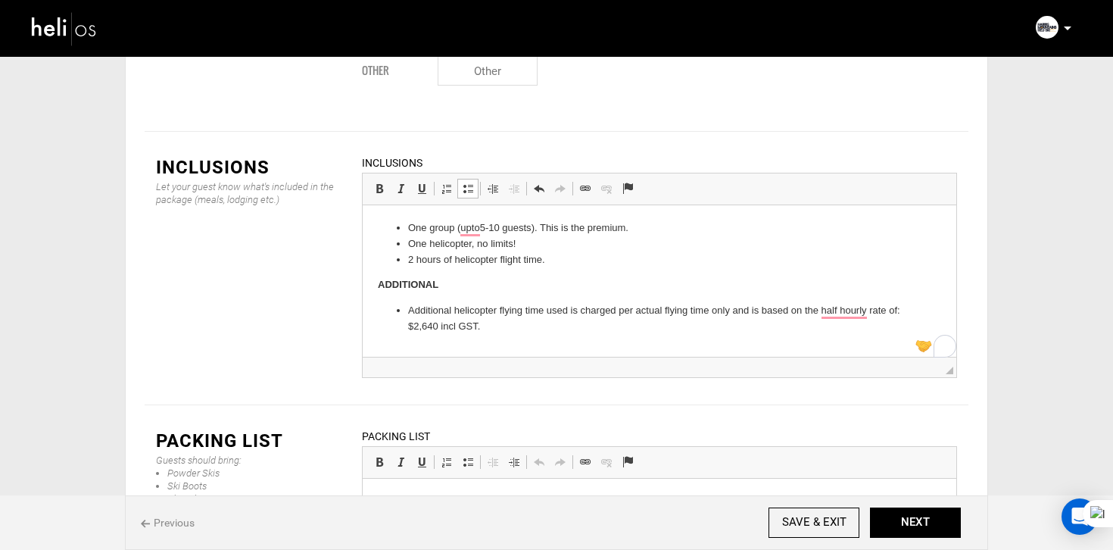
scroll to position [1898, 0]
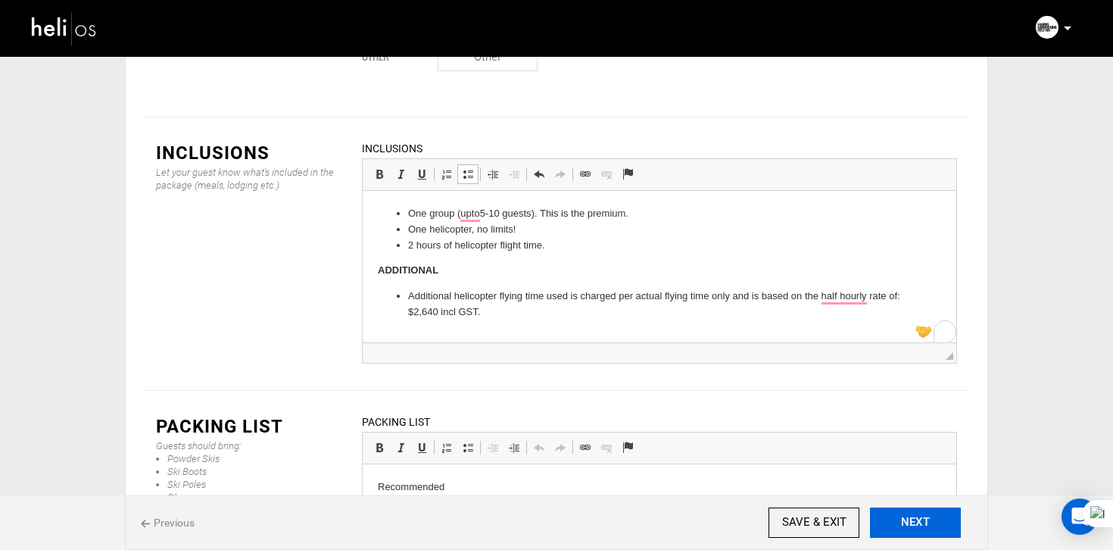
click at [897, 519] on button "NEXT" at bounding box center [915, 522] width 91 height 30
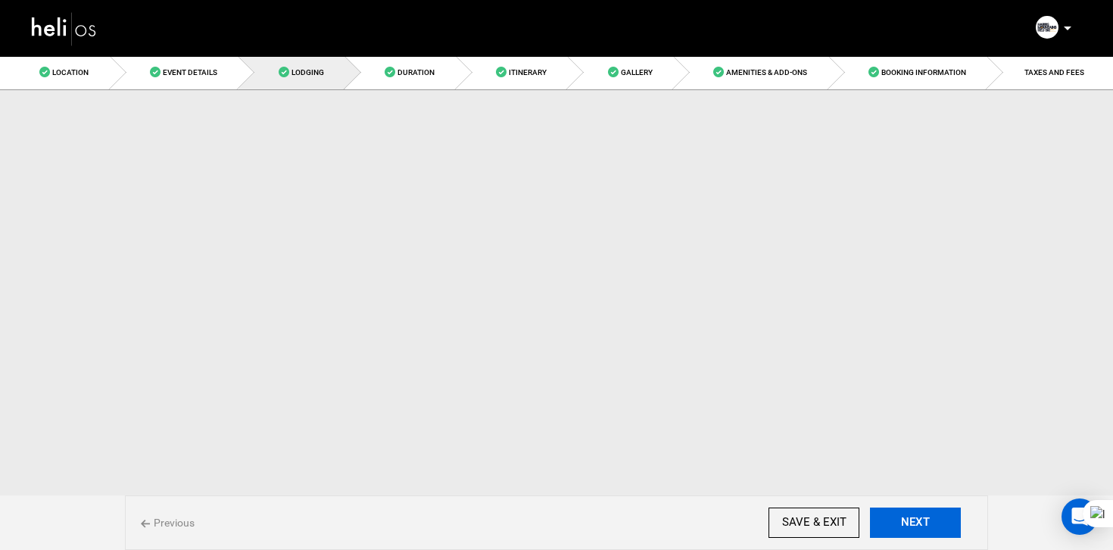
click at [897, 519] on button "NEXT" at bounding box center [915, 522] width 91 height 30
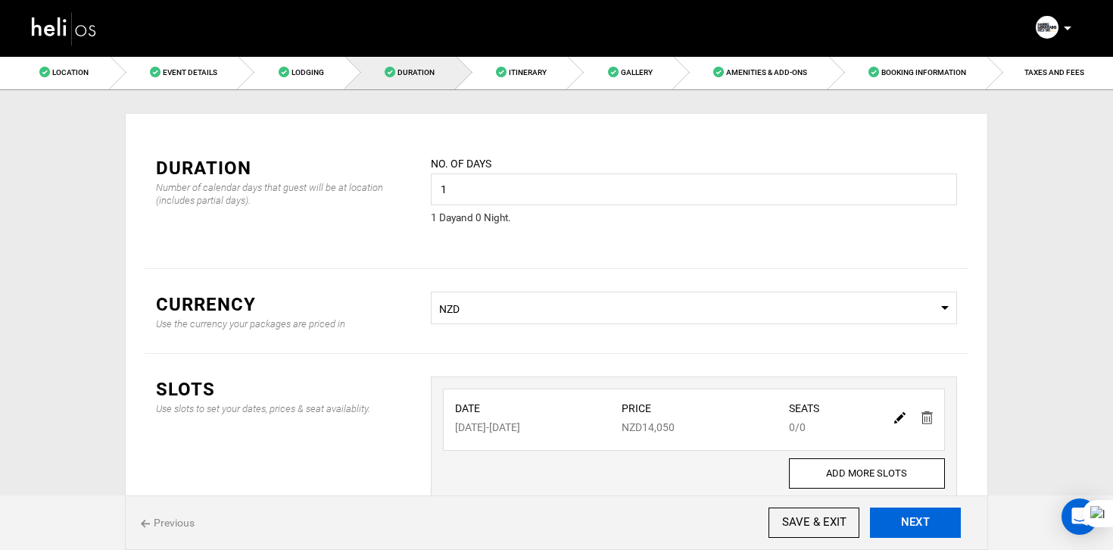
click at [897, 519] on button "NEXT" at bounding box center [915, 522] width 91 height 30
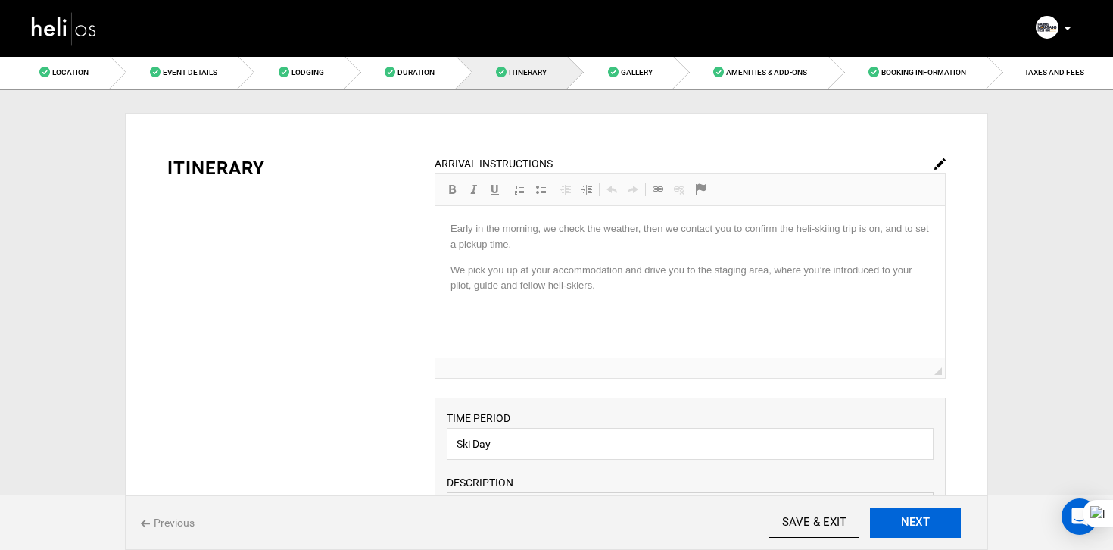
click at [897, 519] on button "NEXT" at bounding box center [915, 522] width 91 height 30
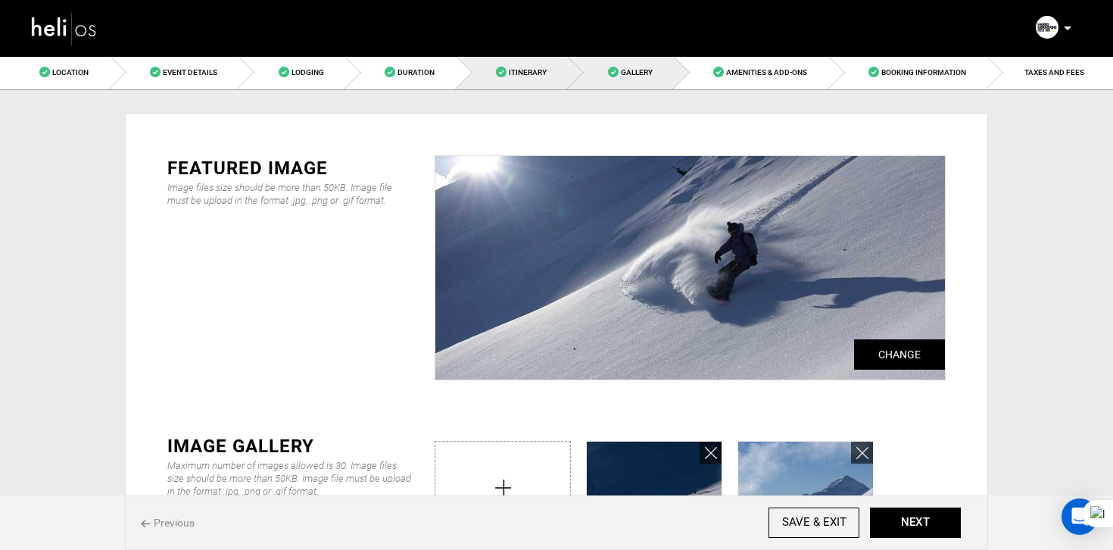
click at [505, 88] on link "Itinerary" at bounding box center [513, 72] width 112 height 34
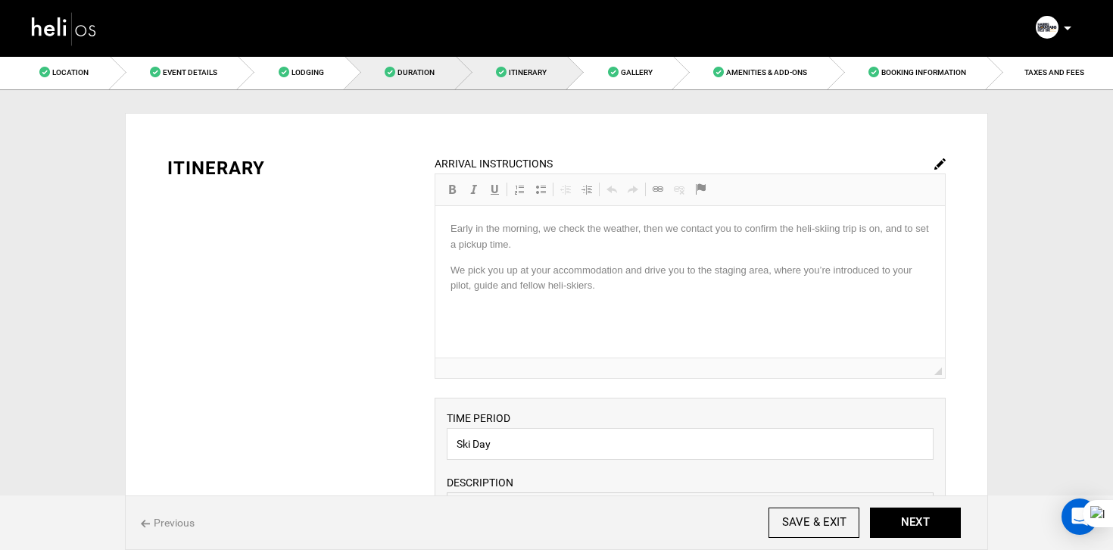
click at [421, 80] on link "Duration" at bounding box center [400, 72] width 111 height 34
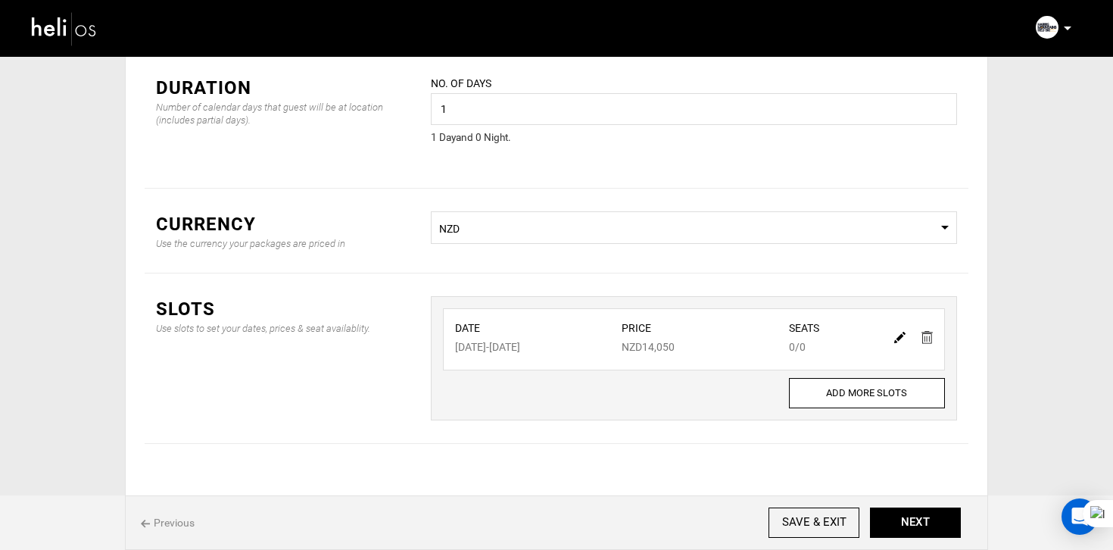
scroll to position [88, 0]
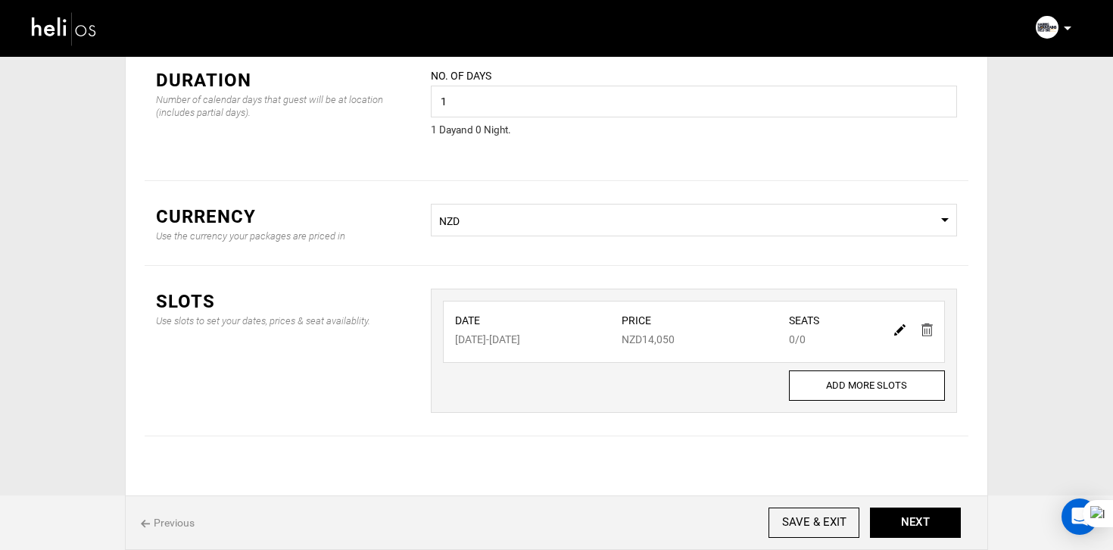
click at [902, 332] on img at bounding box center [899, 329] width 11 height 11
type input "[DATE]"
type input "14050"
type input "0"
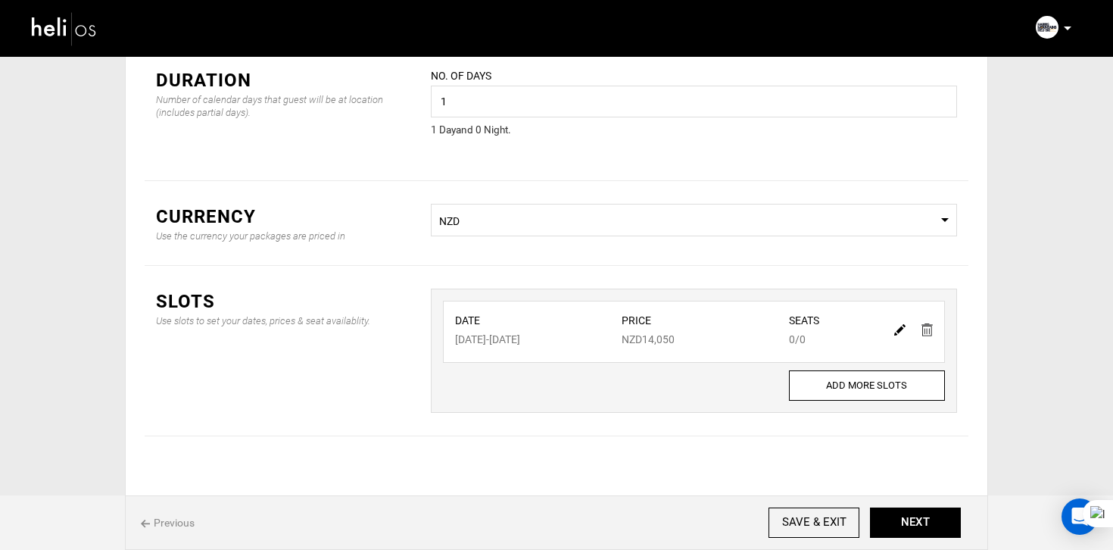
type input "0"
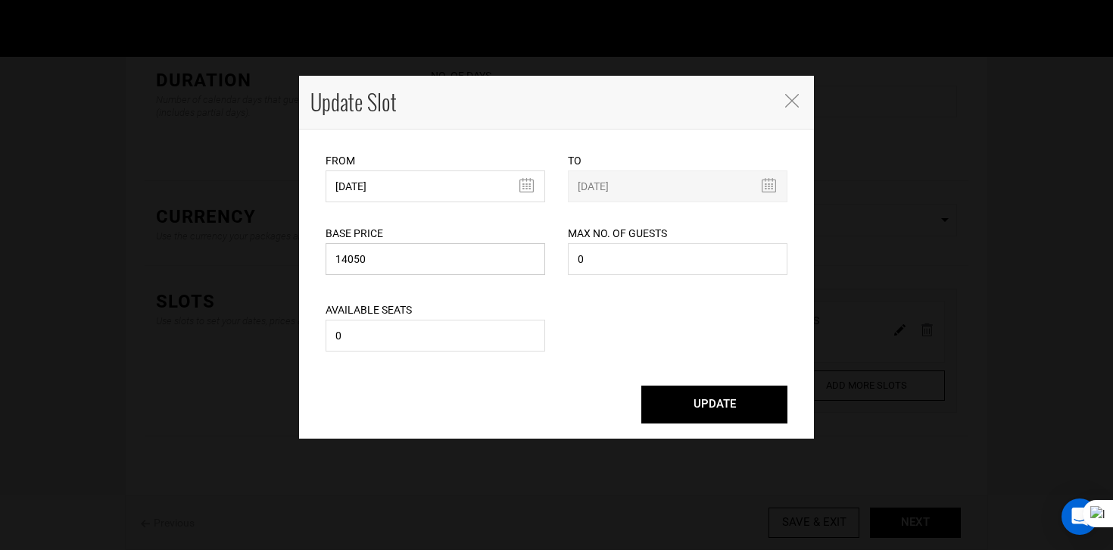
drag, startPoint x: 407, startPoint y: 268, endPoint x: 254, endPoint y: 266, distance: 153.7
click at [254, 266] on div "Update Slot From [DATE] Please select start date. Start date already exists, pl…" at bounding box center [556, 275] width 1113 height 550
type input "16275"
click at [694, 392] on button "UPDATE" at bounding box center [714, 404] width 146 height 38
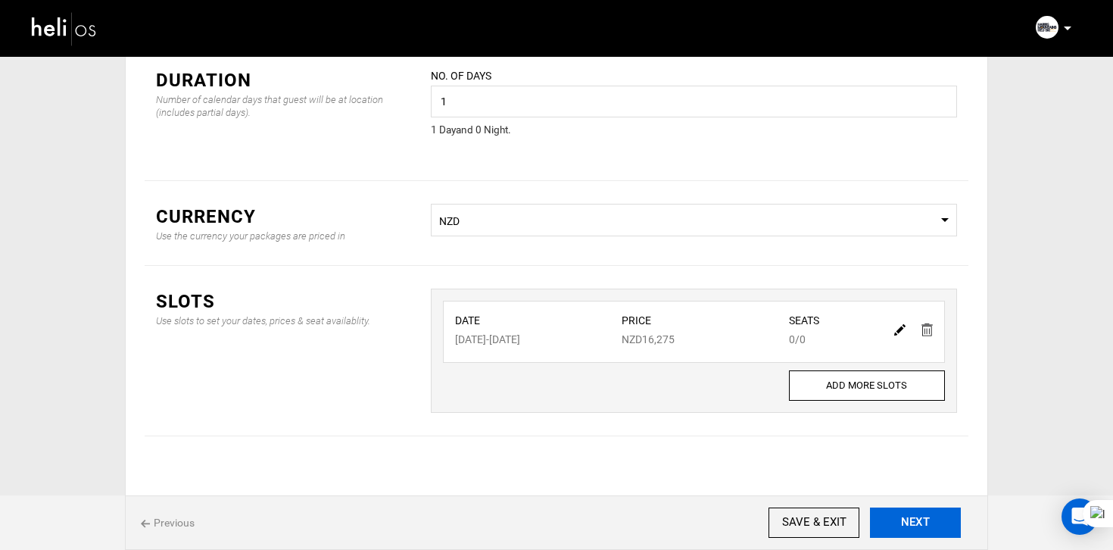
click at [894, 510] on button "NEXT" at bounding box center [915, 522] width 91 height 30
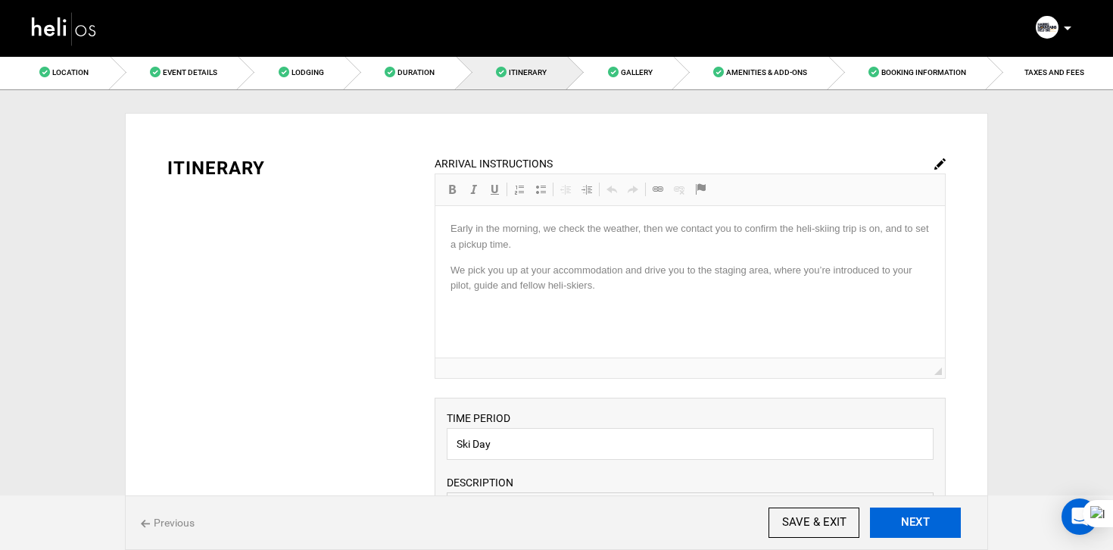
click at [894, 510] on button "NEXT" at bounding box center [915, 522] width 91 height 30
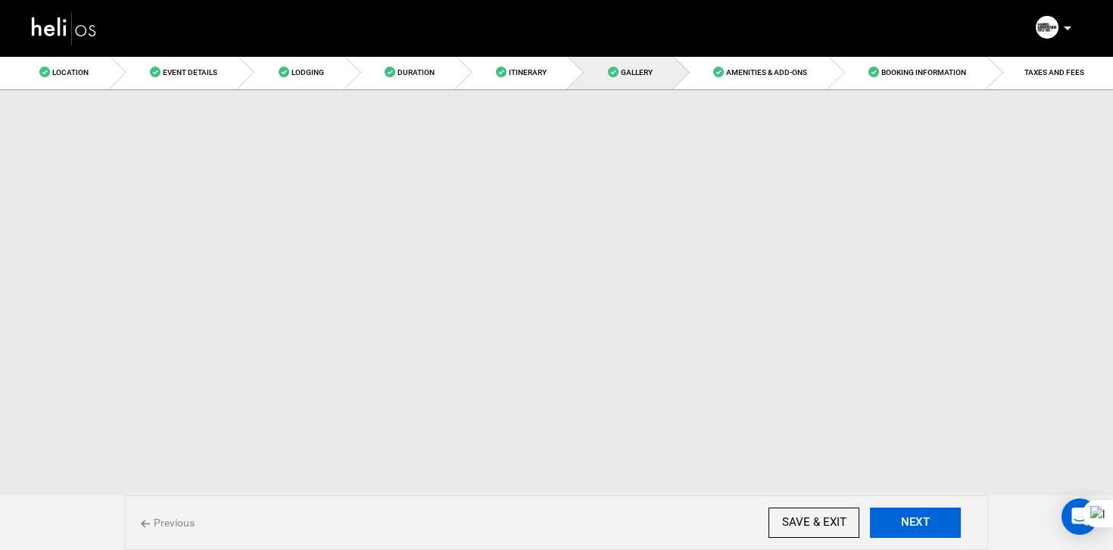
click at [894, 510] on button "NEXT" at bounding box center [915, 522] width 91 height 30
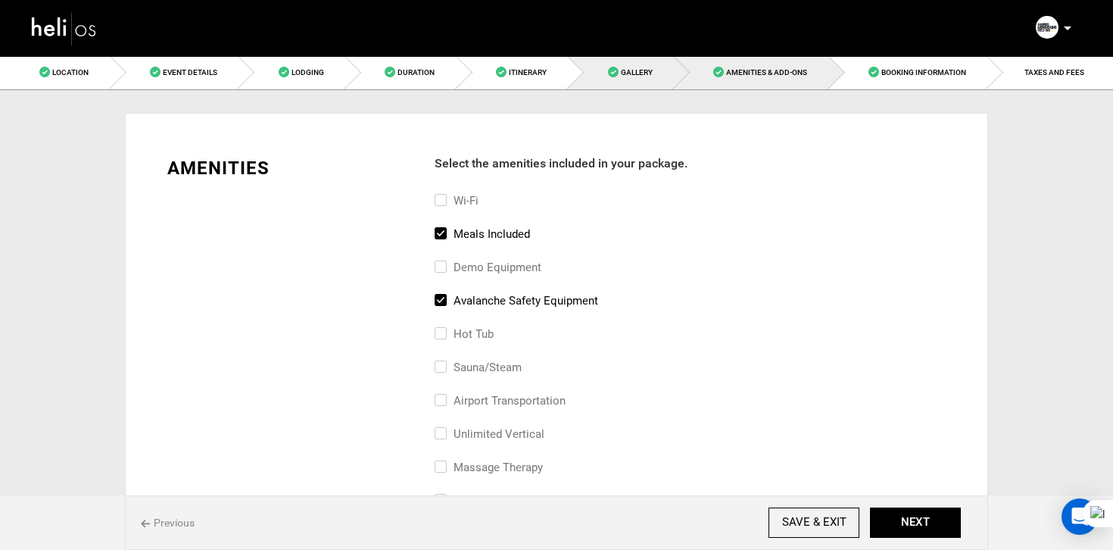
click at [639, 70] on span "Gallery" at bounding box center [637, 72] width 32 height 8
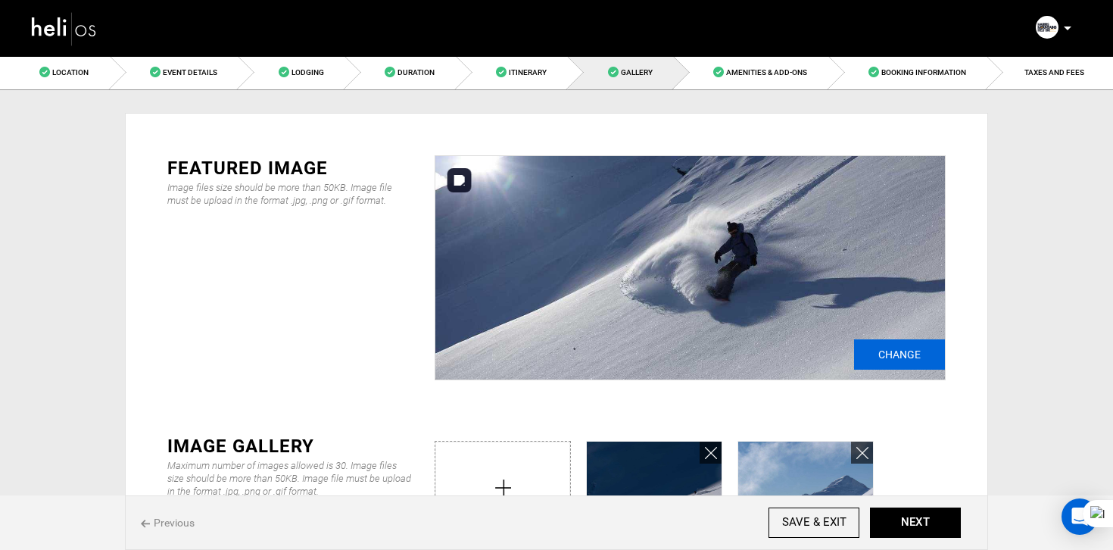
click at [922, 358] on input "Change" at bounding box center [899, 354] width 91 height 30
type input "C:\fakepath\fbc7f2af-9b36-44df-9cd7-e49a346b9fe5_9236_5a457de322b818b2f10c68cd1…"
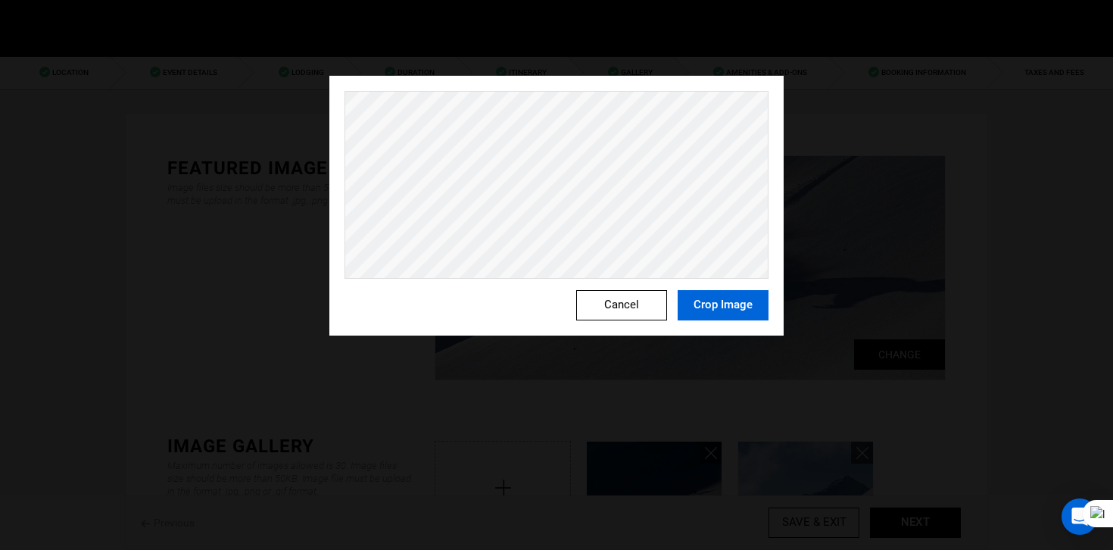
click at [729, 295] on button "Crop Image" at bounding box center [723, 305] width 91 height 30
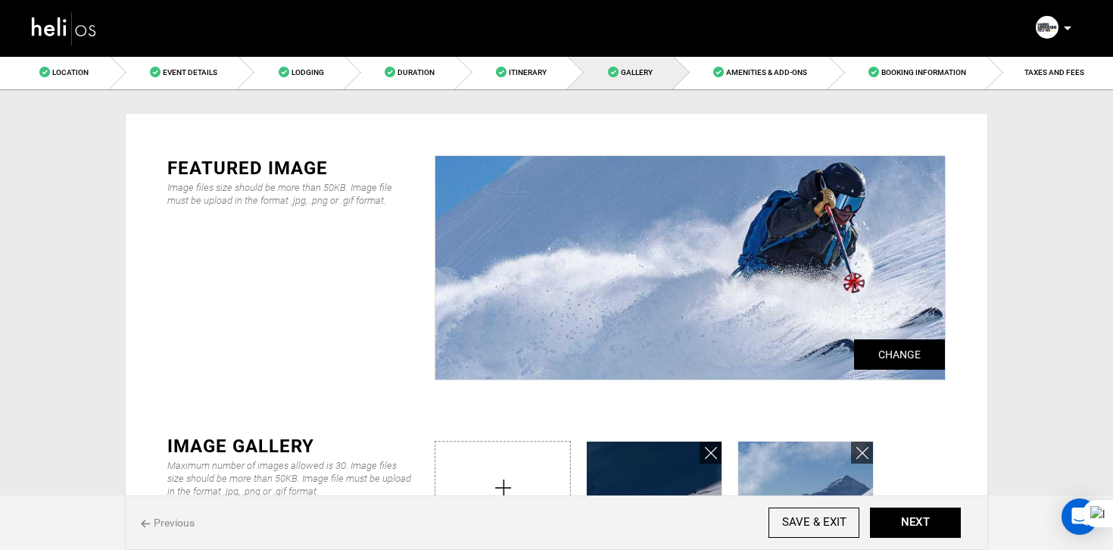
scroll to position [105, 0]
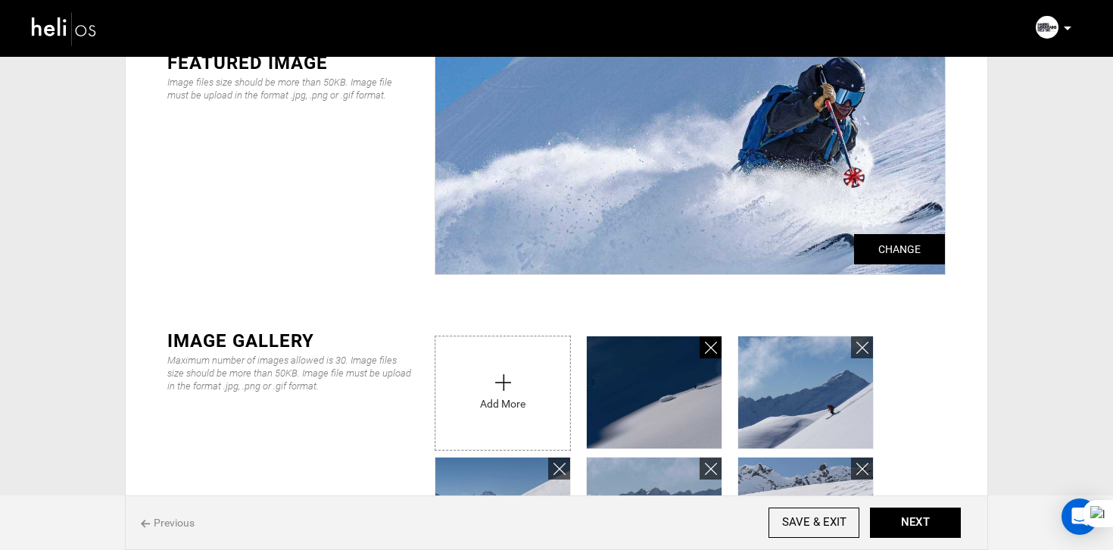
click at [709, 345] on icon at bounding box center [711, 347] width 12 height 17
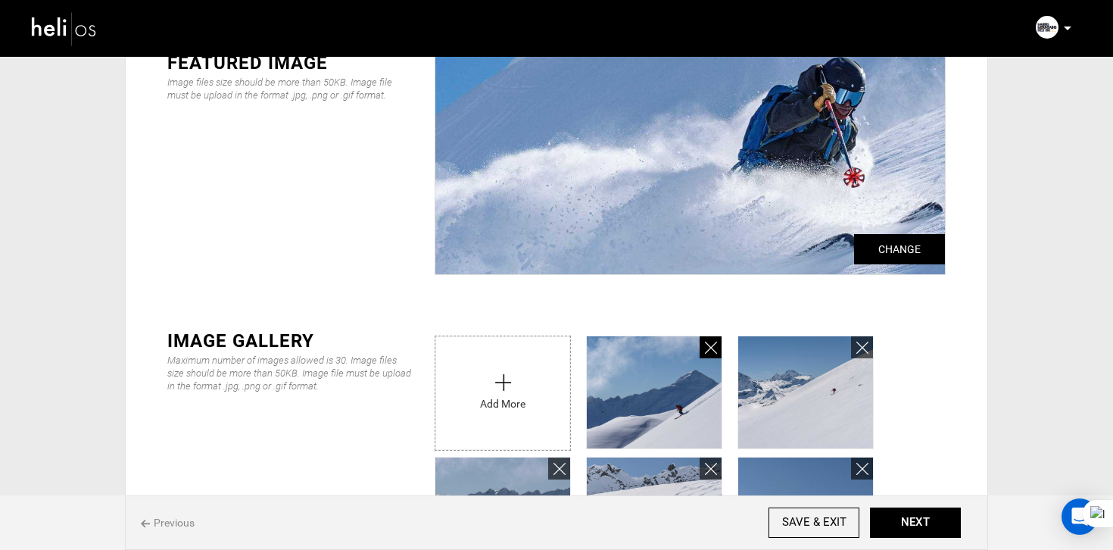
click at [709, 345] on icon at bounding box center [711, 347] width 12 height 17
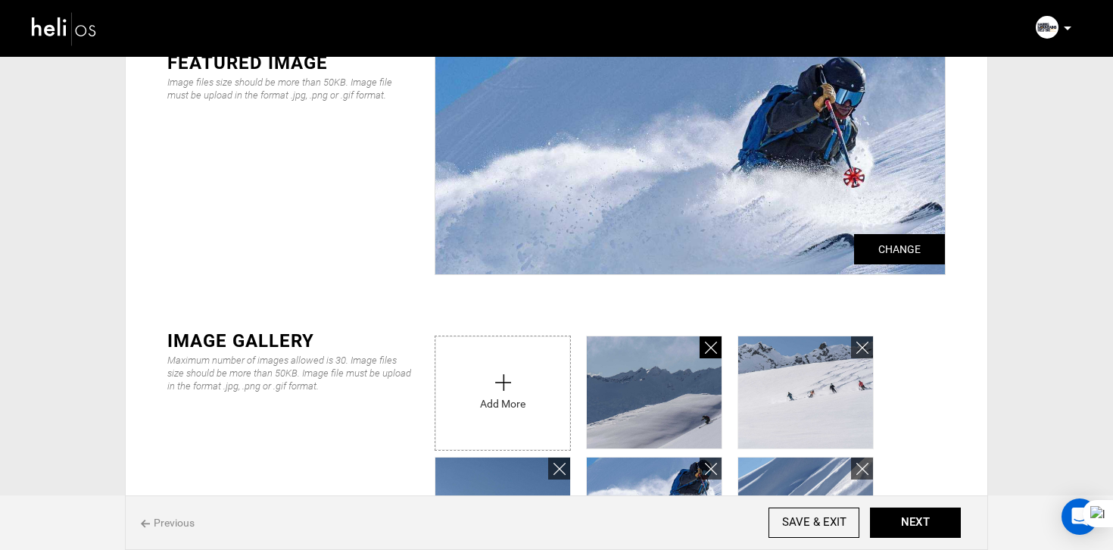
click at [709, 345] on icon at bounding box center [711, 347] width 12 height 17
click at [713, 345] on icon at bounding box center [711, 347] width 12 height 17
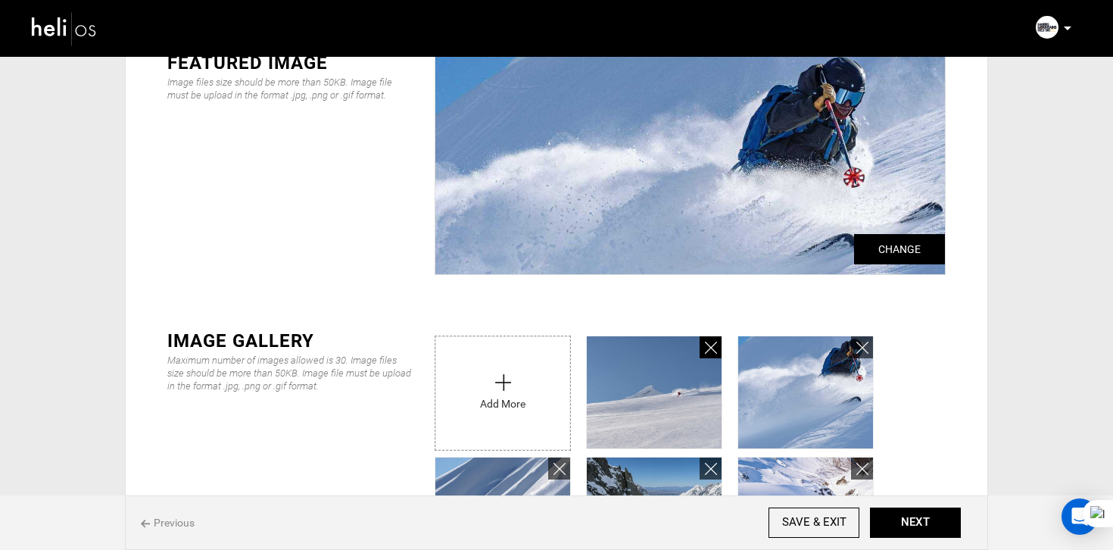
click at [713, 345] on icon at bounding box center [711, 347] width 12 height 17
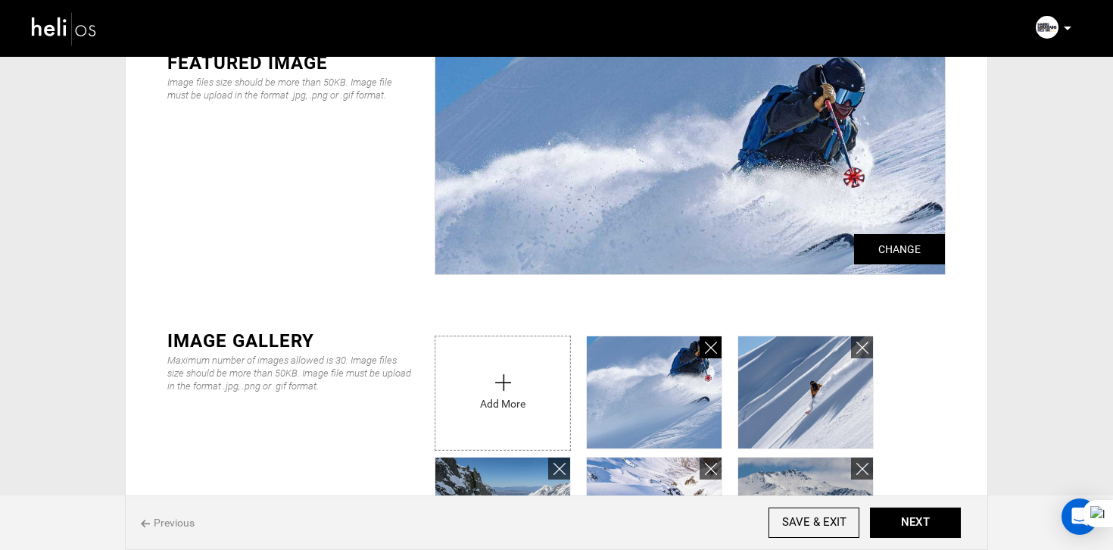
click at [713, 345] on icon at bounding box center [711, 347] width 12 height 17
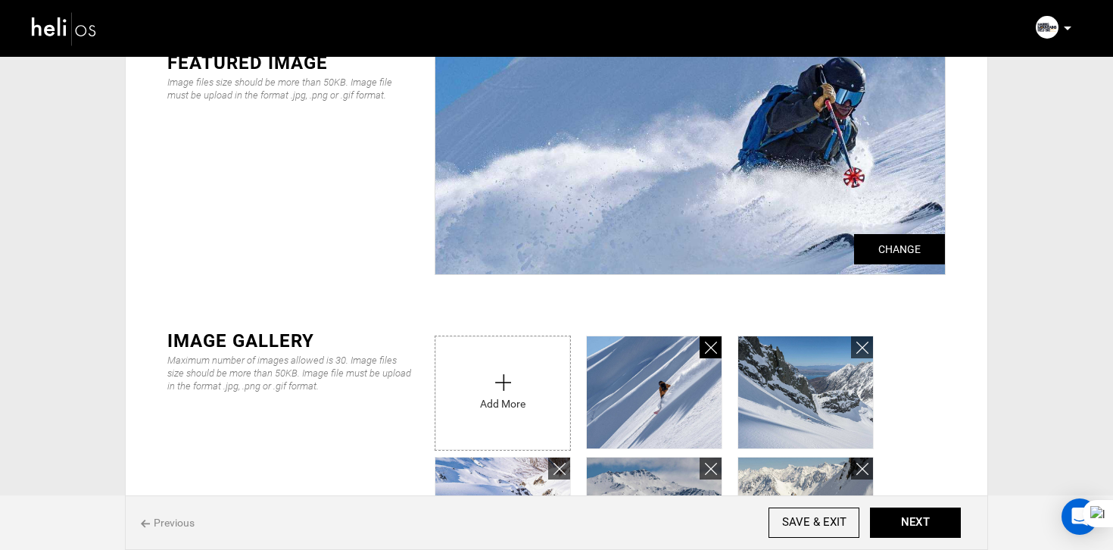
click at [713, 345] on icon at bounding box center [711, 347] width 12 height 17
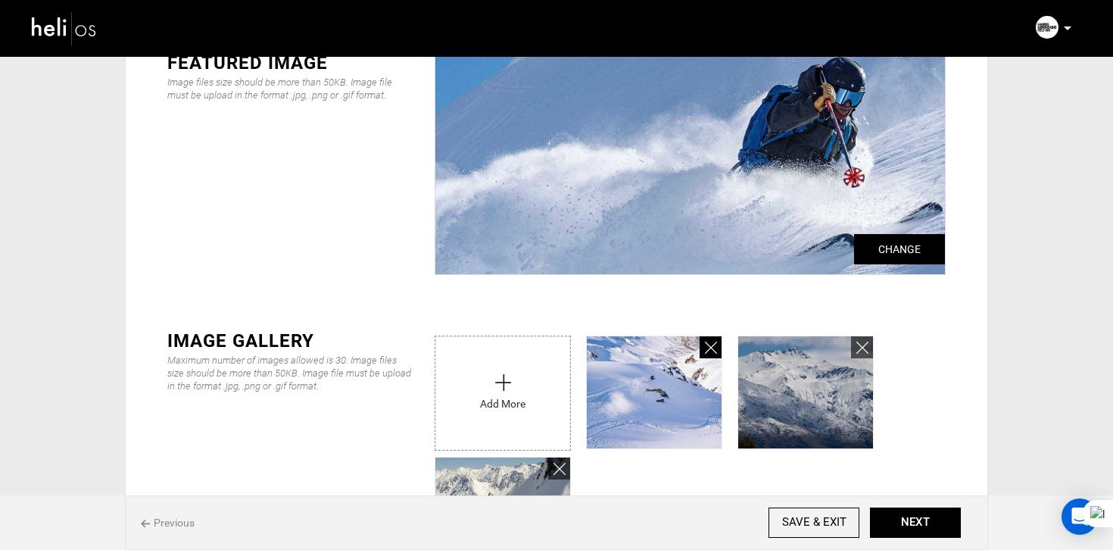
click at [713, 345] on icon at bounding box center [711, 347] width 12 height 17
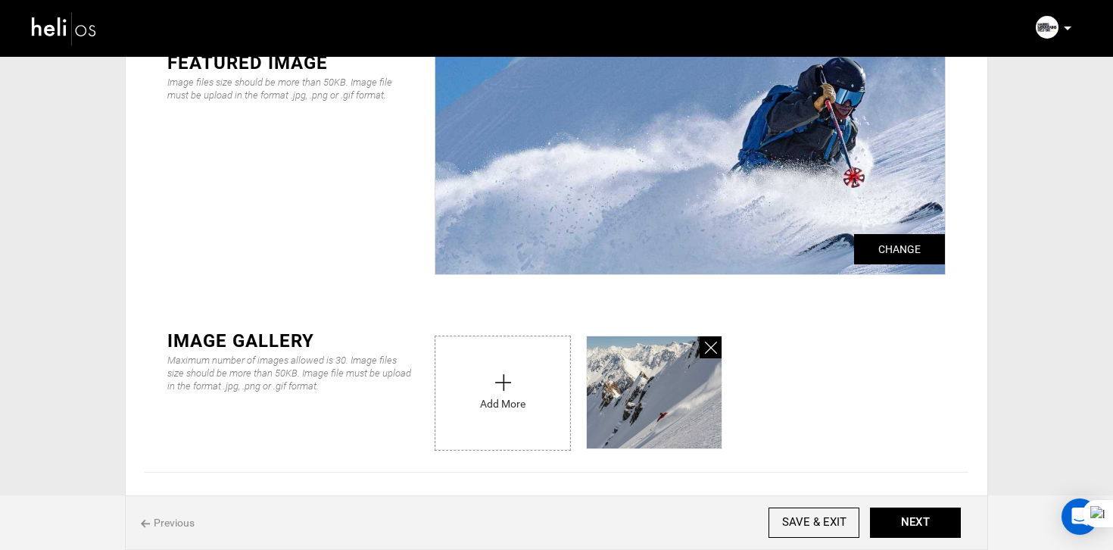
click at [713, 345] on icon at bounding box center [711, 347] width 12 height 17
click at [0, 0] on input "file" at bounding box center [0, 0] width 0 height 0
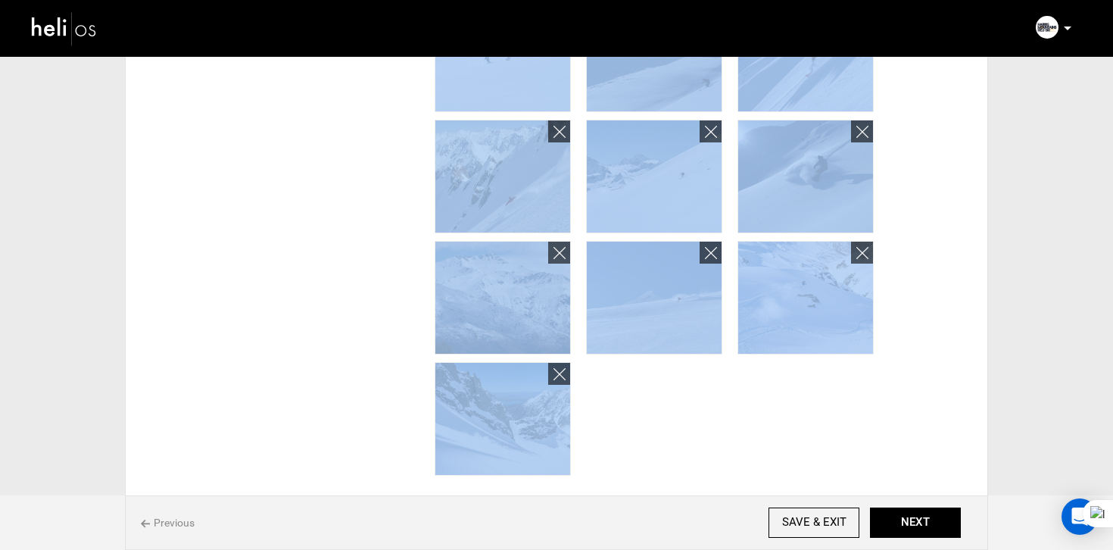
scroll to position [682, 0]
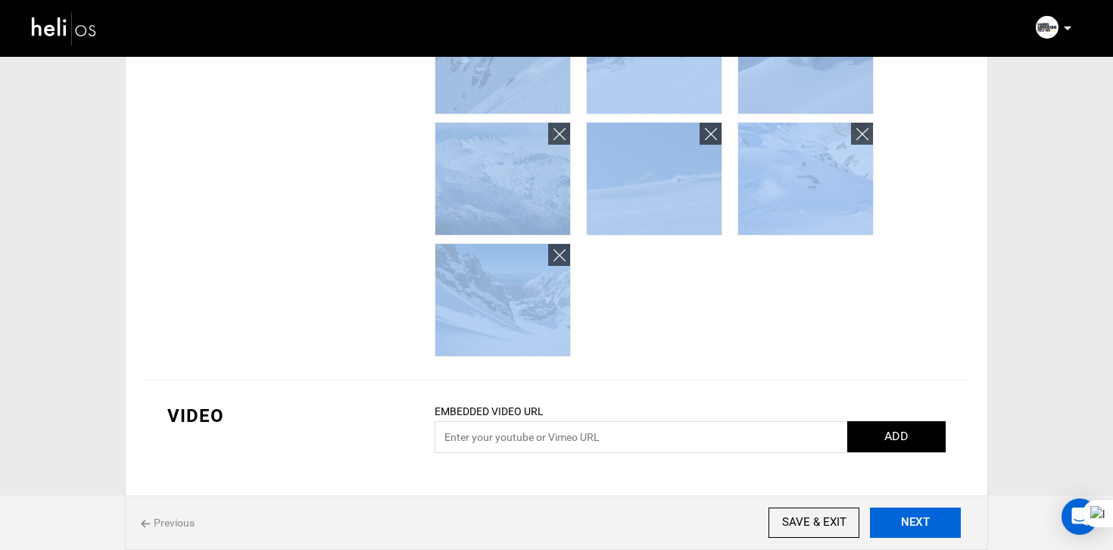
click at [900, 512] on button "NEXT" at bounding box center [915, 522] width 91 height 30
click at [900, 510] on button "NEXT" at bounding box center [915, 522] width 91 height 30
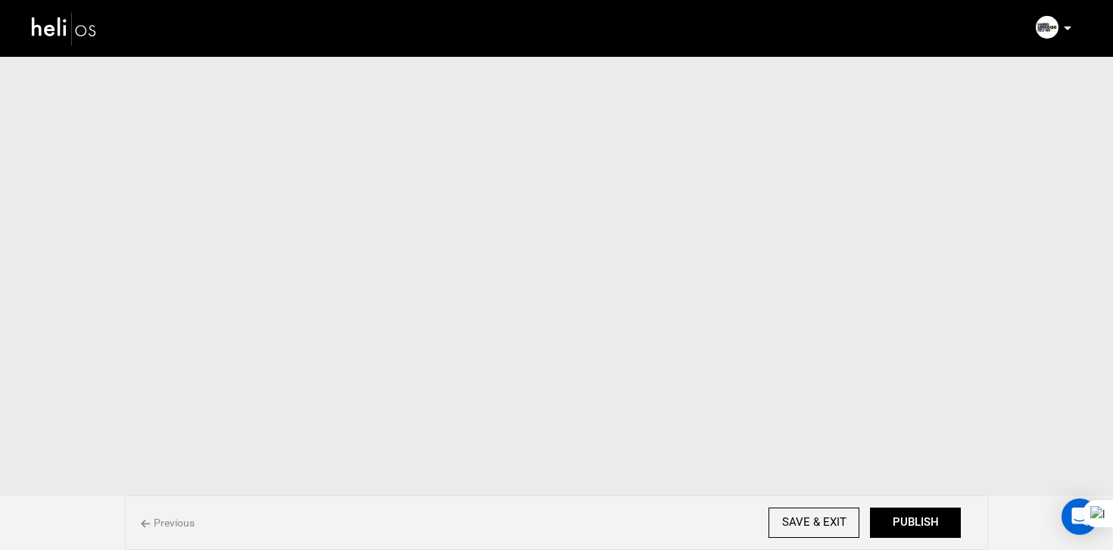
click at [900, 510] on button "PUBLISH" at bounding box center [915, 522] width 91 height 30
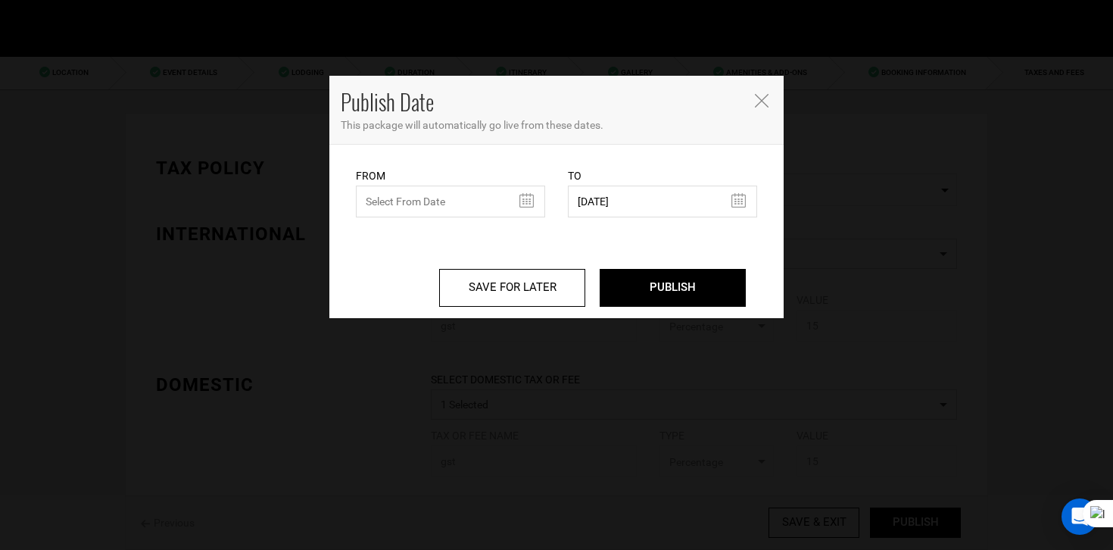
click at [900, 510] on body "Manifest Calendar Analytics Adventures Bookings Payout History Agents My Profil…" at bounding box center [556, 275] width 1113 height 550
click at [421, 211] on input "text" at bounding box center [450, 202] width 189 height 32
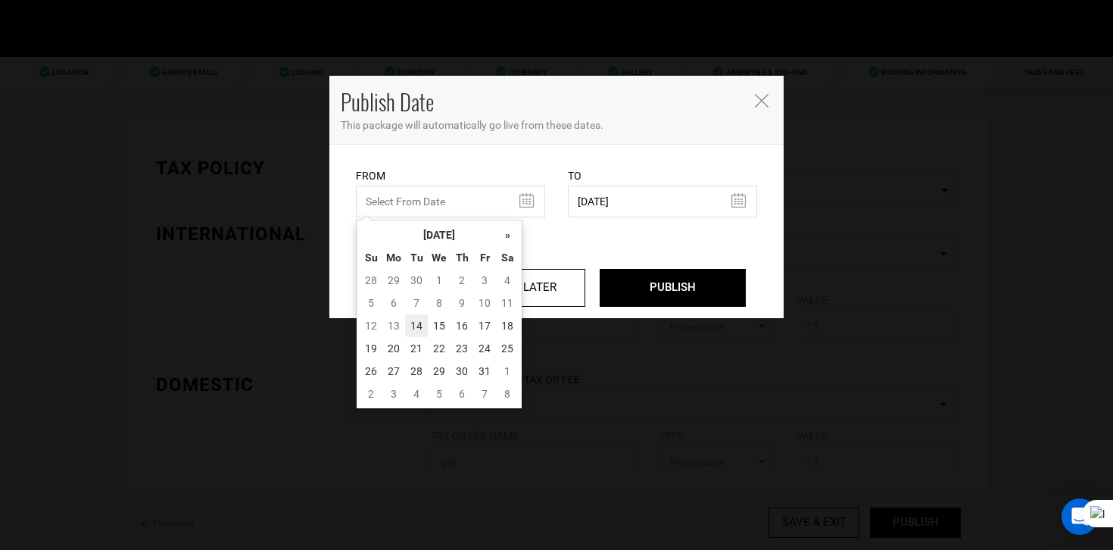
click at [415, 327] on td "14" at bounding box center [416, 325] width 23 height 23
type input "[DATE]"
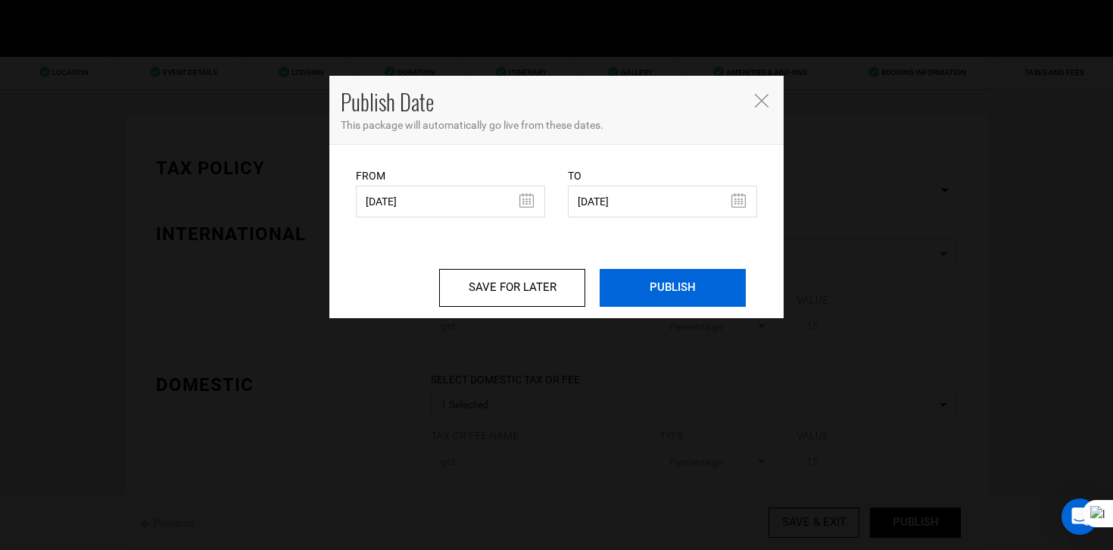
click at [684, 299] on input "PUBLISH" at bounding box center [673, 288] width 146 height 38
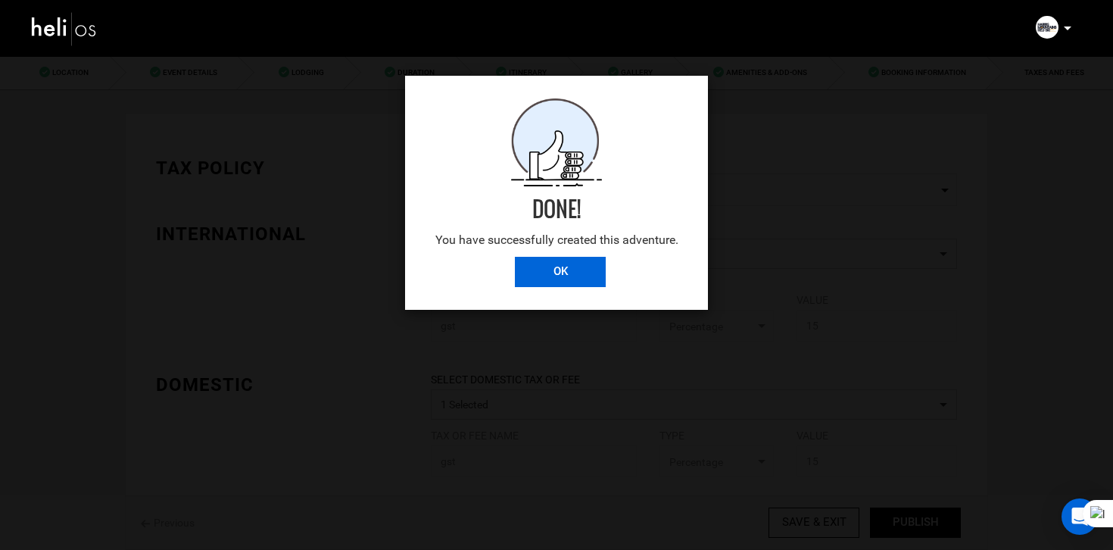
click at [573, 277] on input "OK" at bounding box center [560, 272] width 91 height 30
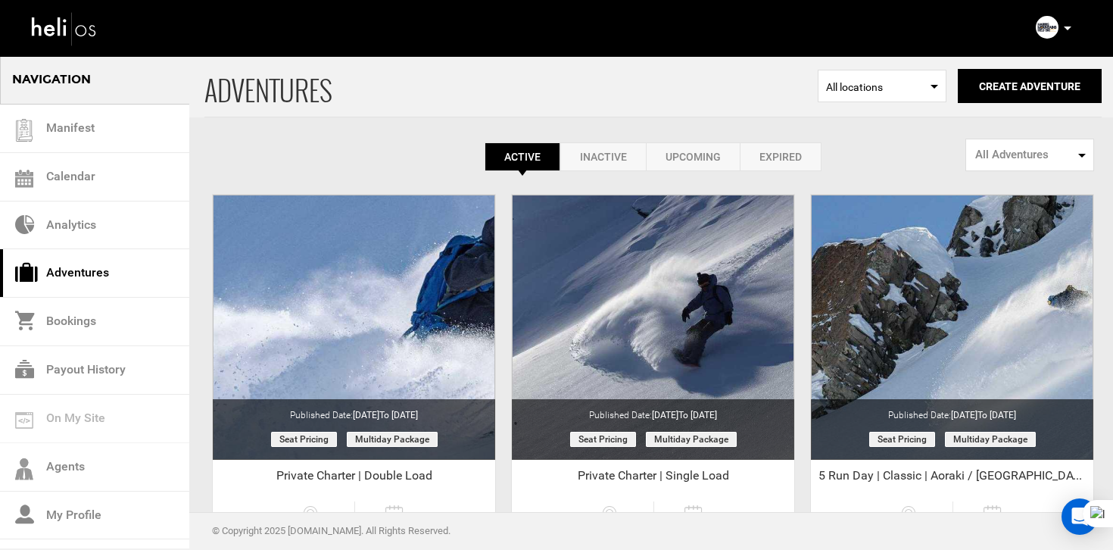
click at [1069, 29] on icon at bounding box center [1068, 29] width 8 height 4
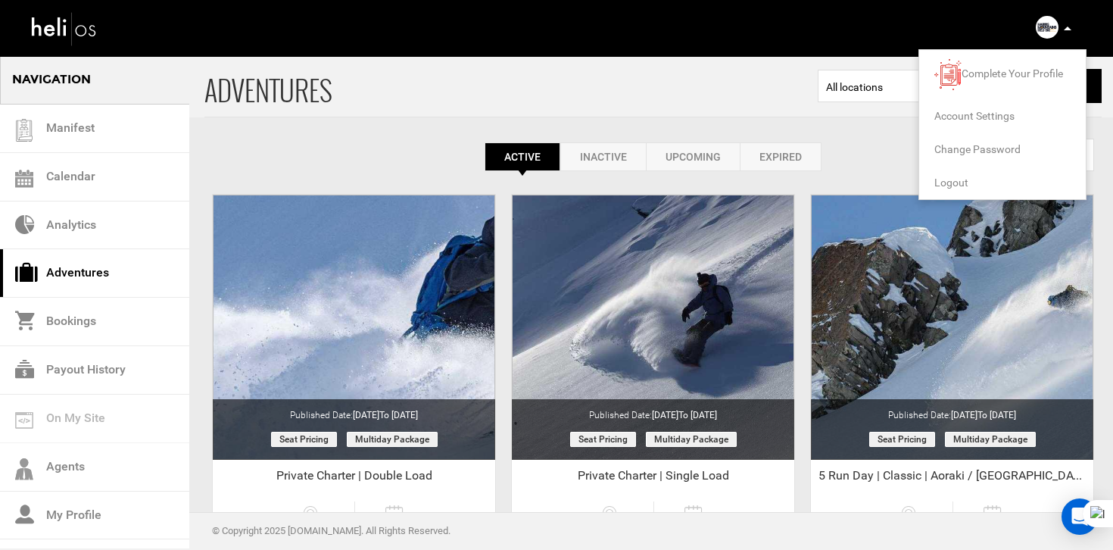
click at [957, 181] on span "Logout" at bounding box center [951, 182] width 34 height 12
